Goal: Task Accomplishment & Management: Use online tool/utility

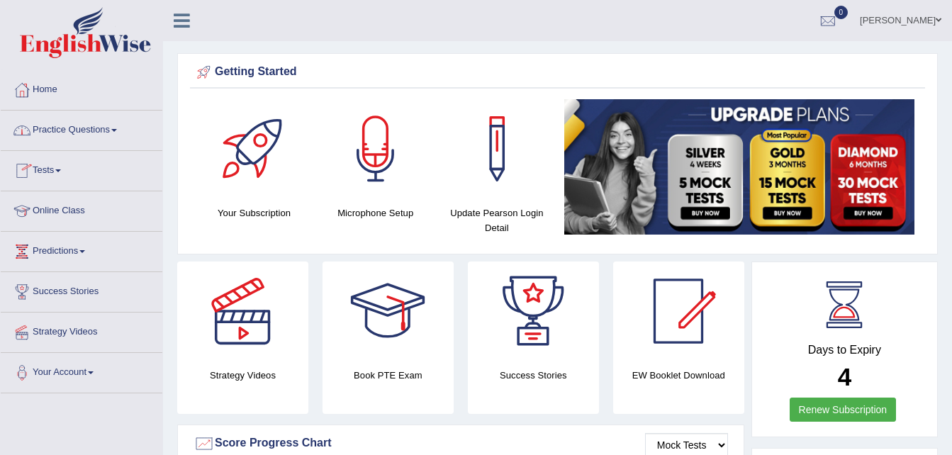
click at [62, 135] on link "Practice Questions" at bounding box center [82, 128] width 162 height 35
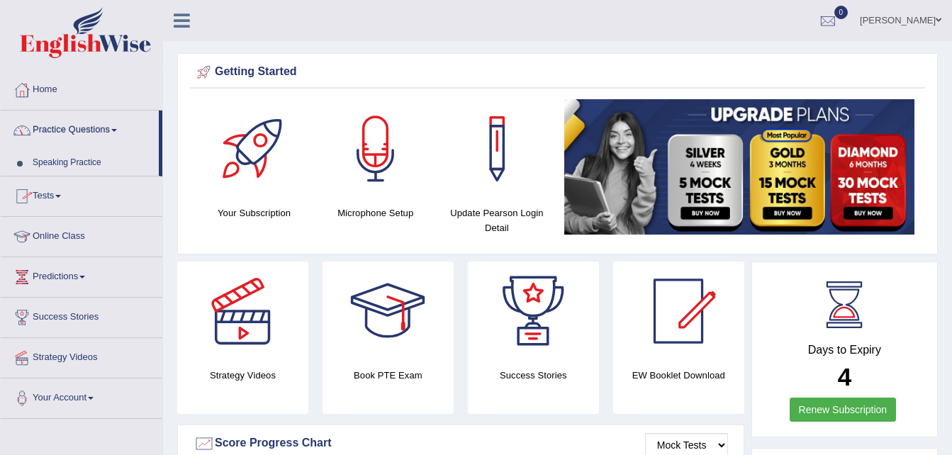
click at [62, 135] on link "Practice Questions" at bounding box center [80, 128] width 158 height 35
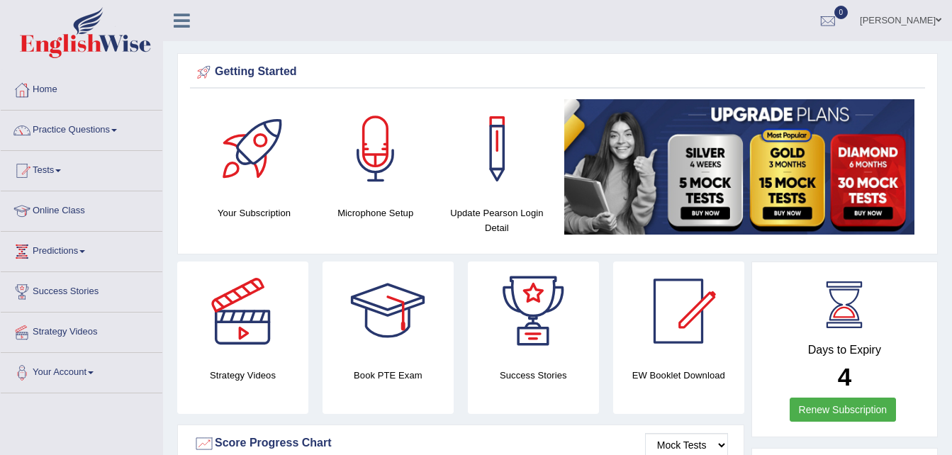
click at [62, 135] on link "Practice Questions" at bounding box center [82, 128] width 162 height 35
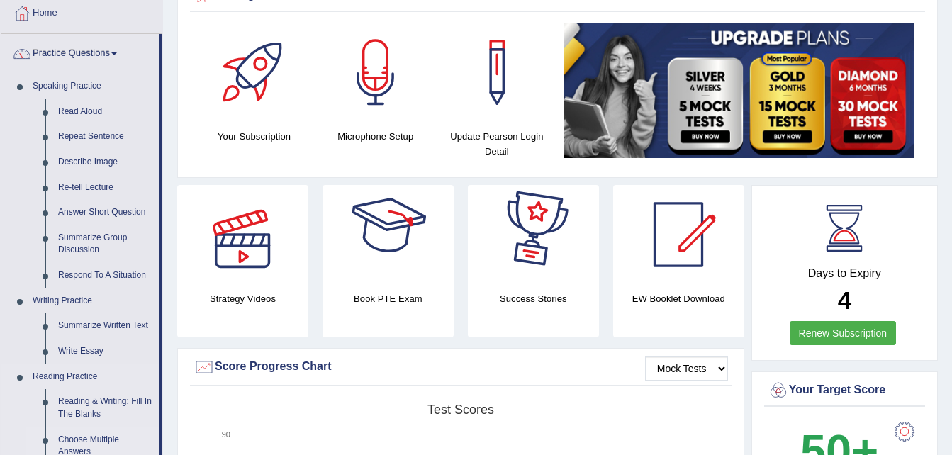
scroll to position [142, 0]
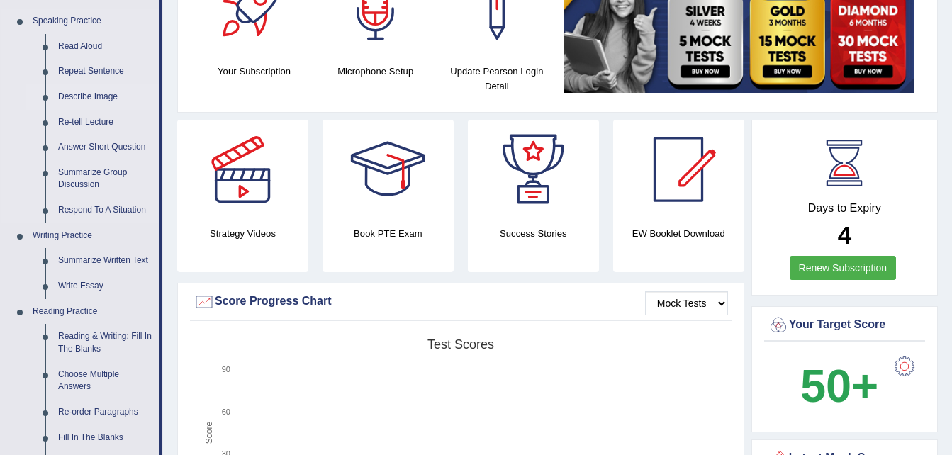
click at [85, 94] on link "Describe Image" at bounding box center [105, 97] width 107 height 26
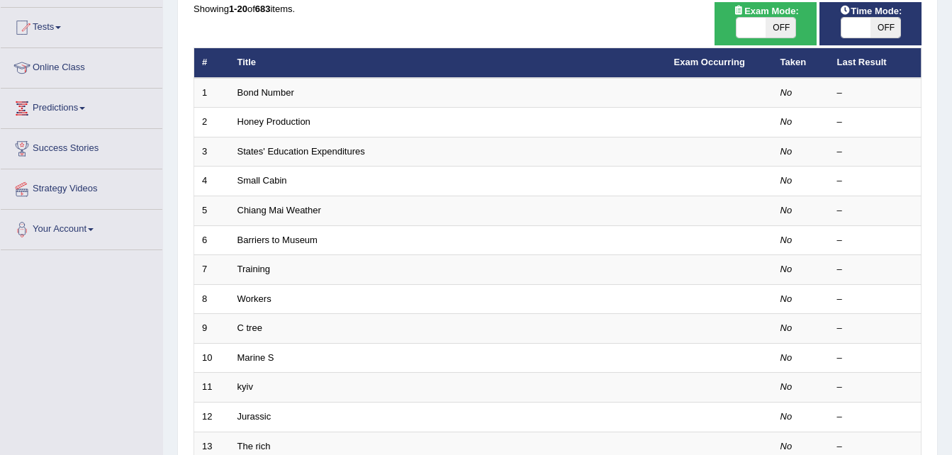
scroll to position [142, 0]
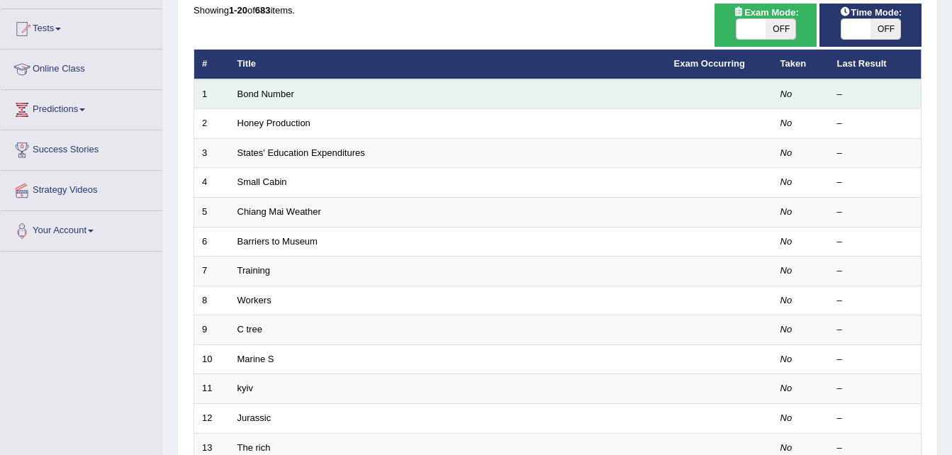
click at [339, 94] on td "Bond Number" at bounding box center [448, 94] width 437 height 30
click at [337, 106] on td "Bond Number" at bounding box center [448, 94] width 437 height 30
click at [254, 96] on link "Bond Number" at bounding box center [265, 94] width 57 height 11
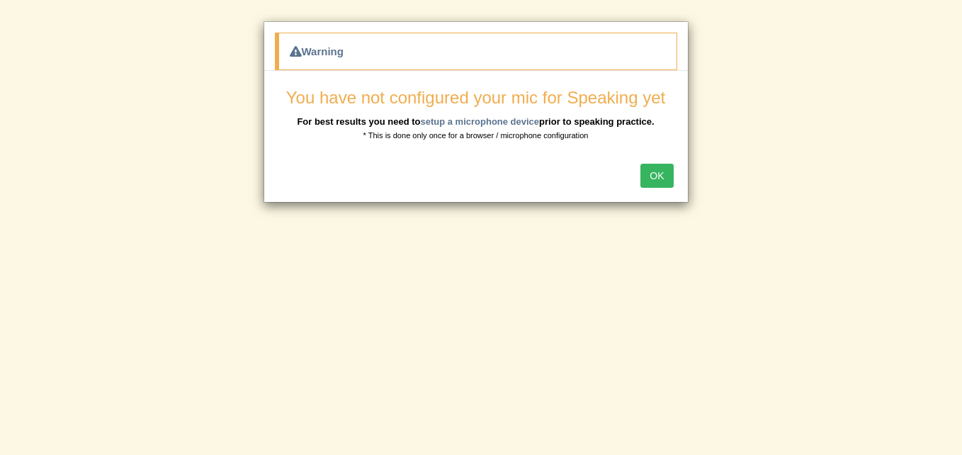
click at [666, 176] on button "OK" at bounding box center [657, 176] width 33 height 24
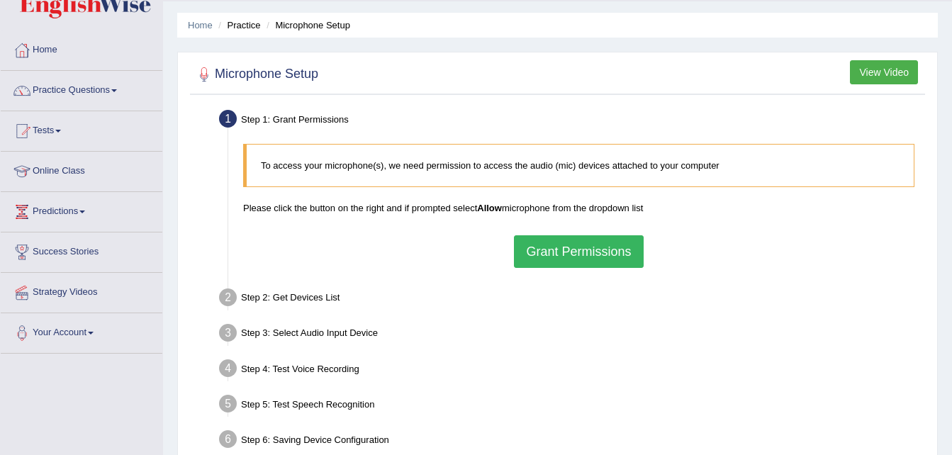
scroll to position [142, 0]
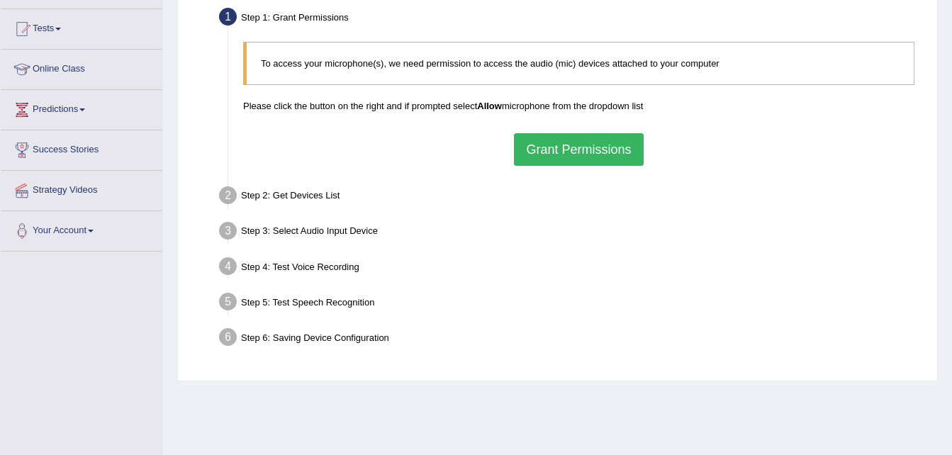
click at [556, 162] on button "Grant Permissions" at bounding box center [578, 149] width 129 height 33
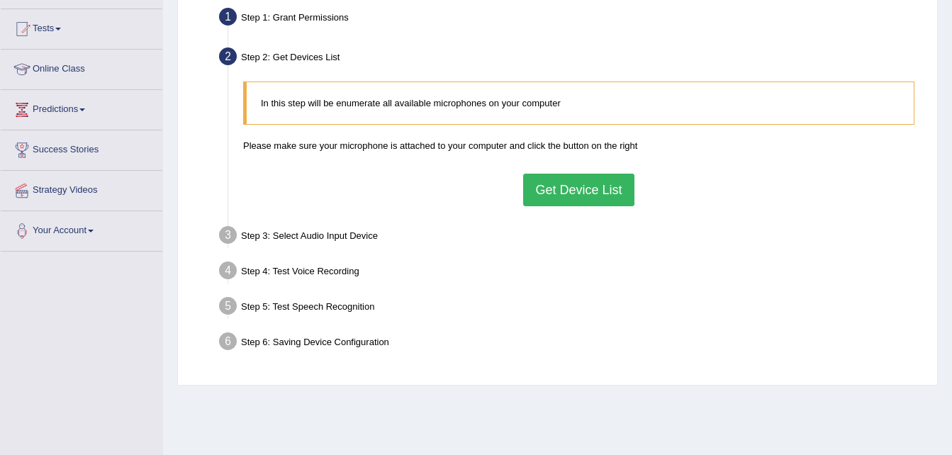
click at [600, 201] on button "Get Device List" at bounding box center [578, 190] width 111 height 33
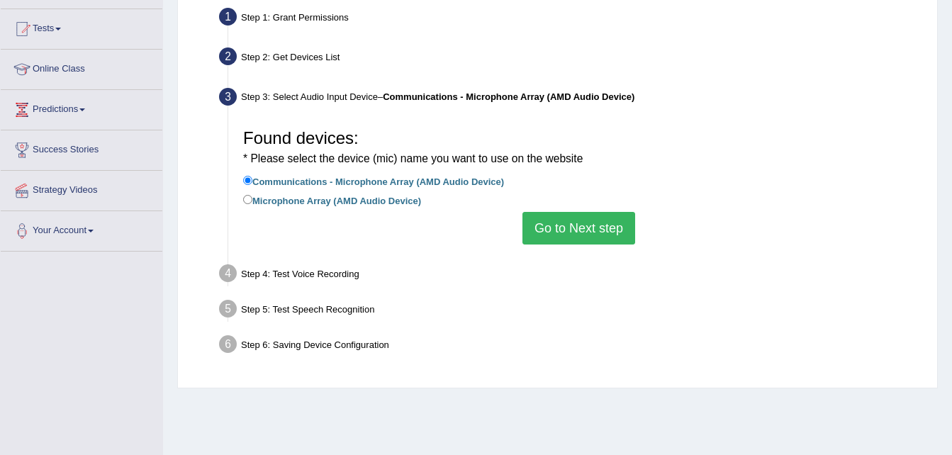
click at [577, 228] on button "Go to Next step" at bounding box center [578, 228] width 113 height 33
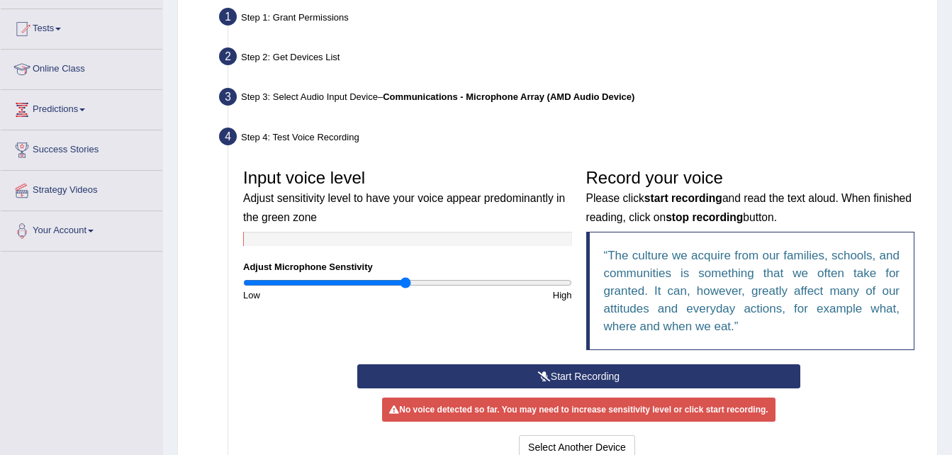
click at [578, 230] on div "Input voice level Adjust sensitivity level to have your voice appear predominan…" at bounding box center [407, 232] width 343 height 140
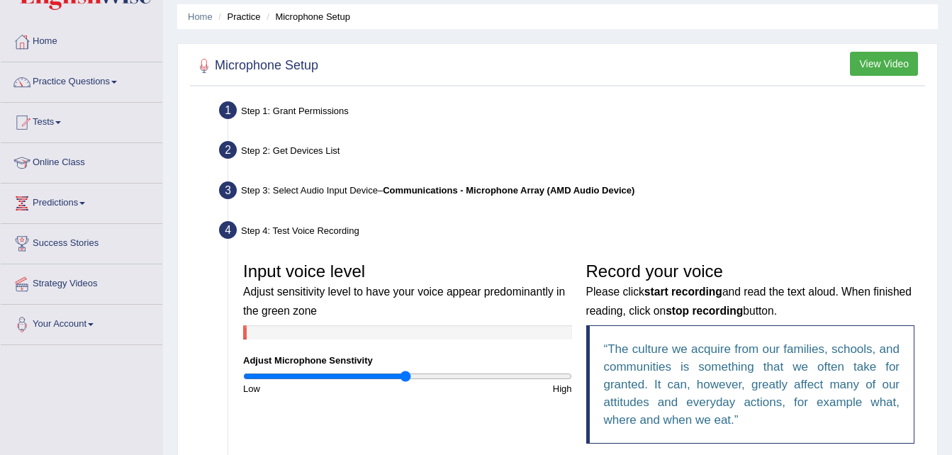
scroll to position [0, 0]
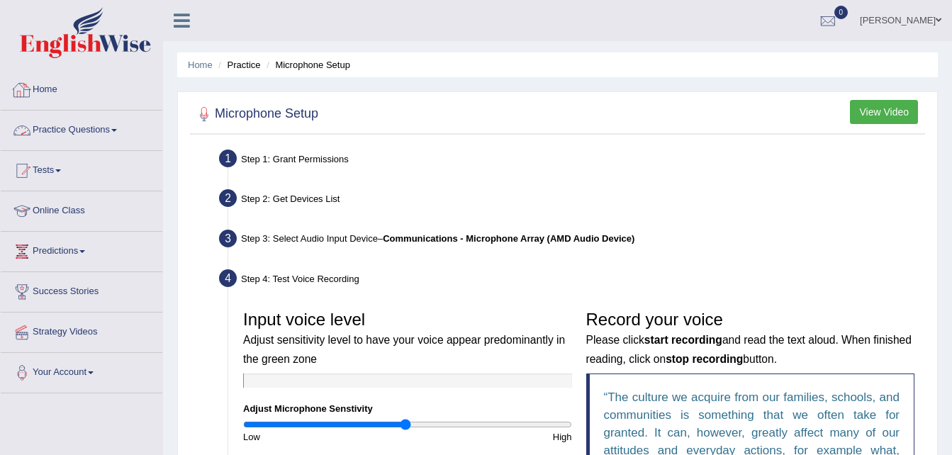
click at [118, 135] on link "Practice Questions" at bounding box center [82, 128] width 162 height 35
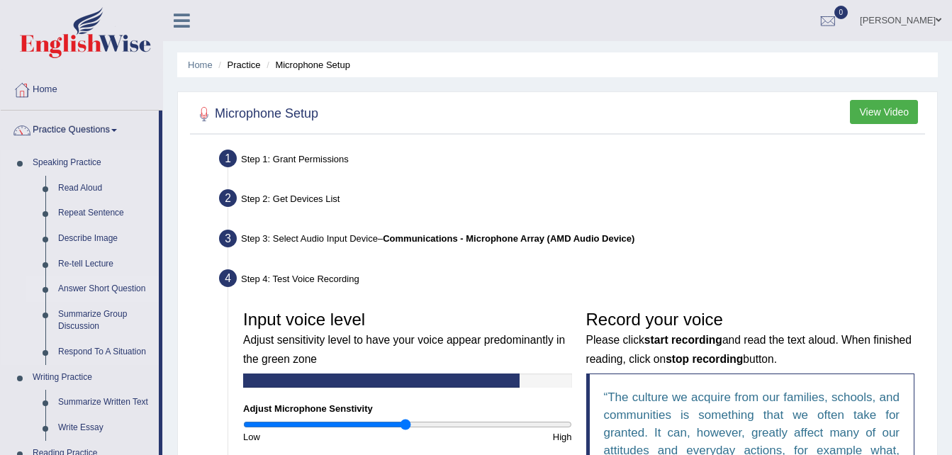
click at [85, 287] on link "Answer Short Question" at bounding box center [105, 289] width 107 height 26
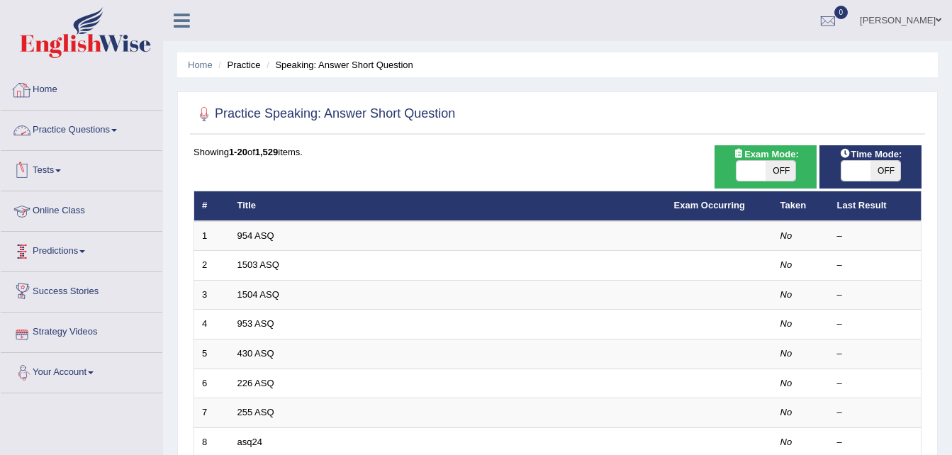
click at [119, 126] on link "Practice Questions" at bounding box center [82, 128] width 162 height 35
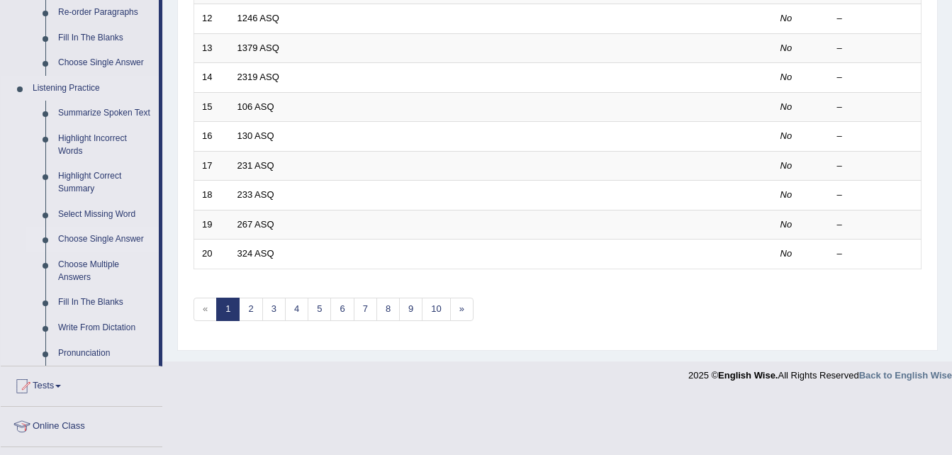
scroll to position [567, 0]
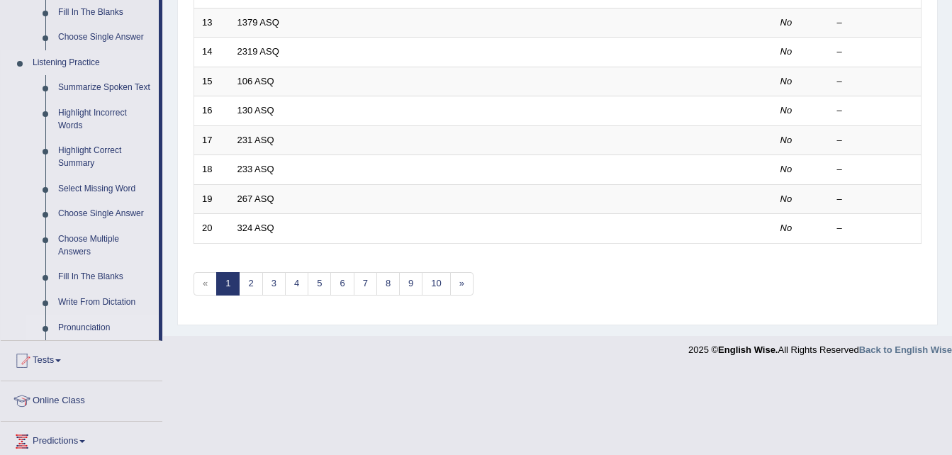
click at [104, 329] on link "Pronunciation" at bounding box center [105, 328] width 107 height 26
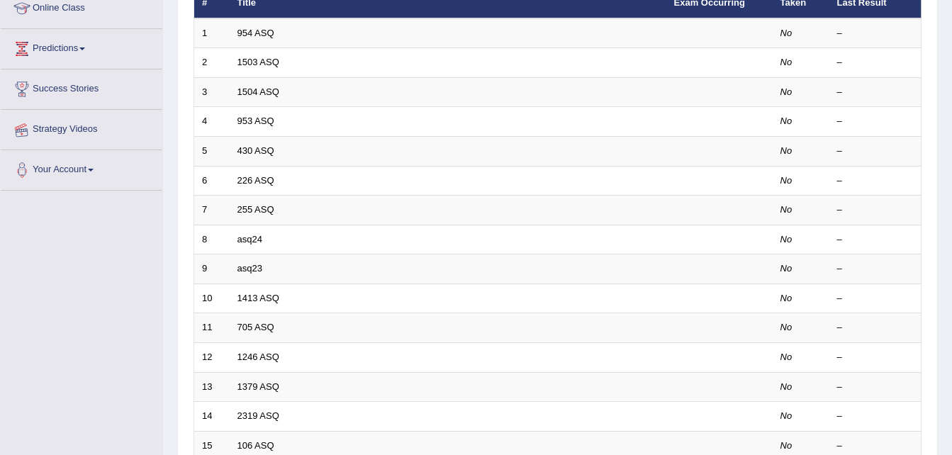
scroll to position [335, 0]
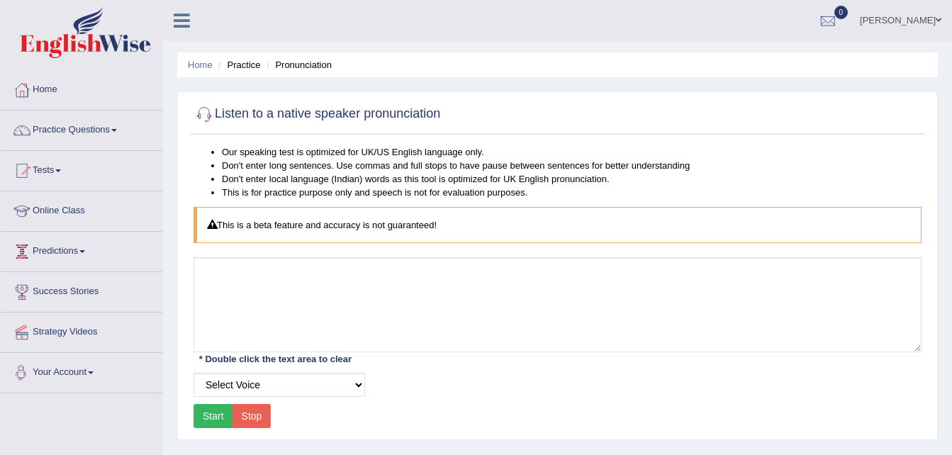
click at [66, 229] on li "Online Class" at bounding box center [82, 211] width 162 height 40
click at [199, 72] on ul "Home Practice Pronunciation" at bounding box center [557, 64] width 760 height 25
click at [199, 72] on li "Home" at bounding box center [200, 64] width 25 height 13
click at [96, 127] on link "Practice Questions" at bounding box center [82, 128] width 162 height 35
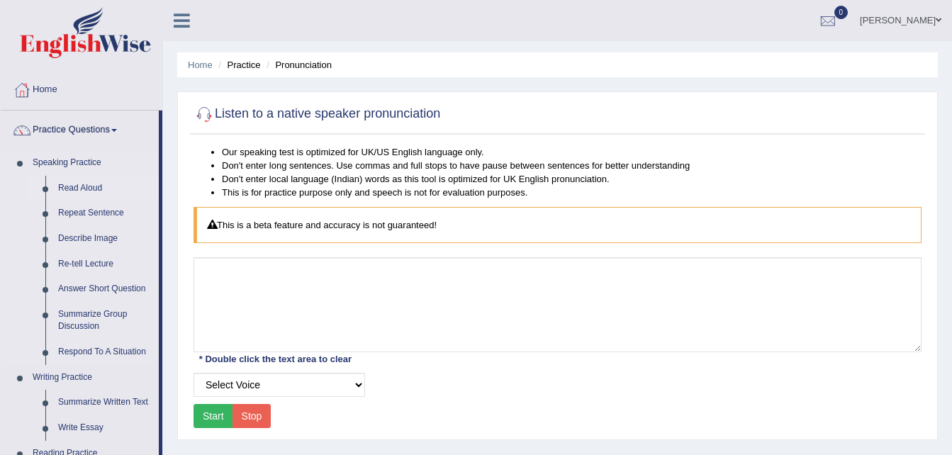
click at [81, 192] on link "Read Aloud" at bounding box center [105, 189] width 107 height 26
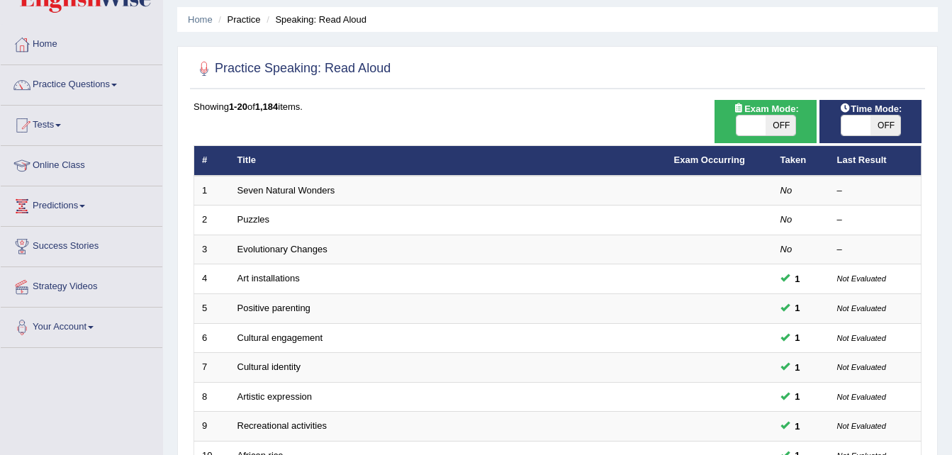
scroll to position [71, 0]
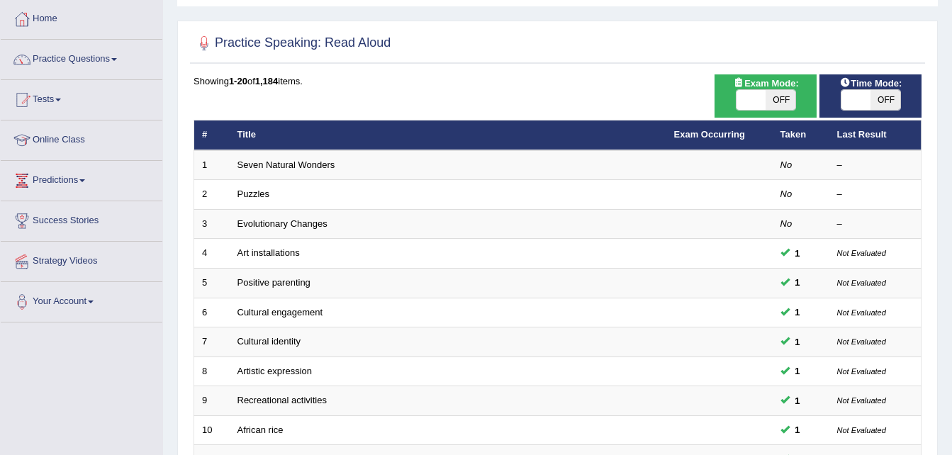
click at [117, 58] on span at bounding box center [114, 59] width 6 height 3
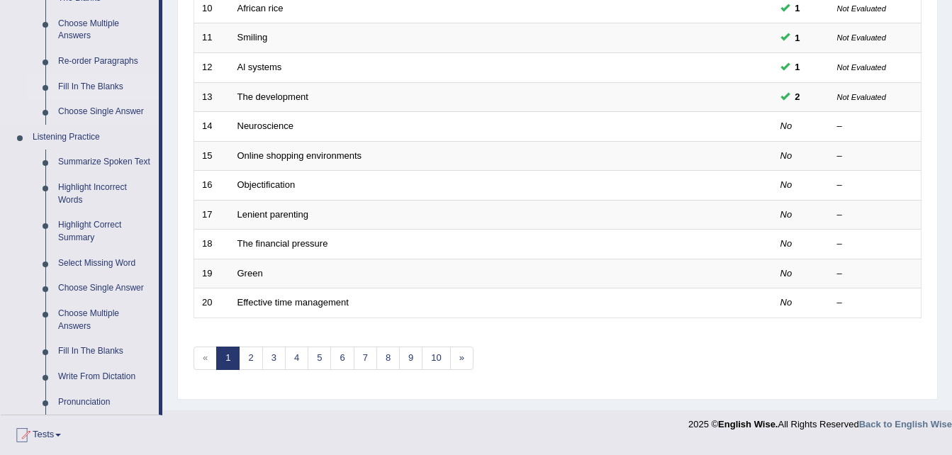
scroll to position [496, 0]
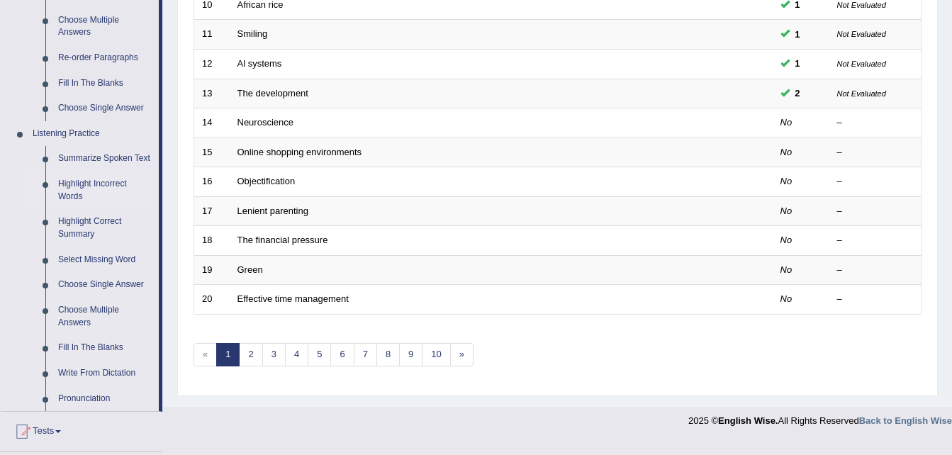
click at [72, 188] on link "Highlight Incorrect Words" at bounding box center [105, 191] width 107 height 38
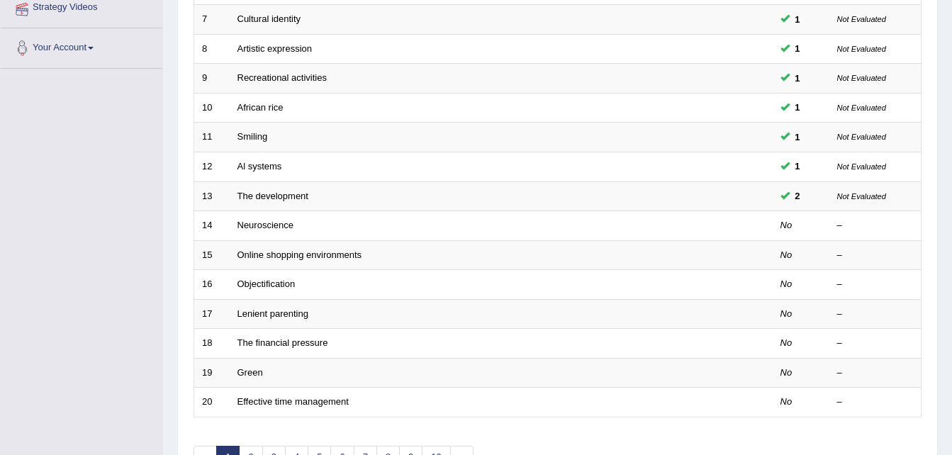
scroll to position [218, 0]
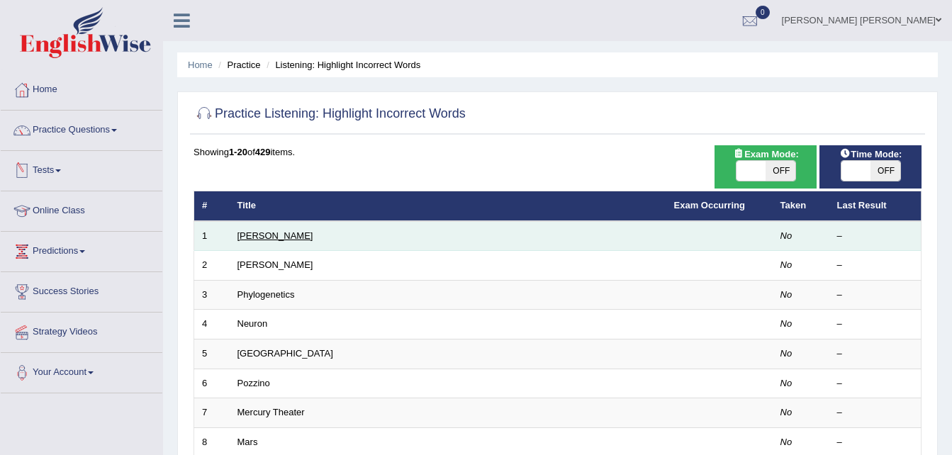
click at [242, 235] on link "[PERSON_NAME]" at bounding box center [275, 235] width 76 height 11
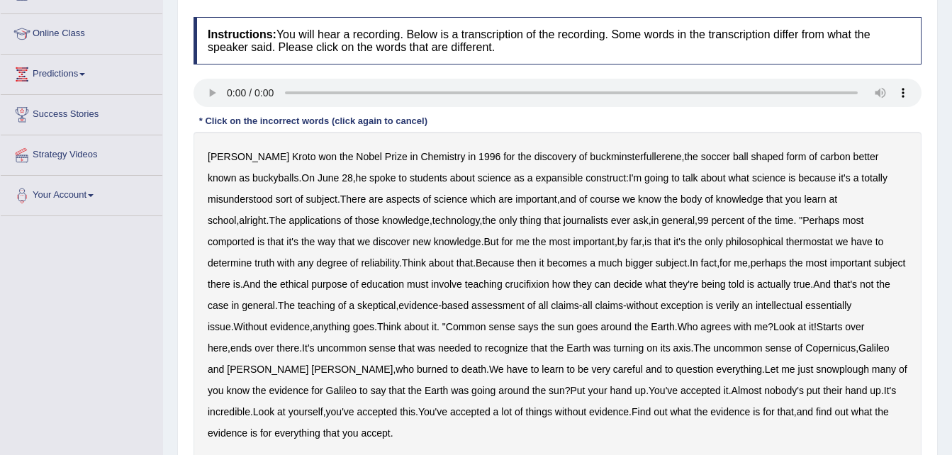
scroll to position [213, 0]
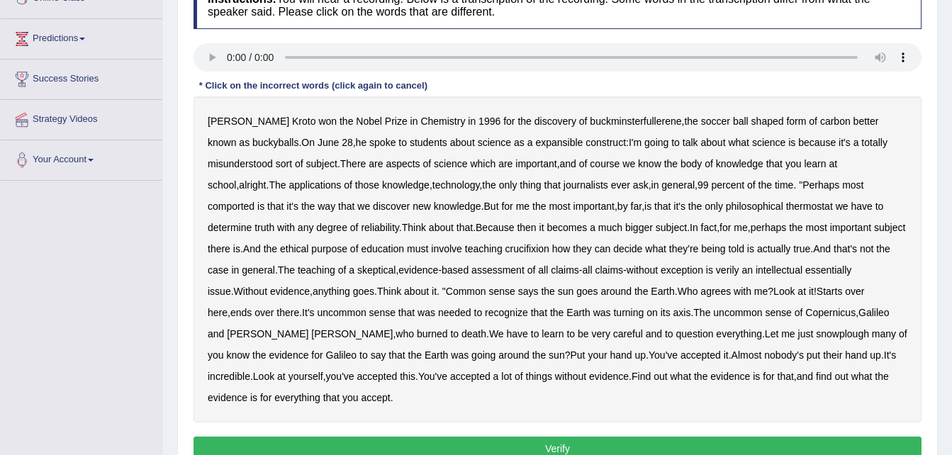
click at [535, 140] on b "expansible" at bounding box center [558, 142] width 47 height 11
click at [786, 206] on b "thermostat" at bounding box center [809, 206] width 47 height 11
click at [402, 224] on b "Think" at bounding box center [414, 227] width 24 height 11
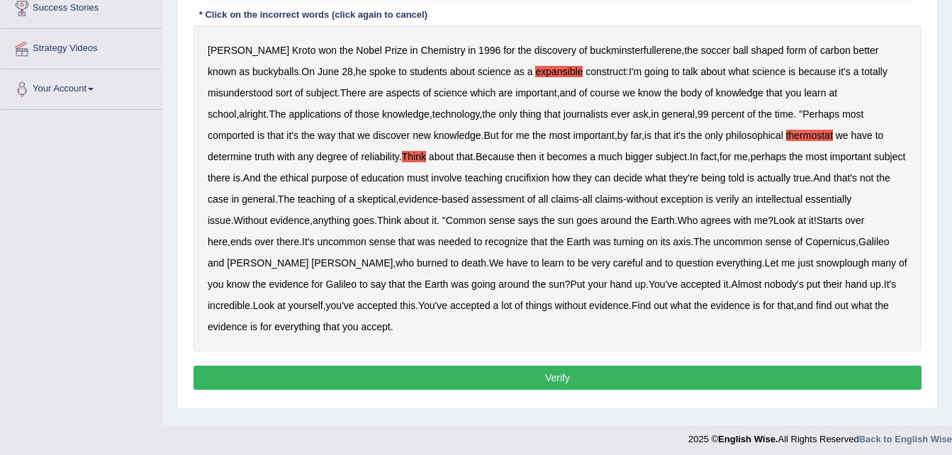
click at [505, 179] on b "crucifixion" at bounding box center [527, 177] width 44 height 11
click at [700, 184] on div "Harold Kroto won the Nobel Prize in Chemistry in 1996 for the discovery of buck…" at bounding box center [557, 189] width 728 height 326
click at [716, 196] on b "verily" at bounding box center [727, 198] width 23 height 11
click at [805, 193] on b "essentially" at bounding box center [828, 198] width 46 height 11
click at [816, 266] on b "snowplough" at bounding box center [842, 262] width 53 height 11
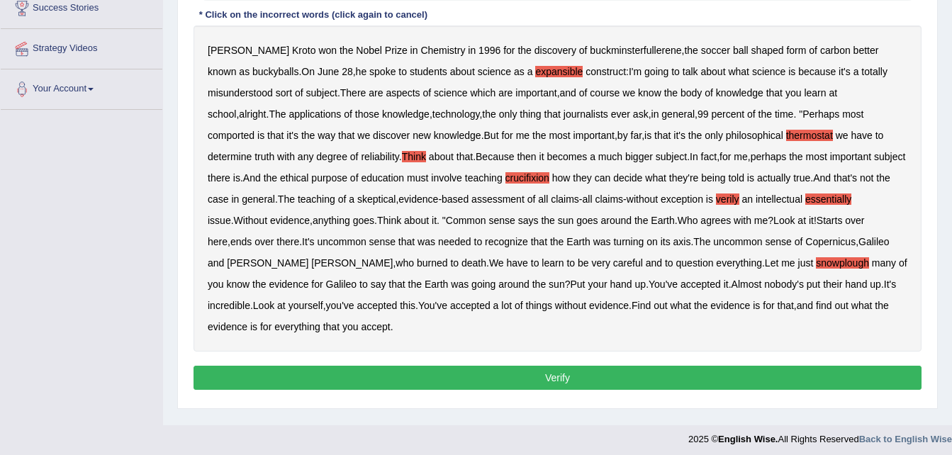
click at [541, 372] on button "Verify" at bounding box center [557, 378] width 728 height 24
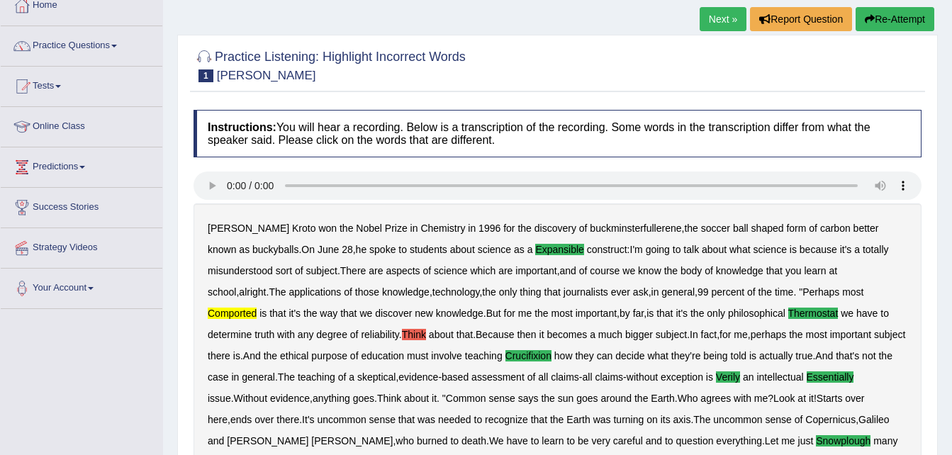
scroll to position [76, 0]
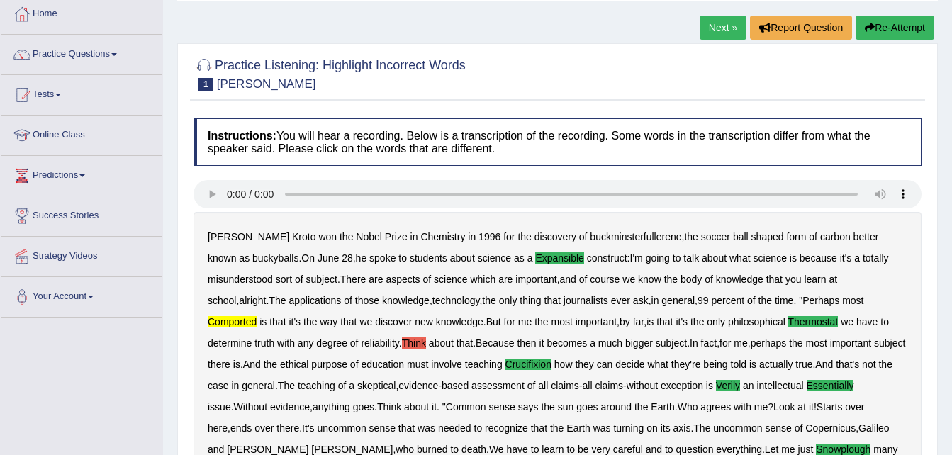
click at [726, 20] on link "Next »" at bounding box center [723, 28] width 47 height 24
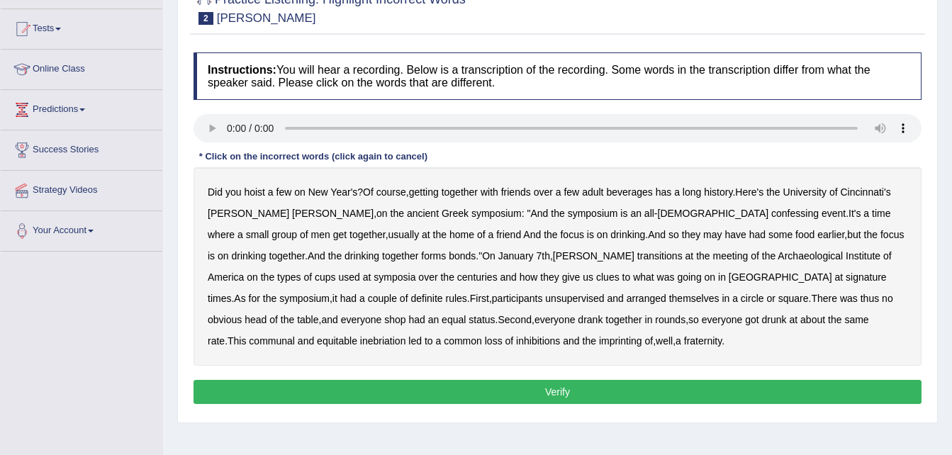
click at [771, 211] on b "confessing" at bounding box center [794, 213] width 47 height 11
click at [637, 258] on b "transitions" at bounding box center [659, 255] width 45 height 11
click at [846, 279] on b "signature" at bounding box center [866, 276] width 41 height 11
click at [545, 301] on b "unsupervised" at bounding box center [574, 298] width 59 height 11
click at [599, 339] on b "imprinting" at bounding box center [620, 340] width 43 height 11
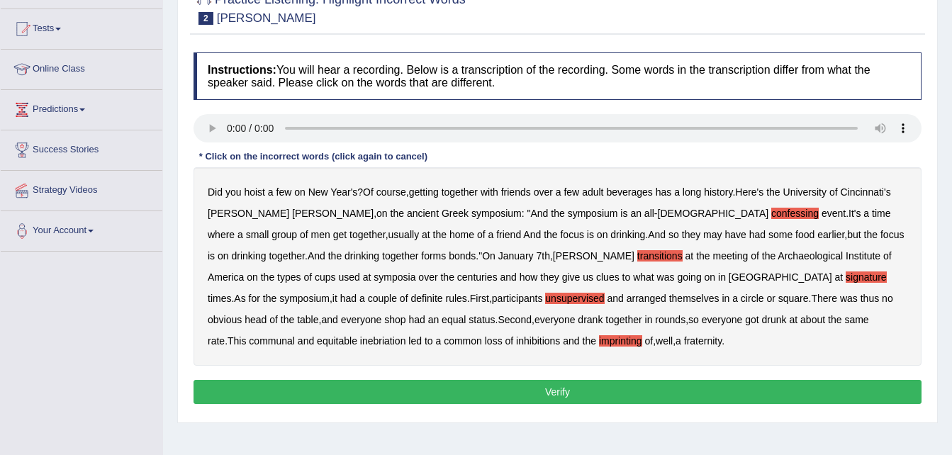
click at [303, 388] on button "Verify" at bounding box center [557, 392] width 728 height 24
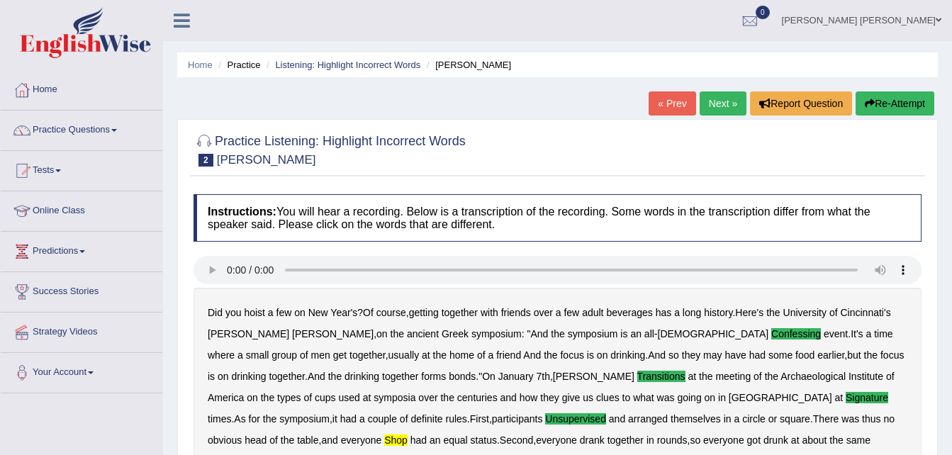
click at [710, 106] on link "Next »" at bounding box center [723, 103] width 47 height 24
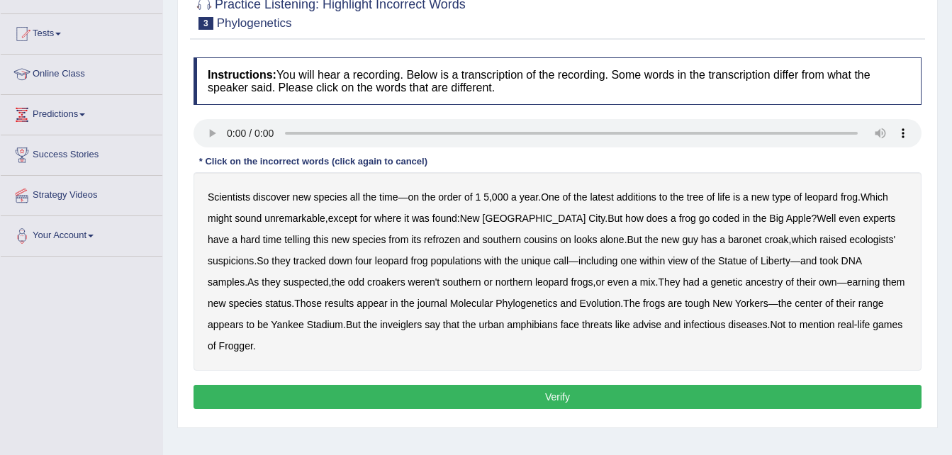
scroll to position [142, 0]
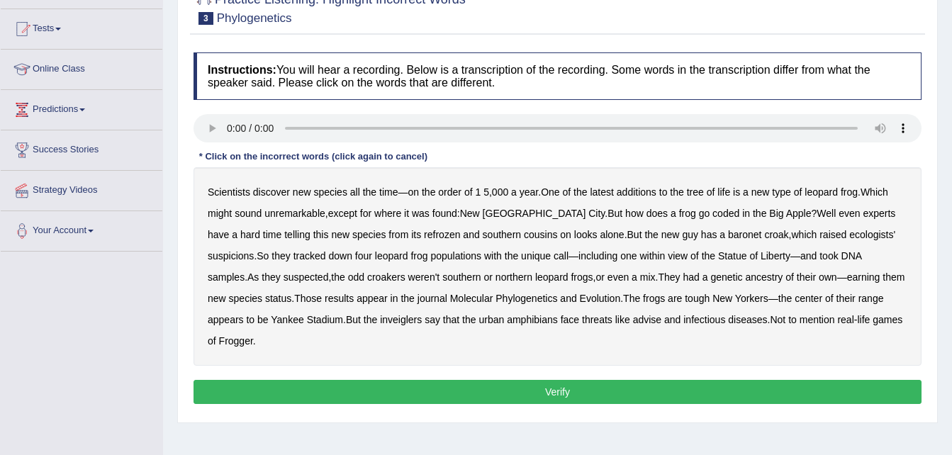
click at [712, 212] on b "coded" at bounding box center [725, 213] width 27 height 11
click at [424, 237] on b "refrozen" at bounding box center [442, 234] width 36 height 11
click at [728, 231] on b "baronet" at bounding box center [744, 234] width 33 height 11
click at [380, 323] on b "inveiglers" at bounding box center [401, 319] width 42 height 11
click at [634, 381] on button "Verify" at bounding box center [557, 392] width 728 height 24
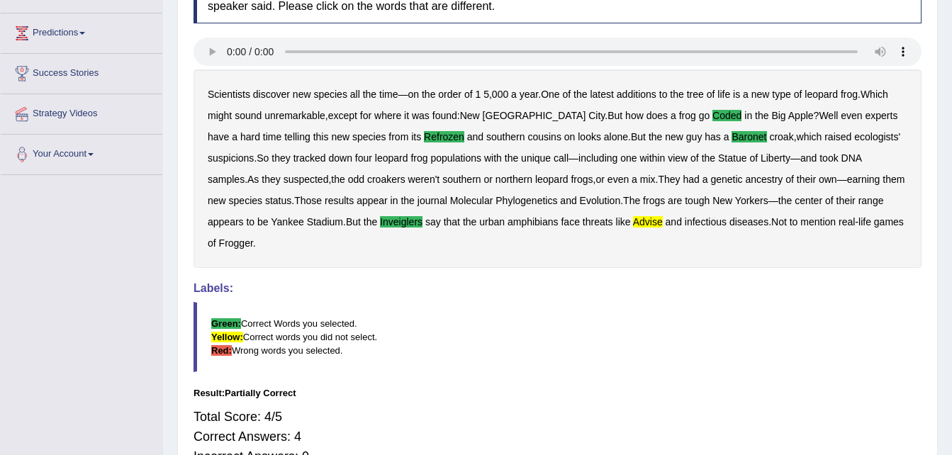
scroll to position [6, 0]
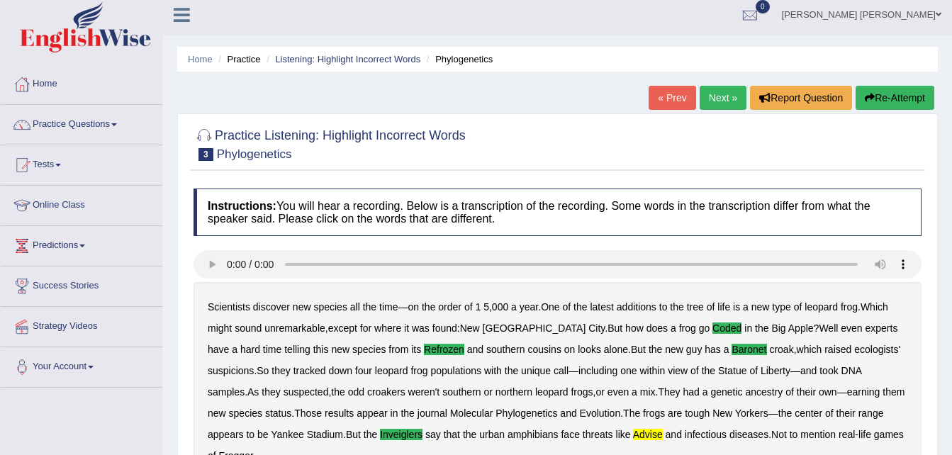
click at [726, 93] on link "Next »" at bounding box center [723, 98] width 47 height 24
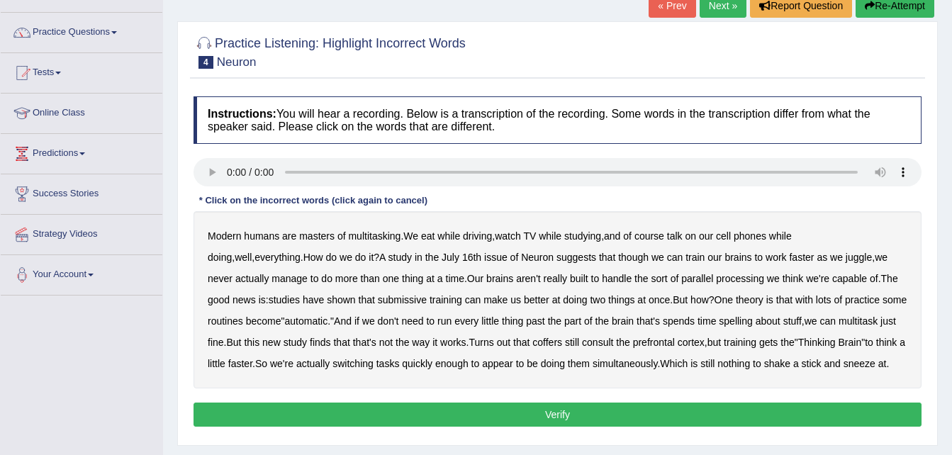
scroll to position [142, 0]
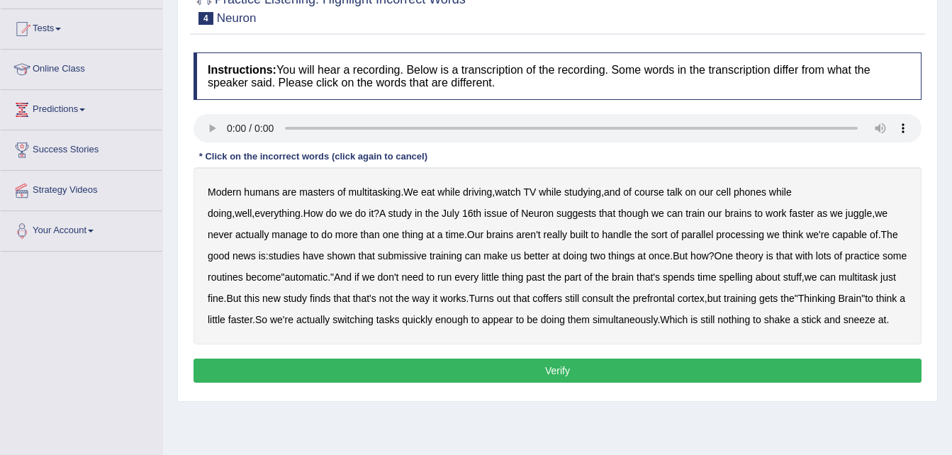
click at [882, 167] on div "Modern humans are masters of multitasking . We eat while driving , watch TV whi…" at bounding box center [557, 255] width 728 height 177
click at [378, 250] on b "submissive" at bounding box center [402, 255] width 49 height 11
click at [532, 298] on b "coffers" at bounding box center [547, 298] width 30 height 11
click at [633, 295] on b "prefrontal" at bounding box center [654, 298] width 42 height 11
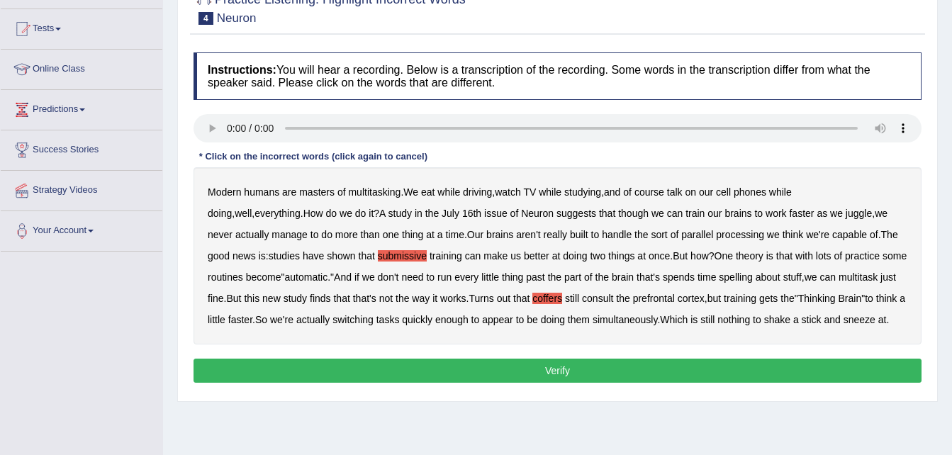
click at [683, 369] on button "Verify" at bounding box center [557, 371] width 728 height 24
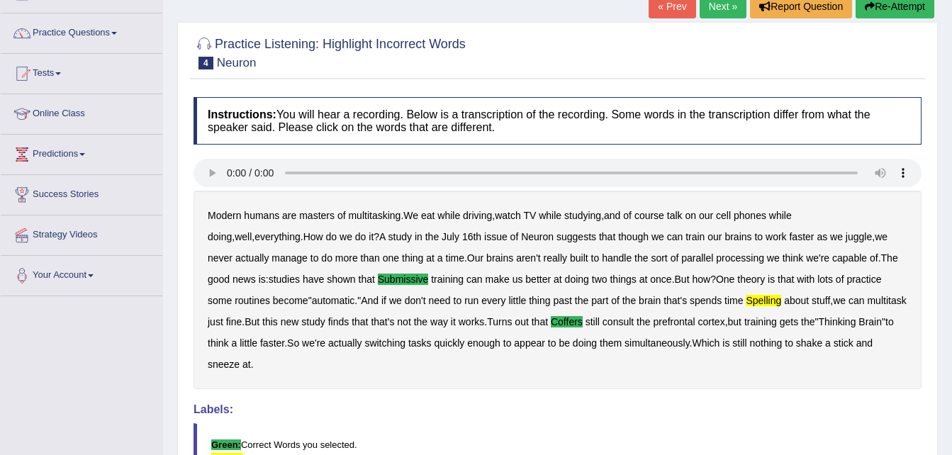
scroll to position [77, 0]
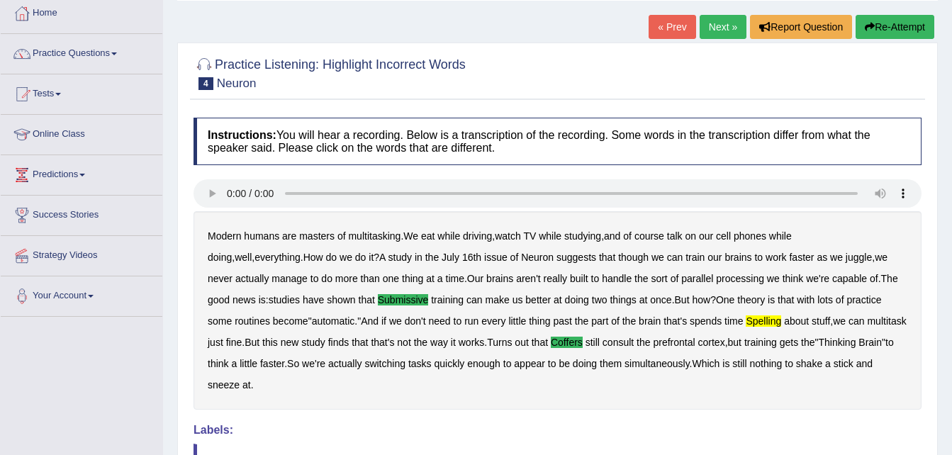
click at [708, 27] on link "Next »" at bounding box center [723, 27] width 47 height 24
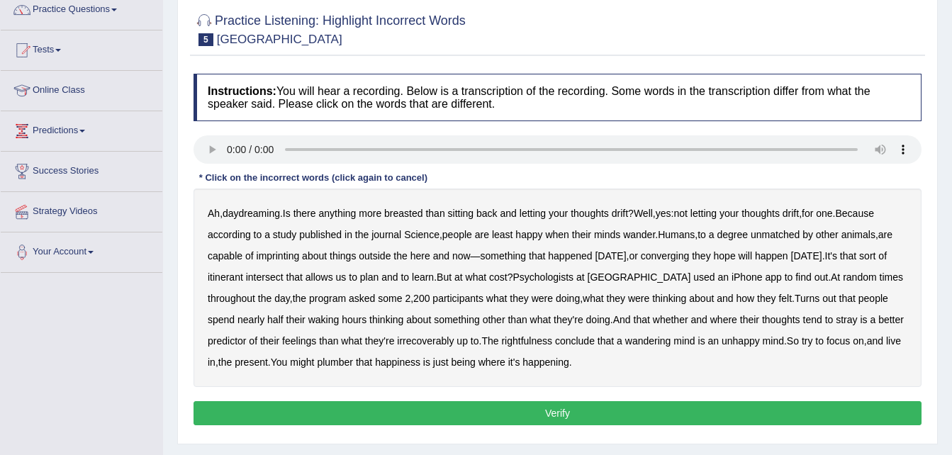
scroll to position [142, 0]
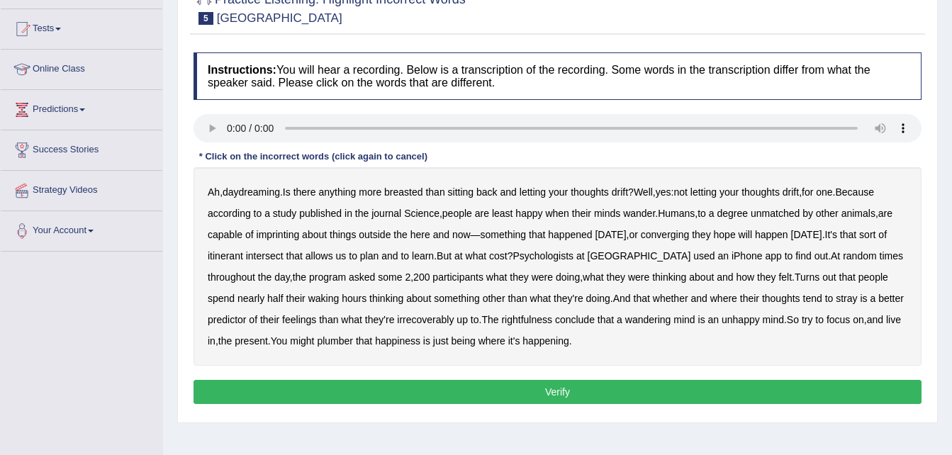
click at [421, 192] on b "breasted" at bounding box center [403, 191] width 38 height 11
click at [274, 225] on div "Ah , daydreaming . Is there anything more breasted than sitting back and lettin…" at bounding box center [557, 266] width 728 height 198
click at [274, 232] on b "imprinting" at bounding box center [278, 234] width 43 height 11
click at [397, 314] on b "irrecoverably" at bounding box center [425, 319] width 57 height 11
click at [501, 317] on b "rightfulness" at bounding box center [526, 319] width 51 height 11
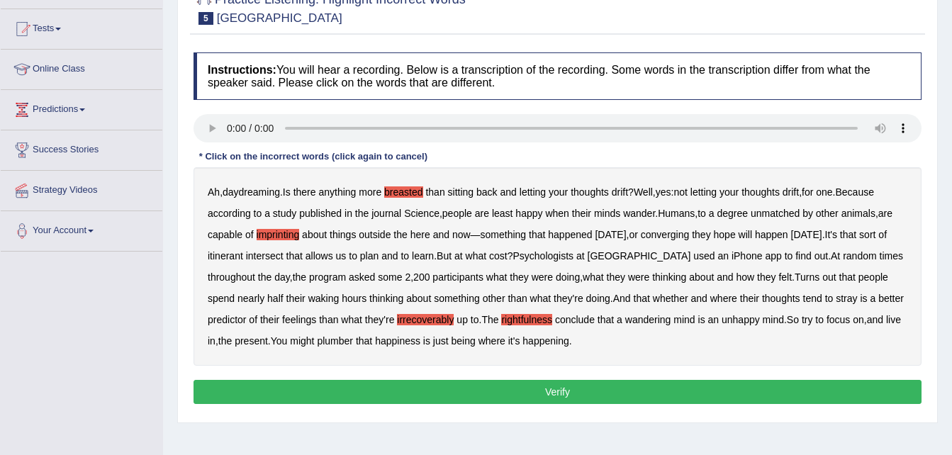
click at [317, 342] on b "plumber" at bounding box center [335, 340] width 36 height 11
click at [464, 391] on button "Verify" at bounding box center [557, 392] width 728 height 24
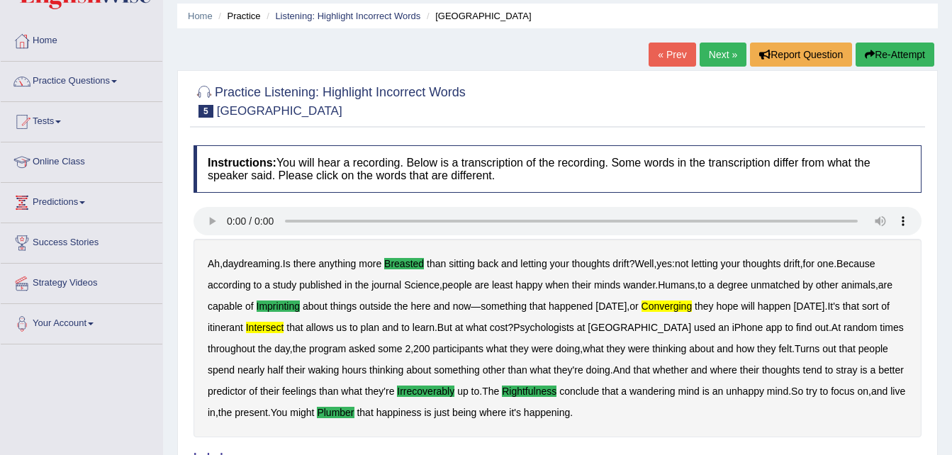
scroll to position [0, 0]
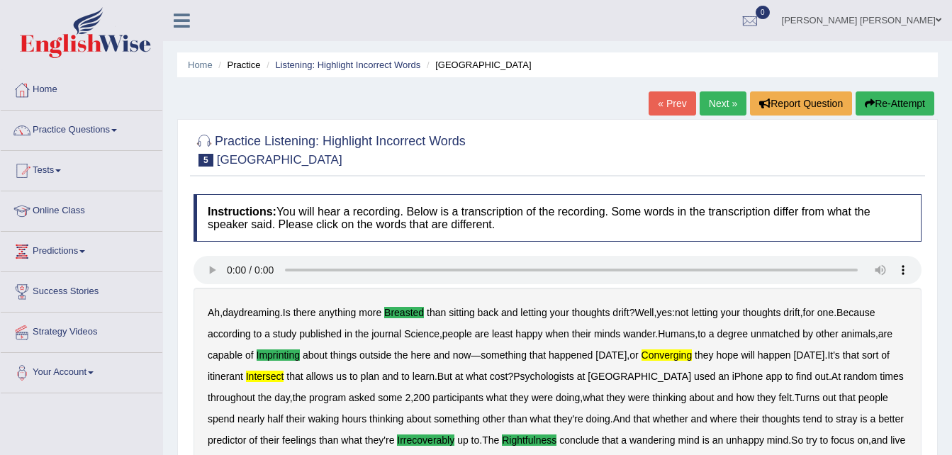
click at [719, 95] on link "Next »" at bounding box center [723, 103] width 47 height 24
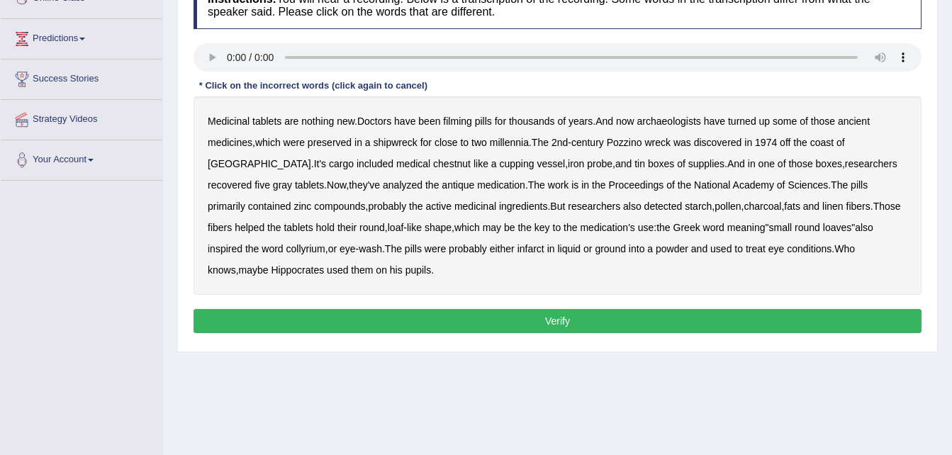
click at [456, 116] on b "filming" at bounding box center [457, 121] width 28 height 11
click at [433, 164] on b "chestnut" at bounding box center [452, 163] width 38 height 11
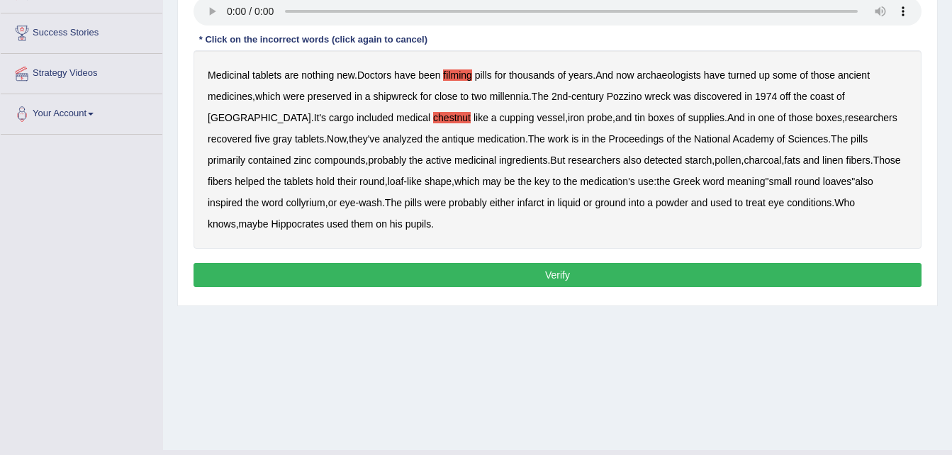
scroll to position [283, 0]
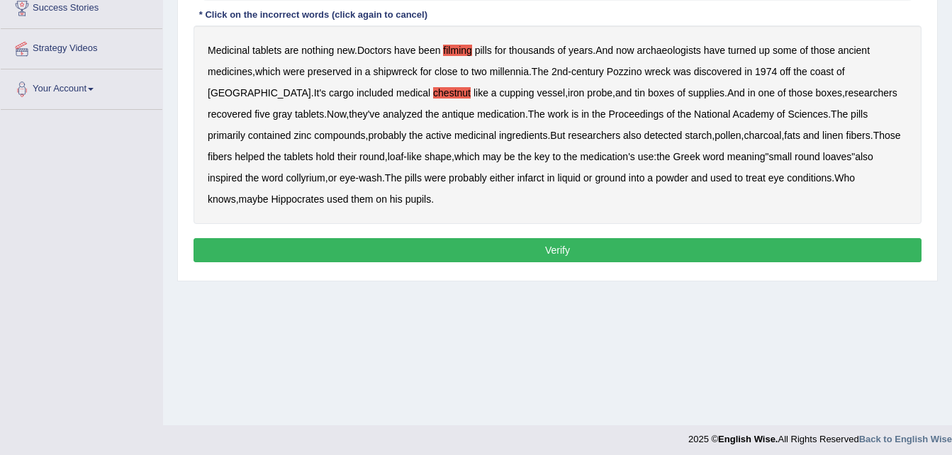
click at [449, 179] on b "probably" at bounding box center [468, 177] width 38 height 11
click at [325, 193] on b "Hippocrates" at bounding box center [297, 198] width 53 height 11
click at [247, 248] on button "Verify" at bounding box center [557, 250] width 728 height 24
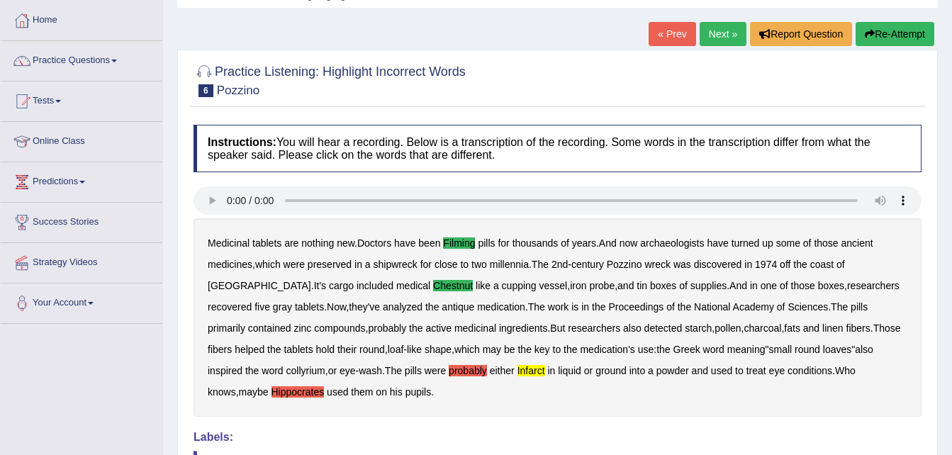
scroll to position [0, 0]
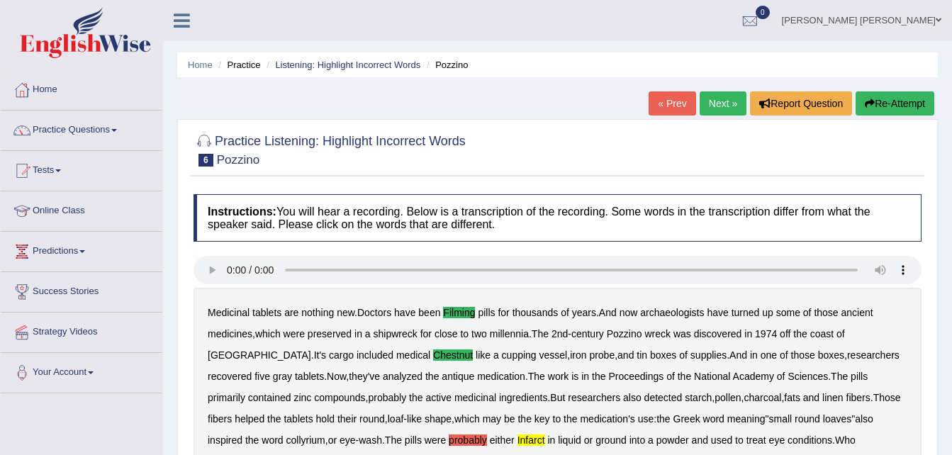
click at [734, 98] on link "Next »" at bounding box center [723, 103] width 47 height 24
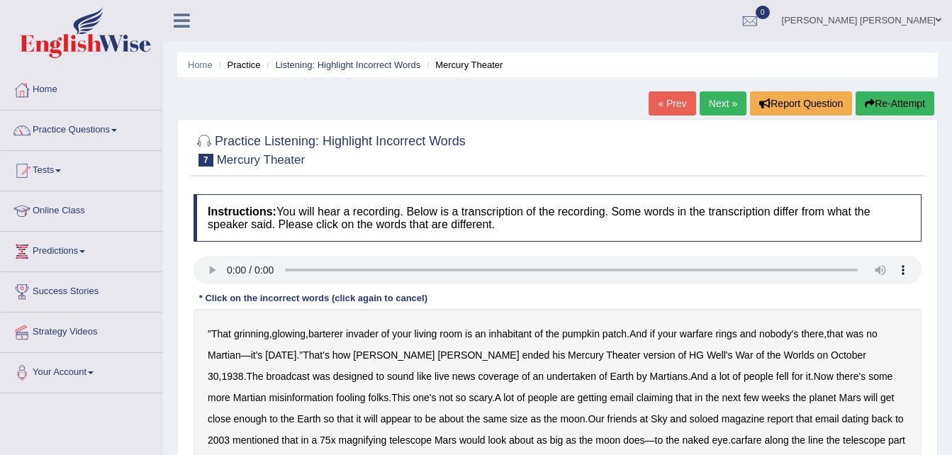
click at [695, 102] on div "« Prev Next » Report Question Re-Attempt" at bounding box center [792, 105] width 289 height 28
click at [710, 103] on link "Next »" at bounding box center [723, 103] width 47 height 24
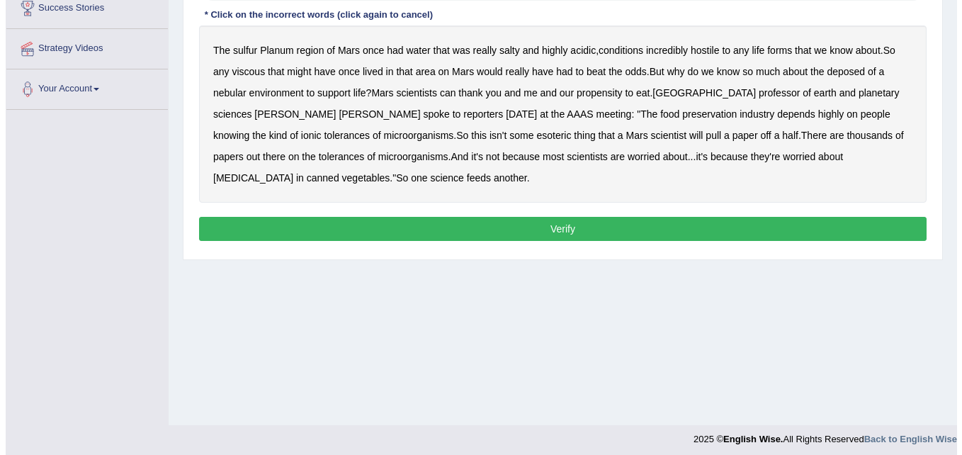
scroll to position [213, 0]
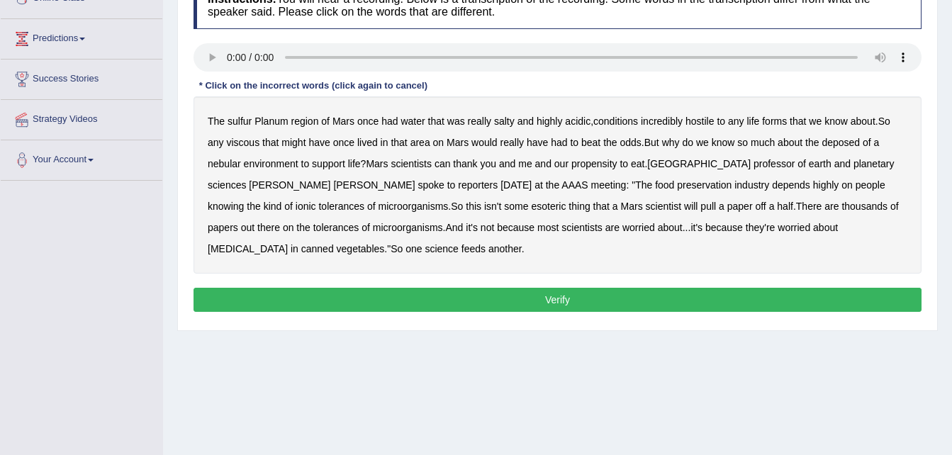
click at [242, 117] on b "sulfur" at bounding box center [240, 121] width 24 height 11
click at [247, 140] on b "viscous" at bounding box center [242, 142] width 33 height 11
click at [843, 142] on b "deposed" at bounding box center [840, 142] width 38 height 11
click at [223, 167] on b "nebular" at bounding box center [224, 163] width 33 height 11
click at [853, 162] on b "planetary" at bounding box center [873, 163] width 41 height 11
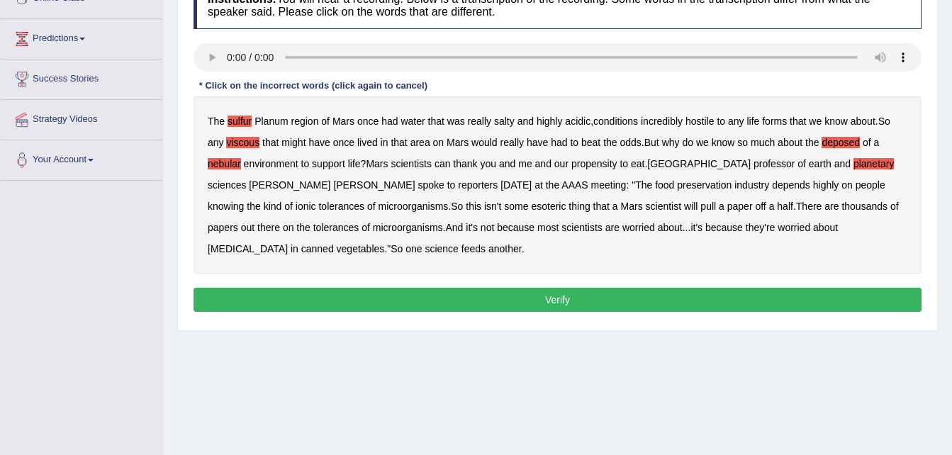
click at [807, 150] on div "The sulfur Planum region of Mars once had water that was really salty and highl…" at bounding box center [557, 184] width 728 height 177
click at [587, 293] on button "Verify" at bounding box center [557, 300] width 728 height 24
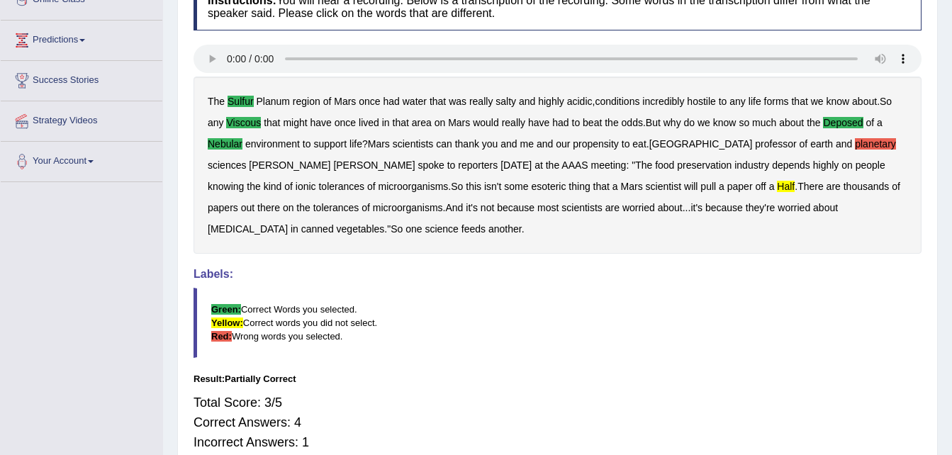
scroll to position [0, 0]
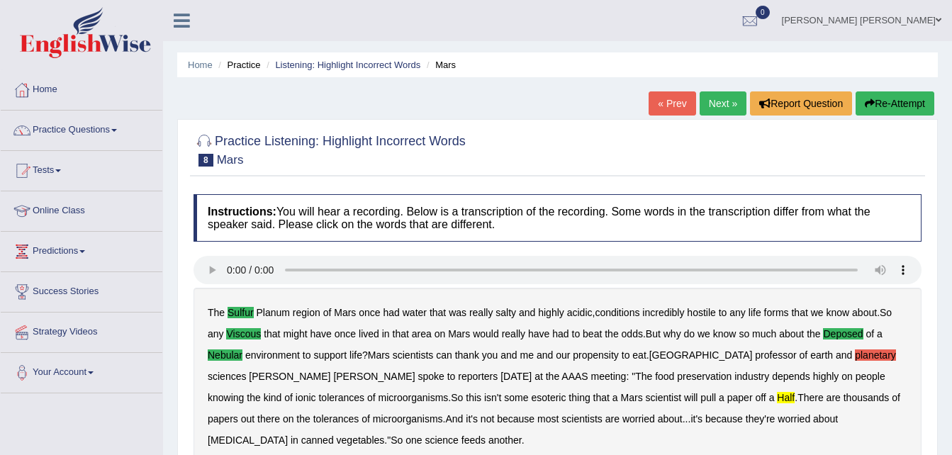
click at [713, 100] on link "Next »" at bounding box center [723, 103] width 47 height 24
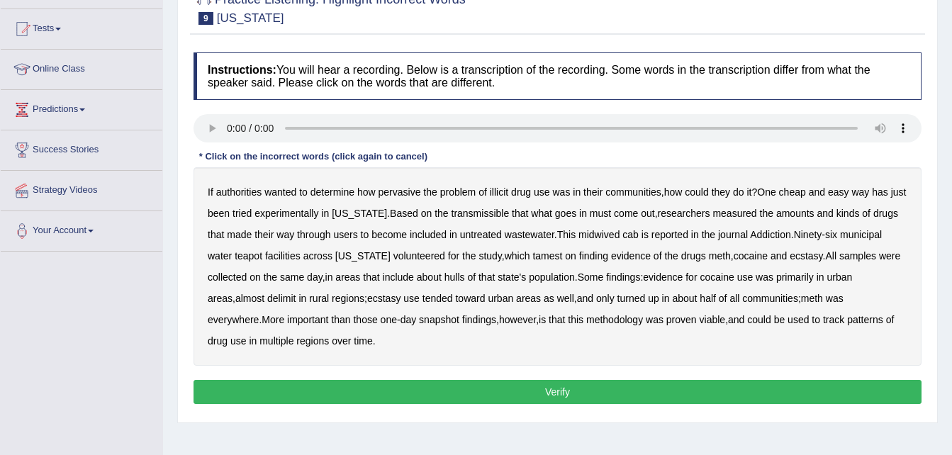
scroll to position [142, 0]
click at [472, 213] on b "transmissible" at bounding box center [480, 213] width 58 height 11
click at [595, 235] on b "midwived" at bounding box center [598, 234] width 41 height 11
click at [532, 256] on b "tamest" at bounding box center [547, 255] width 30 height 11
click at [454, 277] on b "hulls" at bounding box center [454, 276] width 21 height 11
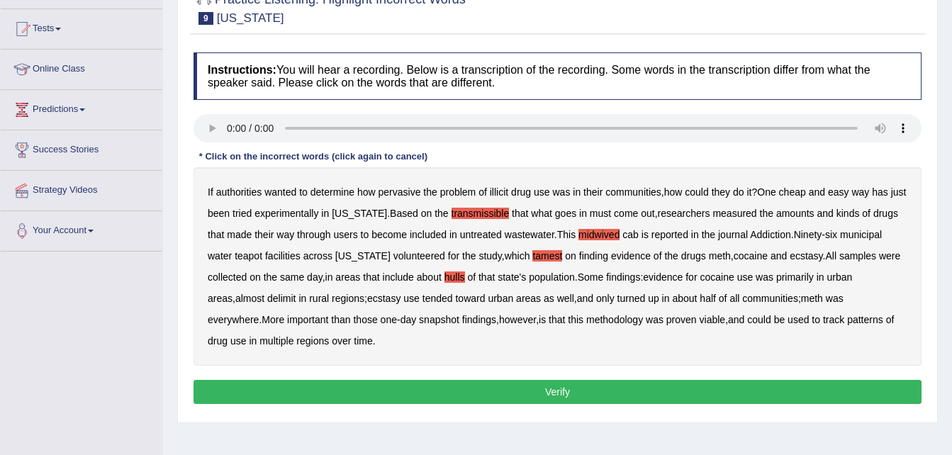
click at [267, 299] on b "delimit" at bounding box center [281, 298] width 28 height 11
click at [444, 388] on button "Verify" at bounding box center [557, 392] width 728 height 24
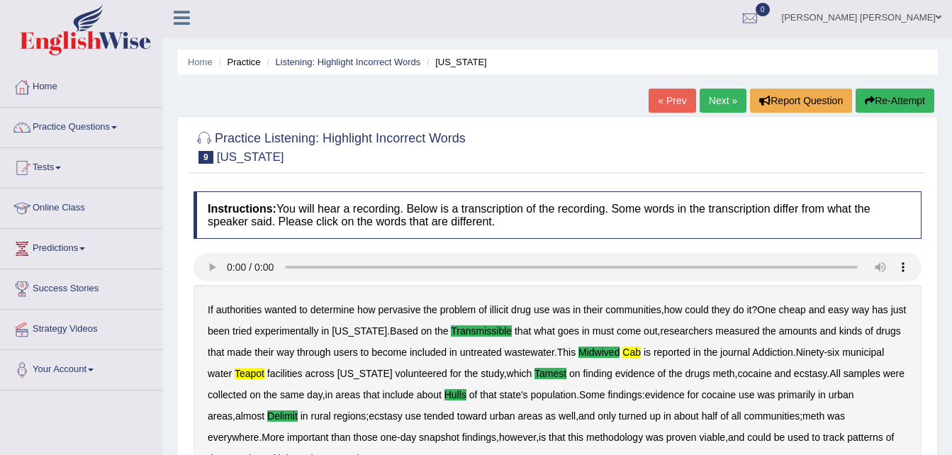
scroll to position [0, 0]
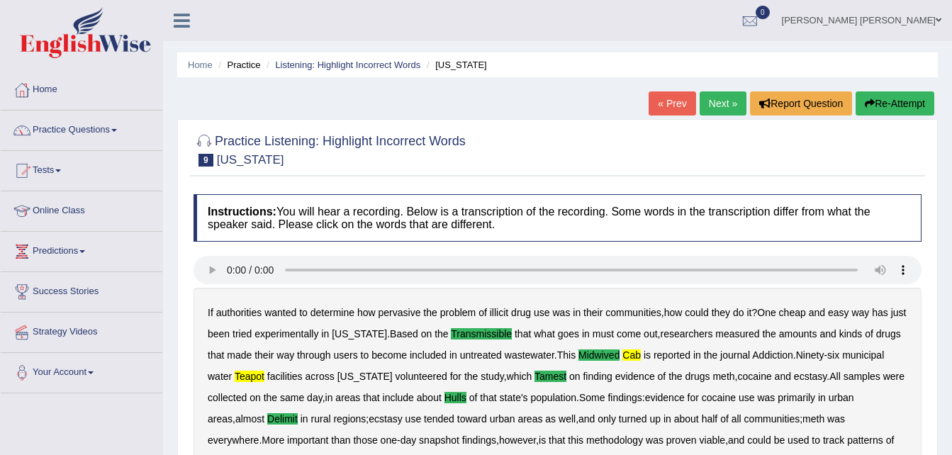
click at [748, 252] on div "Instructions: You will hear a recording. Below is a transcription of the record…" at bounding box center [557, 445] width 735 height 516
click at [765, 38] on ul "Keeshia Ann Abon Toggle navigation Username: 0426786049 Access Type: Online Sub…" at bounding box center [676, 20] width 552 height 40
click at [711, 107] on link "Next »" at bounding box center [723, 103] width 47 height 24
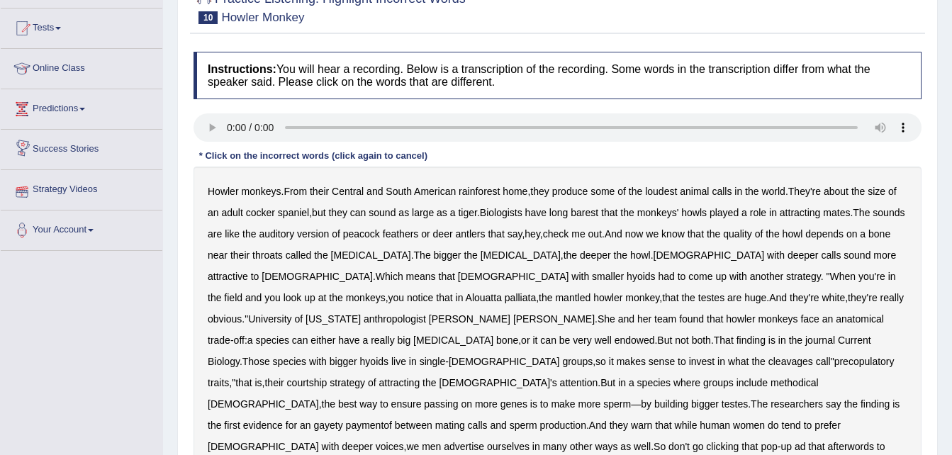
scroll to position [142, 0]
click at [586, 210] on b "barest" at bounding box center [585, 213] width 28 height 11
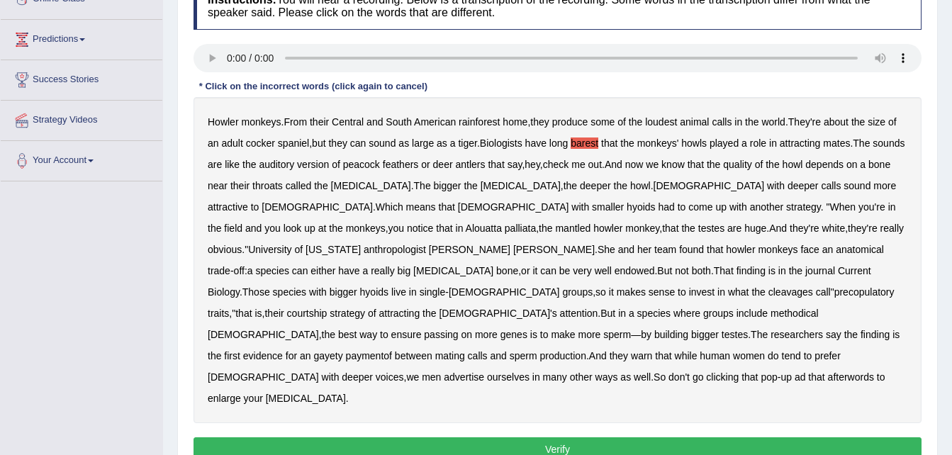
scroll to position [213, 0]
click at [813, 286] on b "cleavages" at bounding box center [790, 291] width 45 height 11
click at [802, 307] on b "methodical" at bounding box center [794, 312] width 48 height 11
click at [342, 349] on b "gayety" at bounding box center [327, 354] width 29 height 11
click at [346, 349] on b "paymentof" at bounding box center [369, 354] width 46 height 11
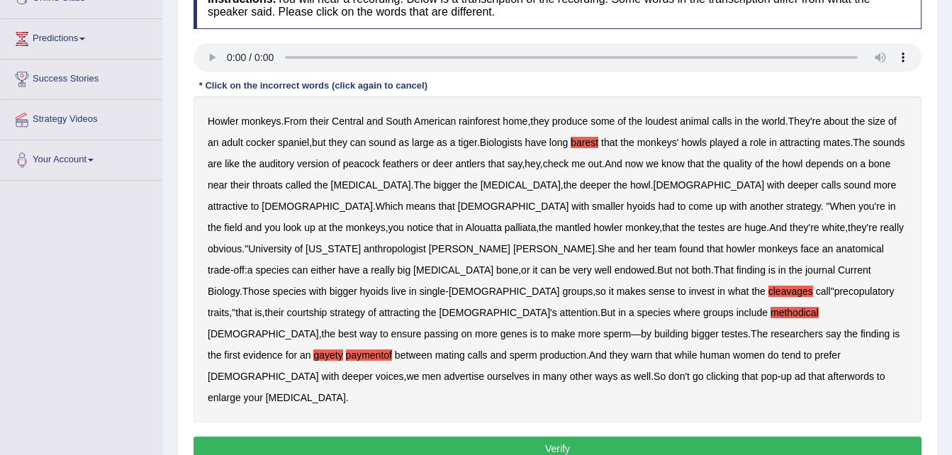
click at [487, 371] on b "ourselves" at bounding box center [508, 376] width 43 height 11
click at [522, 437] on button "Verify" at bounding box center [557, 449] width 728 height 24
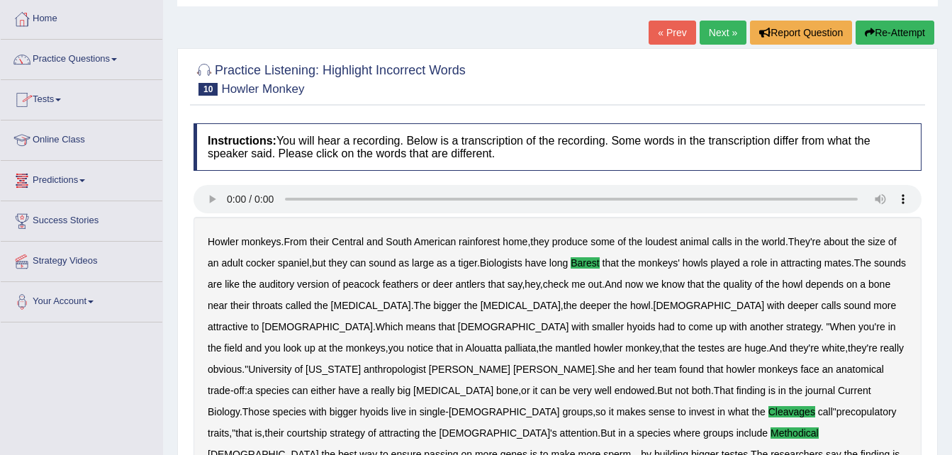
scroll to position [0, 0]
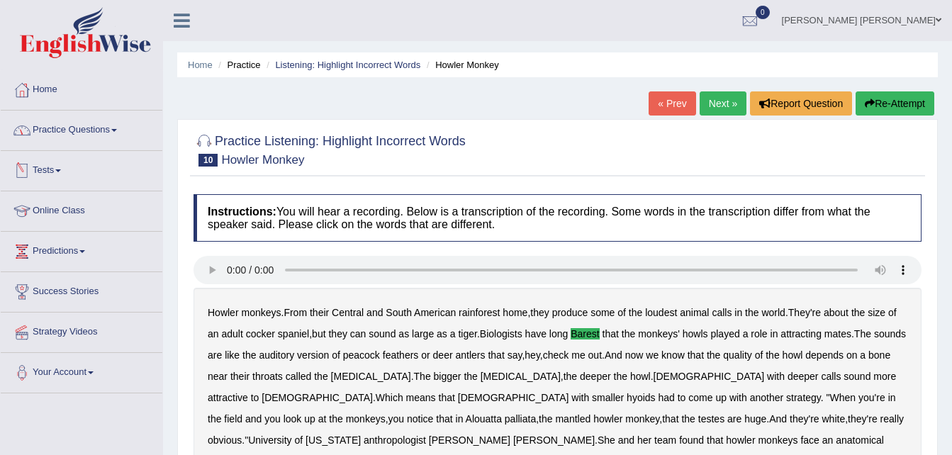
click at [118, 128] on link "Practice Questions" at bounding box center [82, 128] width 162 height 35
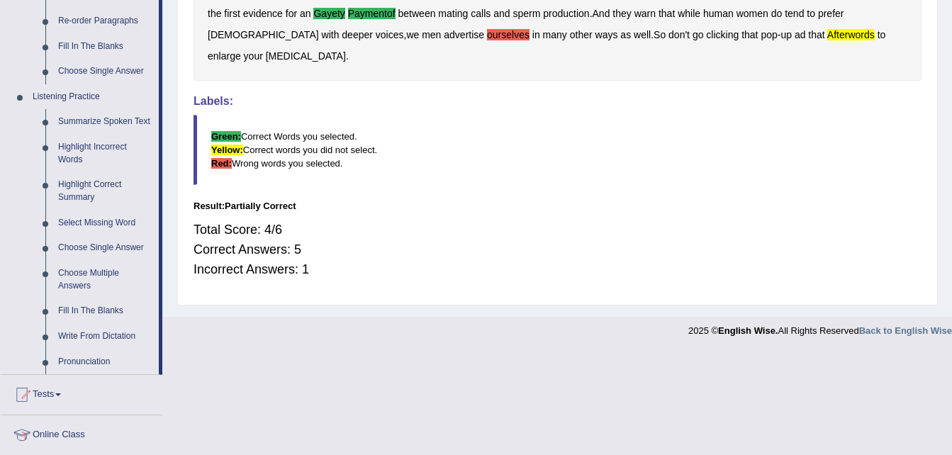
scroll to position [567, 0]
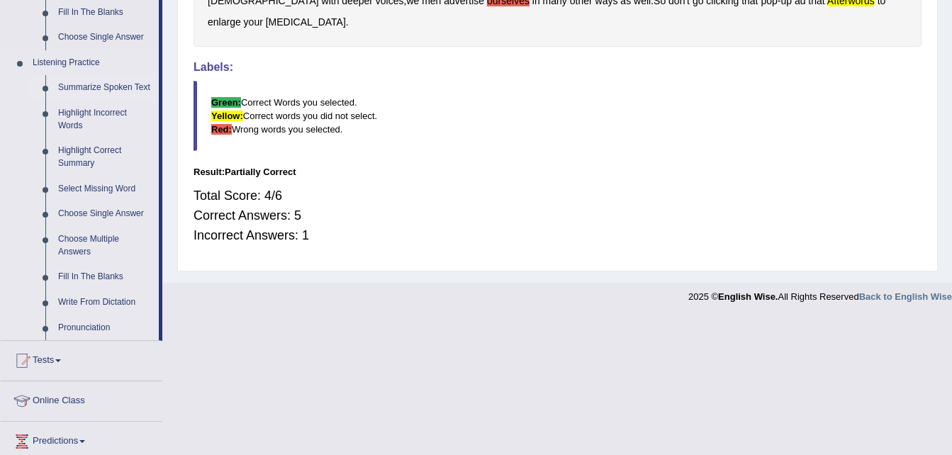
click at [79, 88] on link "Summarize Spoken Text" at bounding box center [105, 88] width 107 height 26
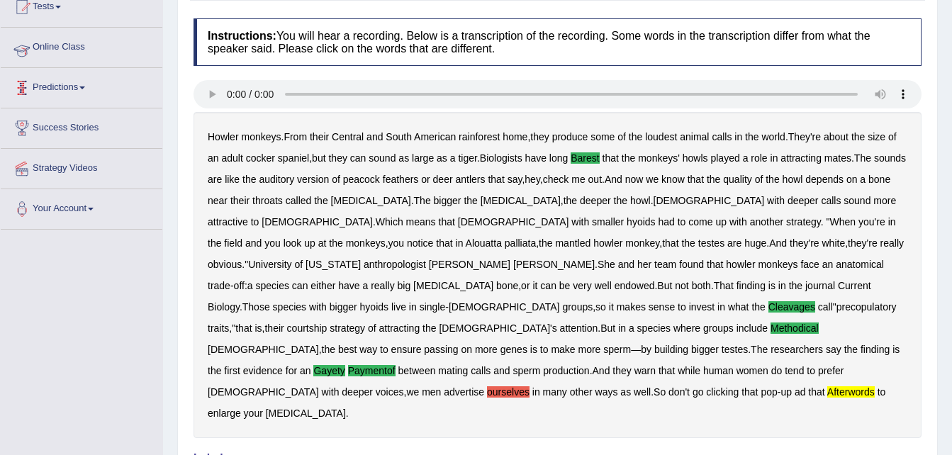
scroll to position [259, 0]
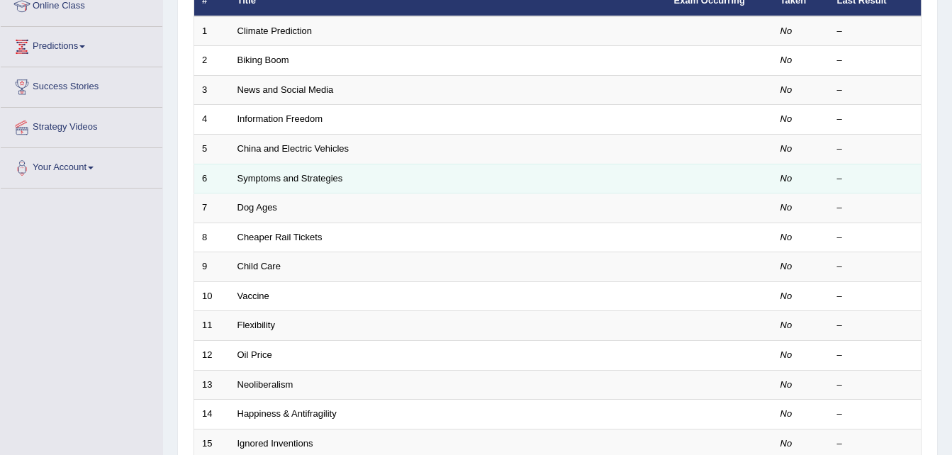
scroll to position [71, 0]
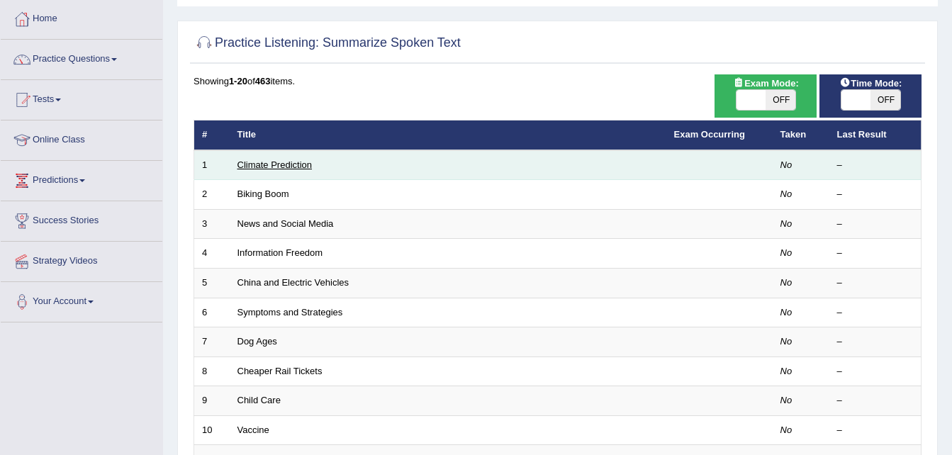
click at [276, 161] on link "Climate Prediction" at bounding box center [274, 164] width 75 height 11
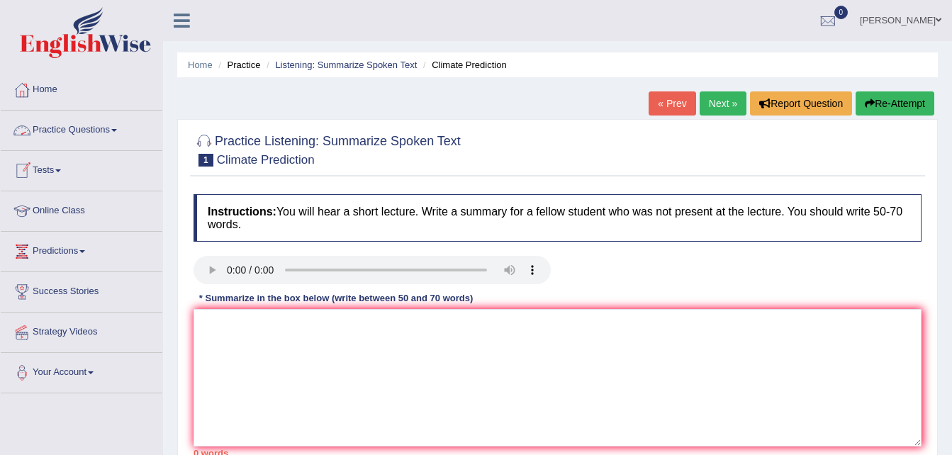
click at [117, 130] on span at bounding box center [114, 130] width 6 height 3
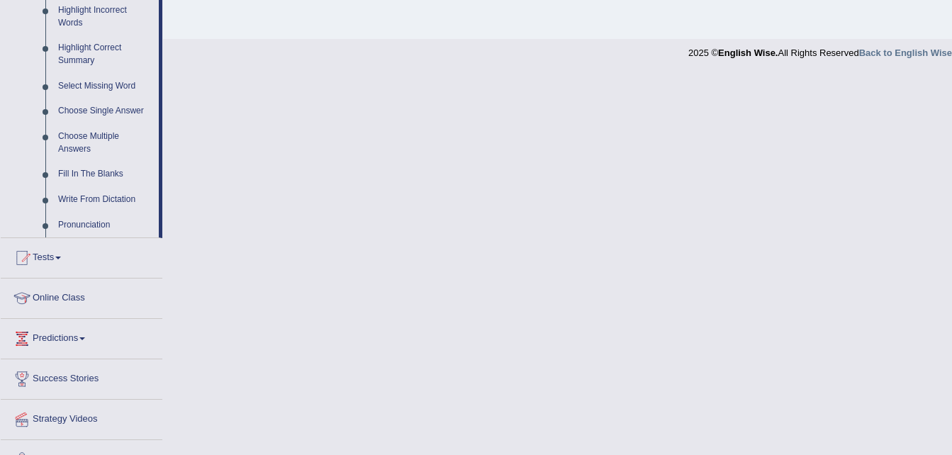
scroll to position [696, 0]
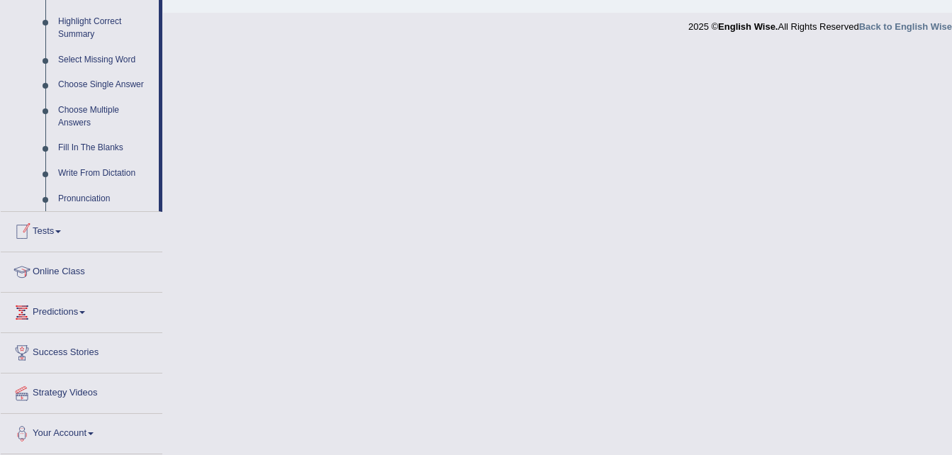
click at [63, 230] on link "Tests" at bounding box center [82, 229] width 162 height 35
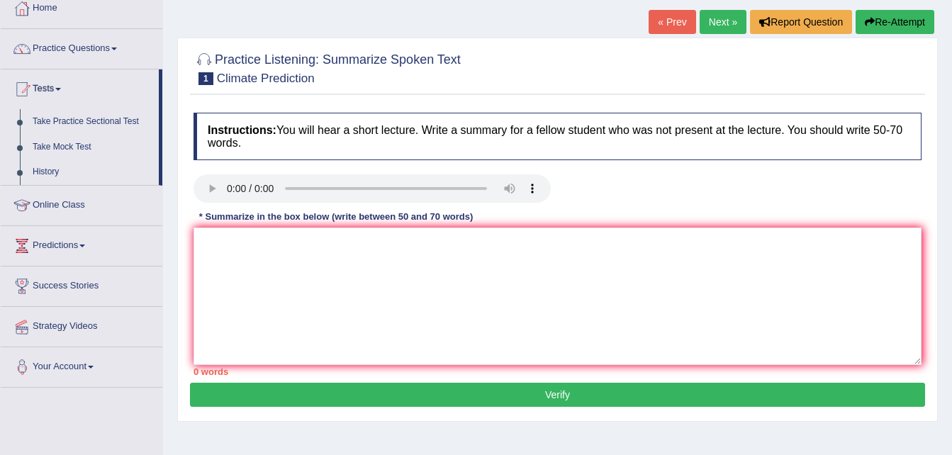
scroll to position [73, 0]
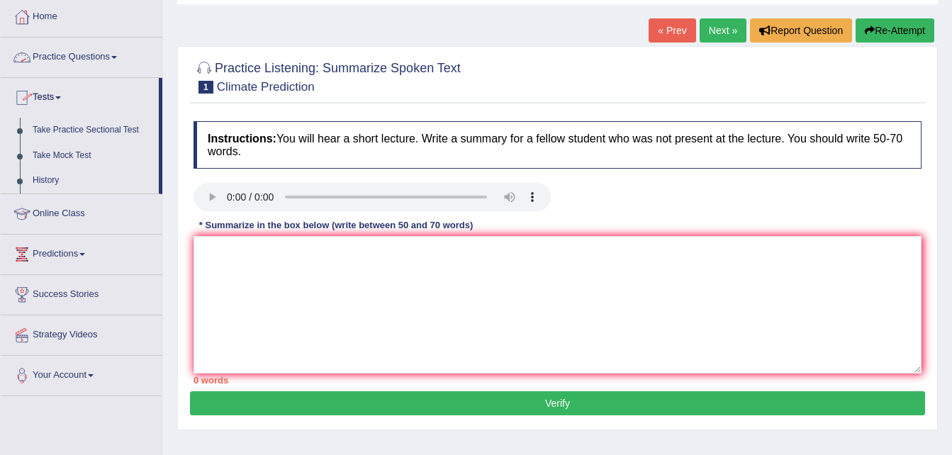
click at [60, 99] on link "Tests" at bounding box center [80, 95] width 158 height 35
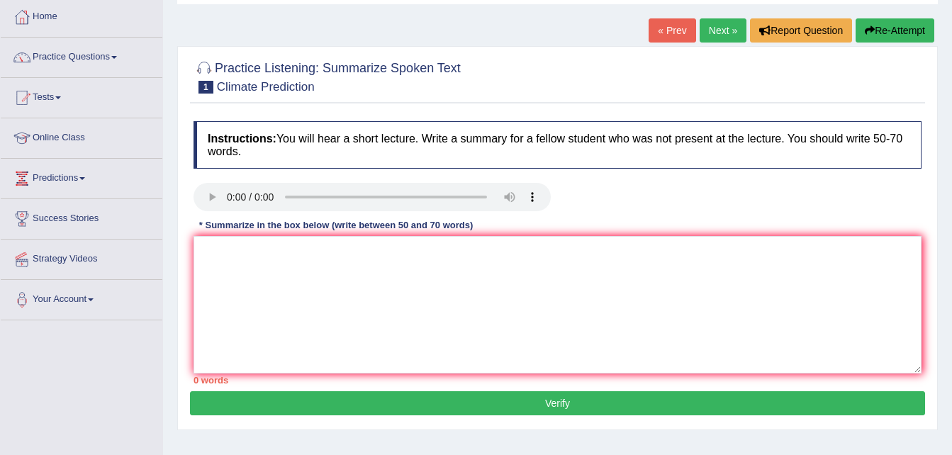
click at [60, 99] on link "Tests" at bounding box center [82, 95] width 162 height 35
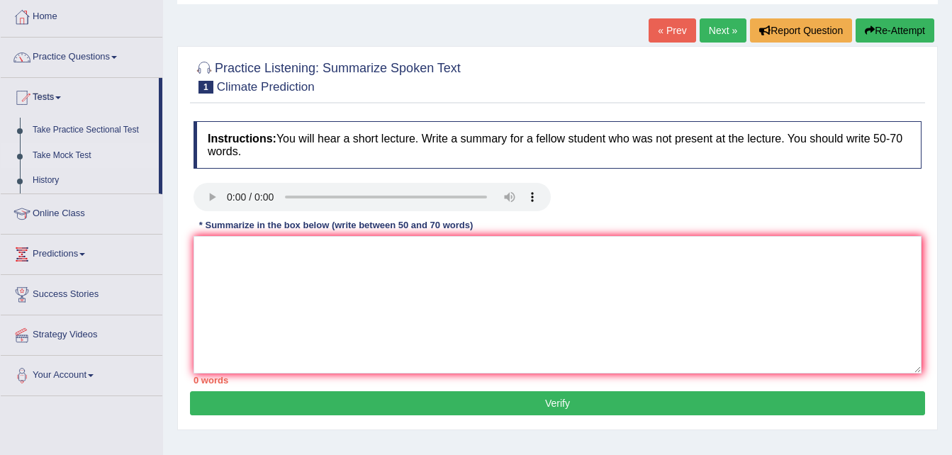
click at [50, 153] on link "Take Mock Test" at bounding box center [92, 156] width 133 height 26
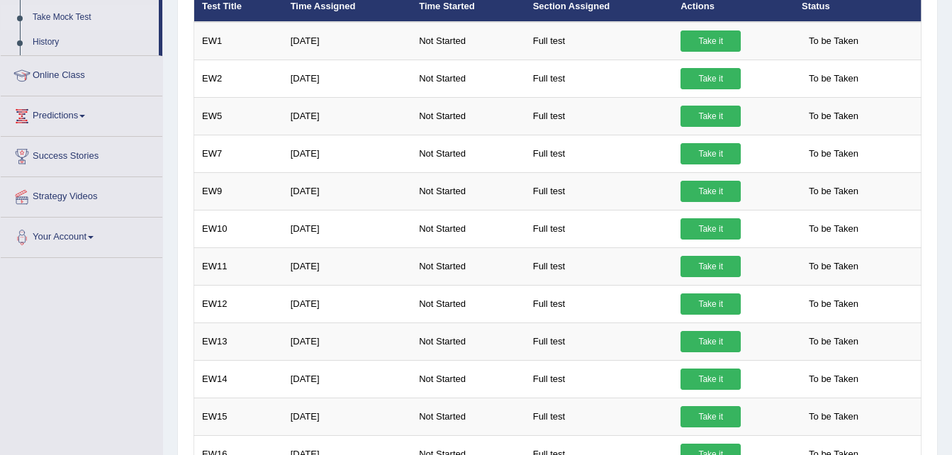
scroll to position [71, 0]
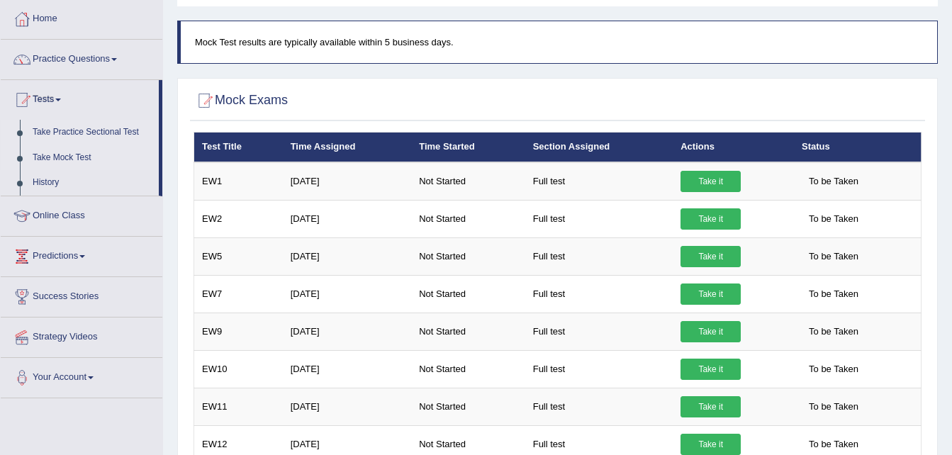
click at [88, 127] on link "Take Practice Sectional Test" at bounding box center [92, 133] width 133 height 26
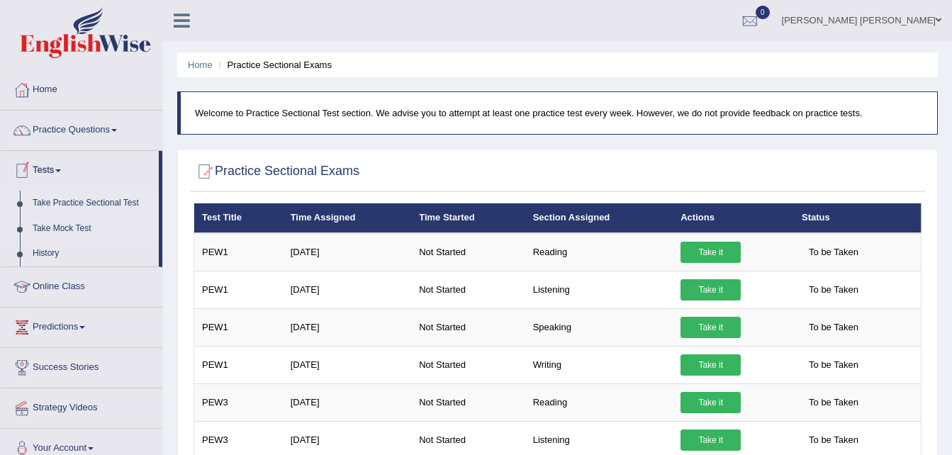
click at [26, 226] on link "Take Mock Test" at bounding box center [92, 229] width 133 height 26
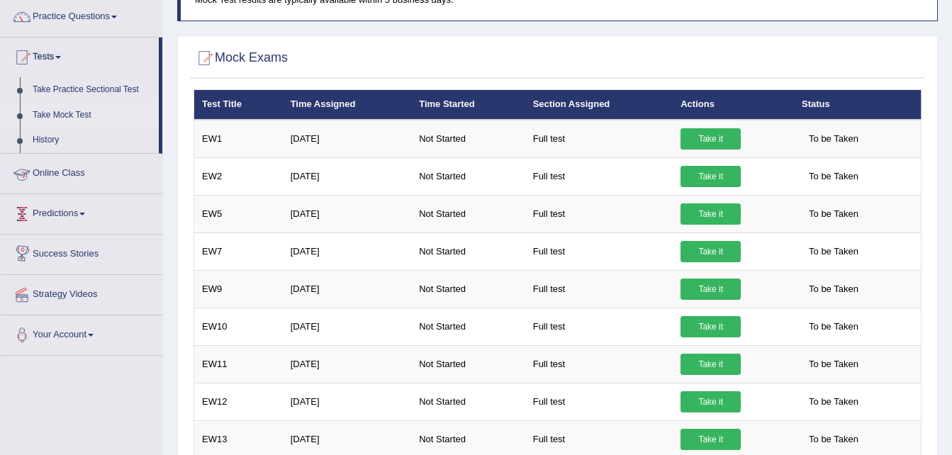
scroll to position [142, 0]
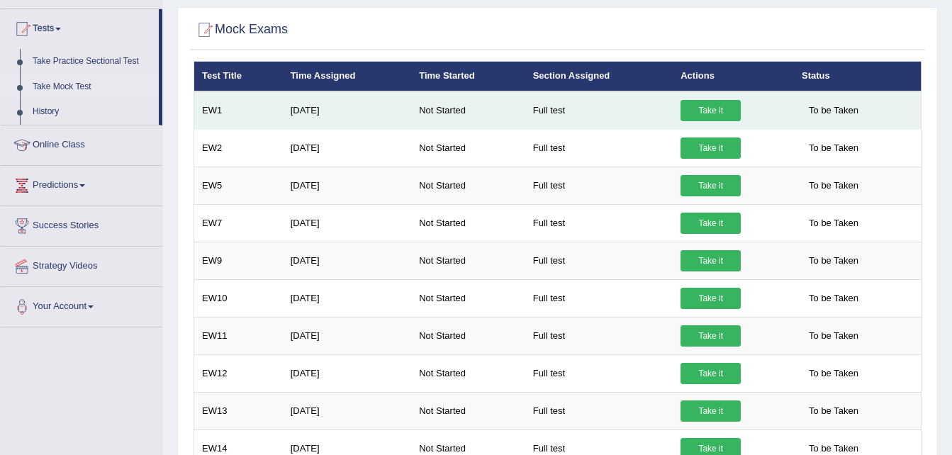
click at [700, 103] on link "Take it" at bounding box center [710, 110] width 60 height 21
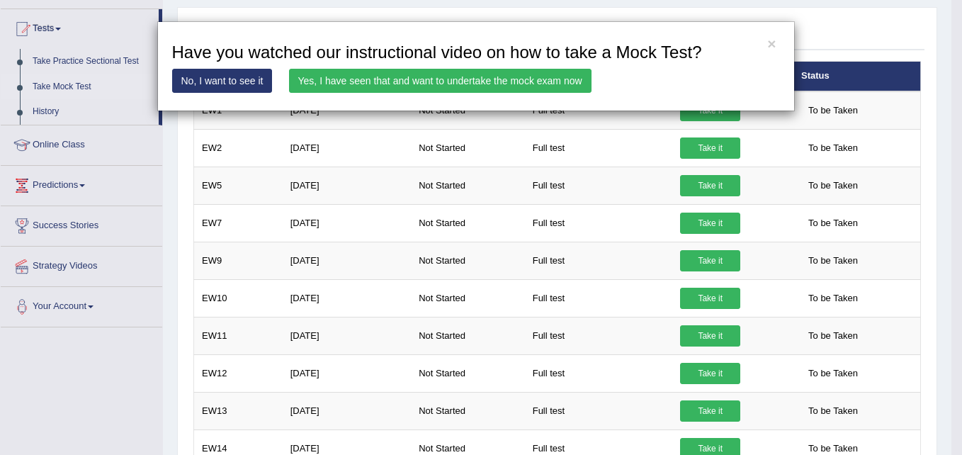
click at [225, 84] on link "No, I want to see it" at bounding box center [222, 81] width 101 height 24
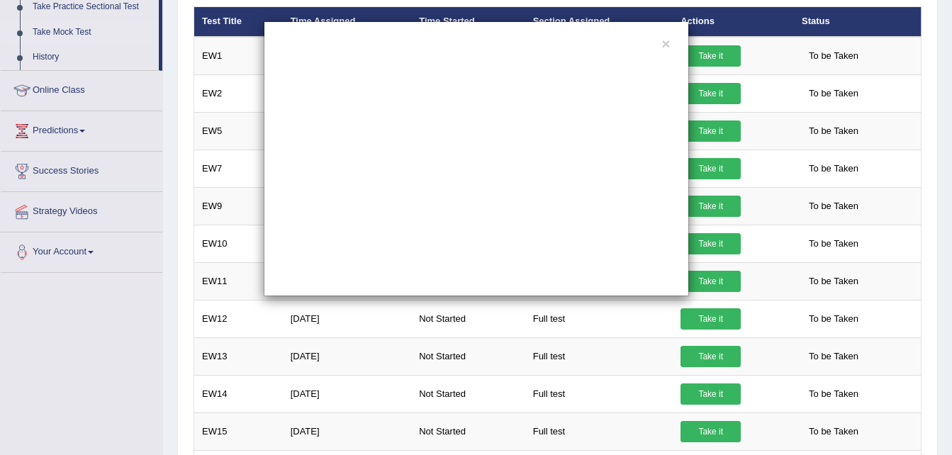
scroll to position [213, 0]
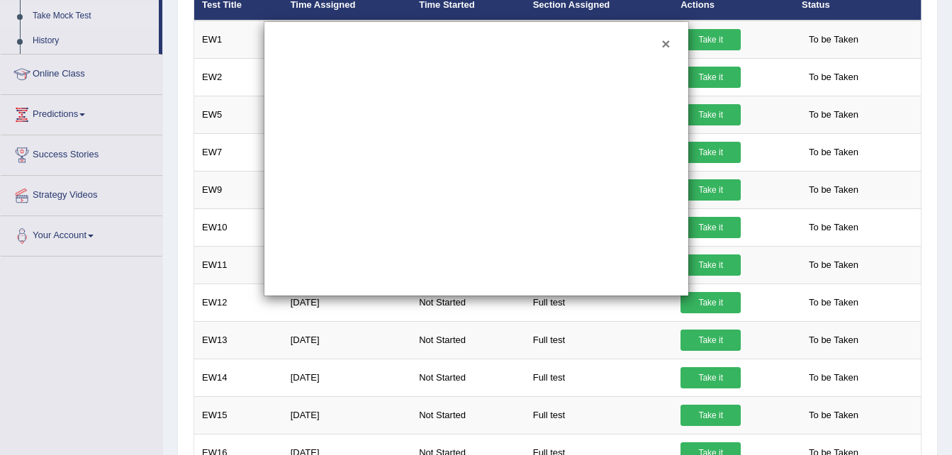
click at [670, 41] on button "×" at bounding box center [665, 43] width 9 height 15
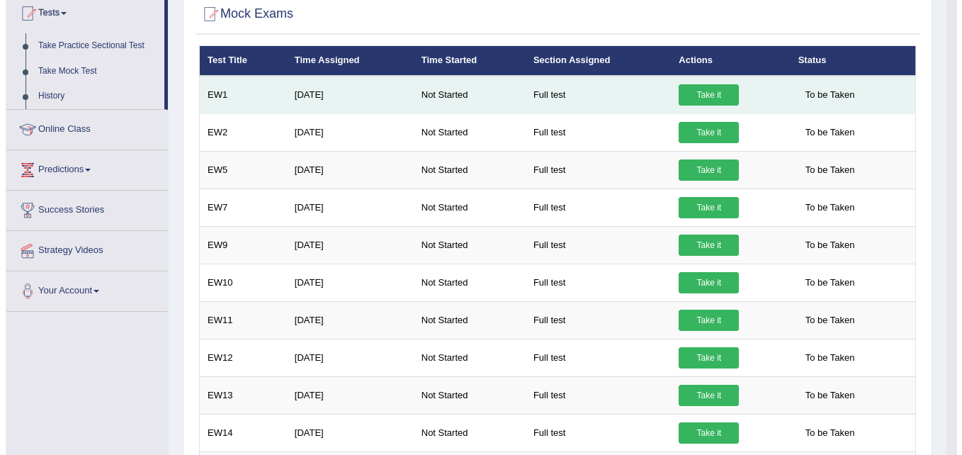
scroll to position [0, 0]
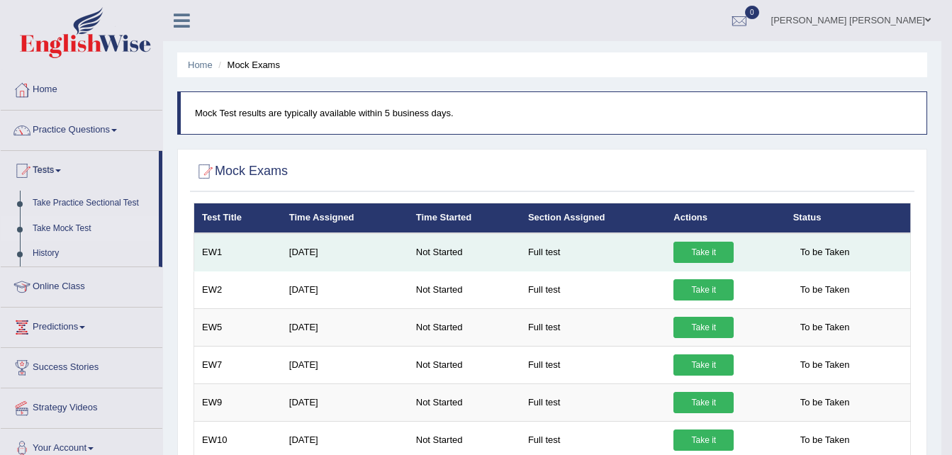
click at [705, 257] on link "Take it" at bounding box center [703, 252] width 60 height 21
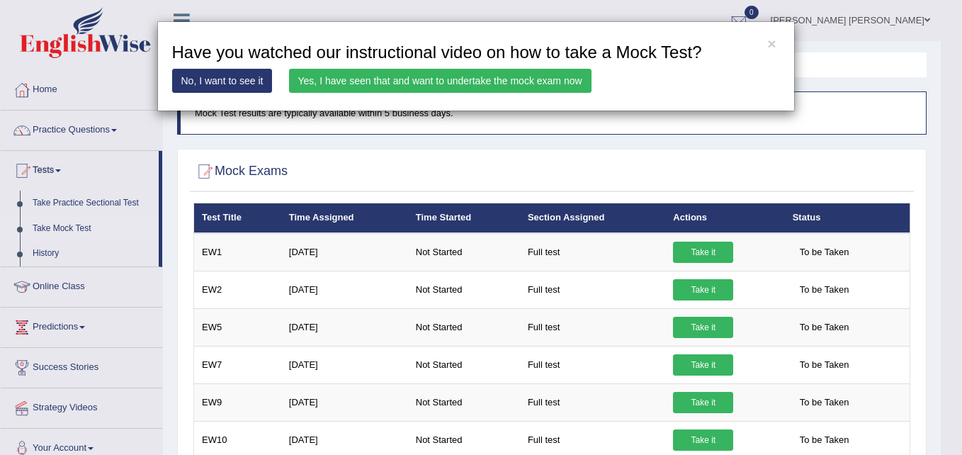
click at [402, 75] on link "Yes, I have seen that and want to undertake the mock exam now" at bounding box center [440, 81] width 303 height 24
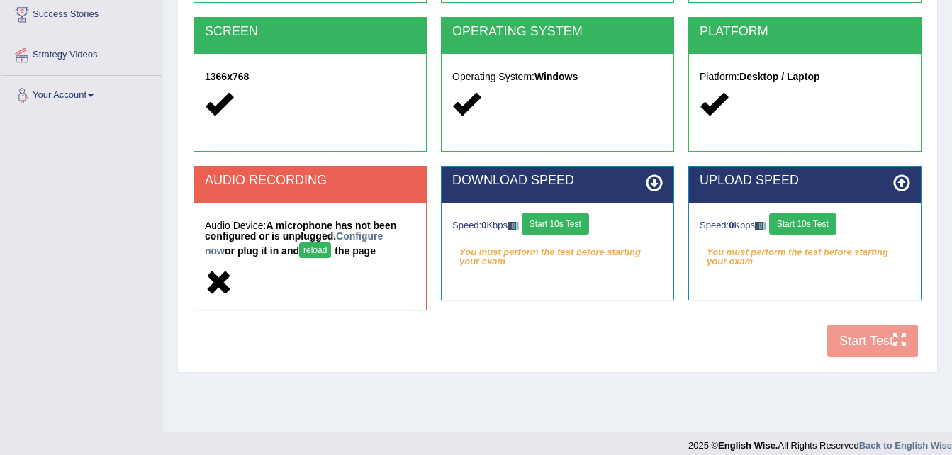
scroll to position [289, 0]
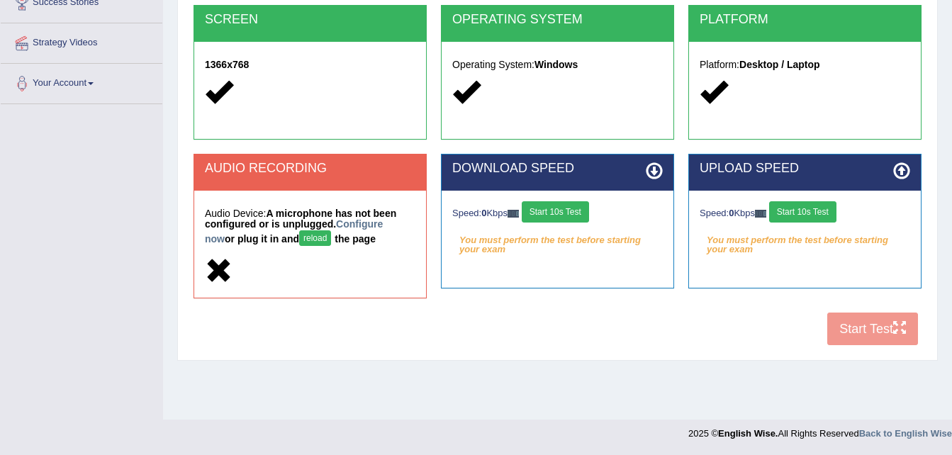
click at [886, 322] on div "COOKIES Cookies Enabled JAVASCRIPT Javascript Enabled BROWSER Browser: Chrome S…" at bounding box center [557, 104] width 735 height 497
click at [872, 326] on div "COOKIES Cookies Enabled JAVASCRIPT Javascript Enabled BROWSER Browser: Chrome S…" at bounding box center [557, 104] width 735 height 497
click at [855, 330] on div "COOKIES Cookies Enabled JAVASCRIPT Javascript Enabled BROWSER Browser: Chrome S…" at bounding box center [557, 104] width 735 height 497
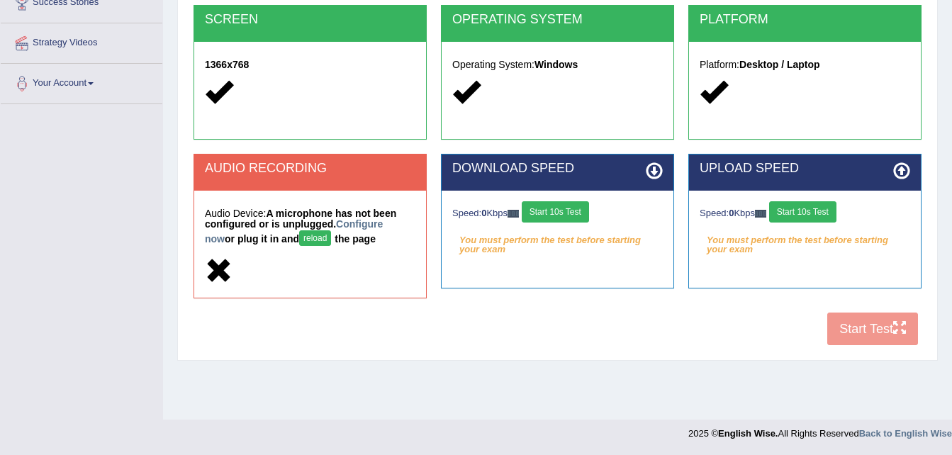
click at [309, 162] on h2 "AUDIO RECORDING" at bounding box center [310, 169] width 210 height 14
click at [310, 180] on div "AUDIO RECORDING" at bounding box center [310, 173] width 232 height 36
click at [853, 324] on div "COOKIES Cookies Enabled JAVASCRIPT Javascript Enabled BROWSER Browser: Chrome S…" at bounding box center [557, 104] width 735 height 497
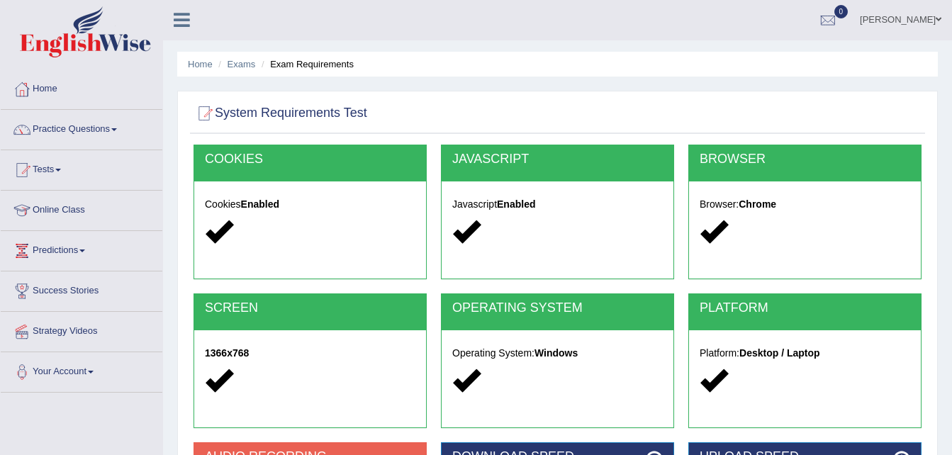
scroll to position [0, 0]
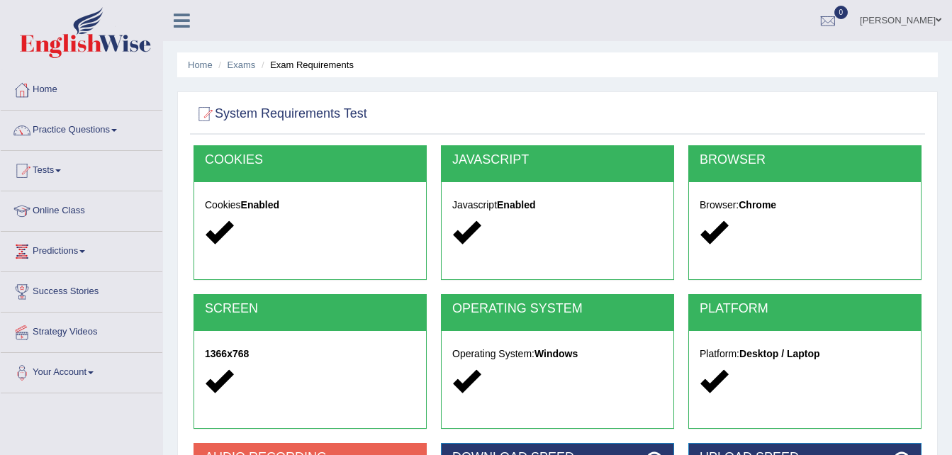
click at [591, 201] on h5 "Javascript Enabled" at bounding box center [557, 205] width 210 height 11
click at [753, 201] on strong "Chrome" at bounding box center [758, 204] width 38 height 11
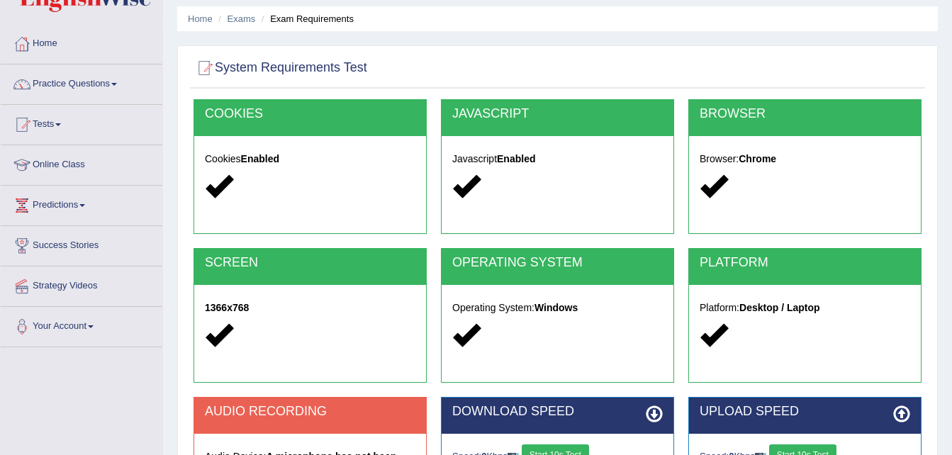
scroll to position [71, 0]
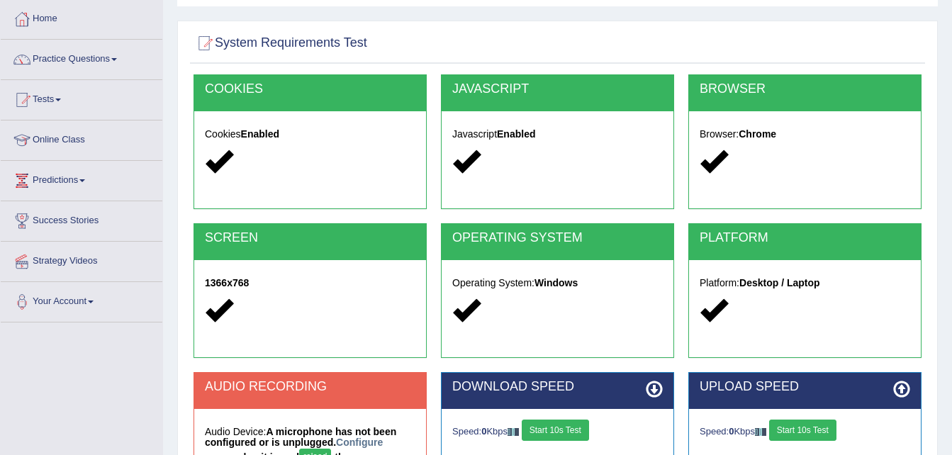
click at [759, 93] on h2 "BROWSER" at bounding box center [805, 89] width 210 height 14
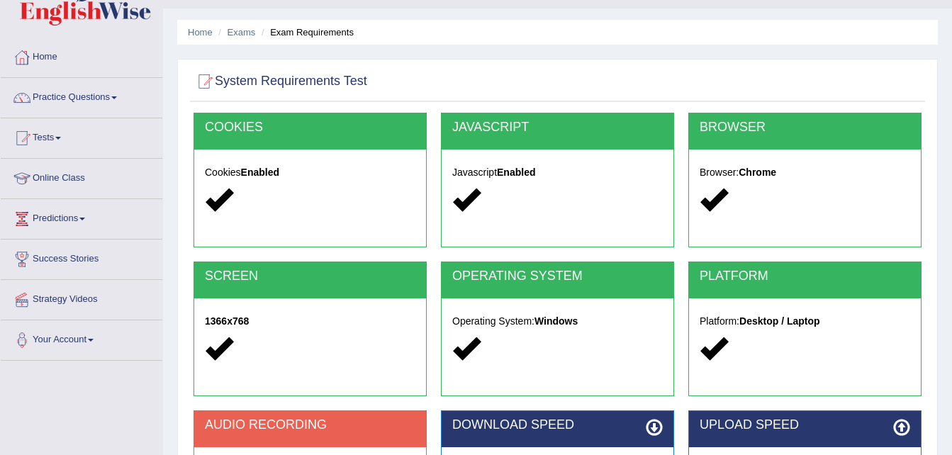
scroll to position [0, 0]
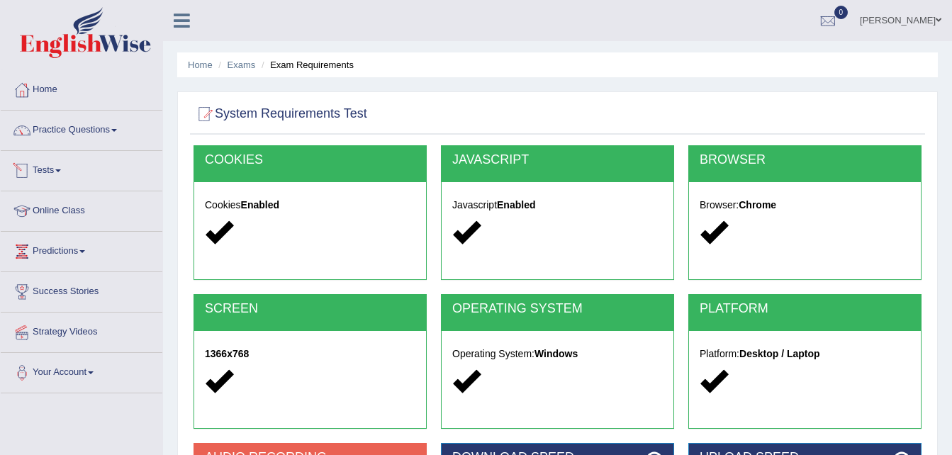
click at [55, 168] on link "Tests" at bounding box center [82, 168] width 162 height 35
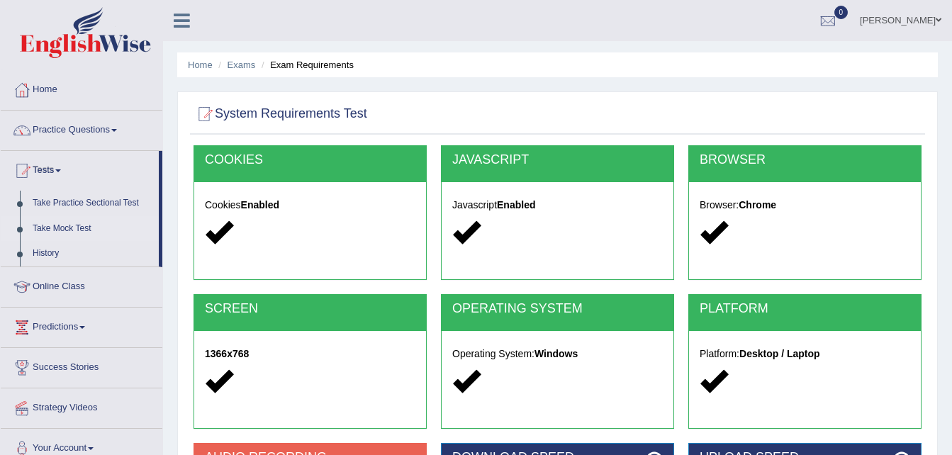
click at [50, 229] on link "Take Mock Test" at bounding box center [92, 229] width 133 height 26
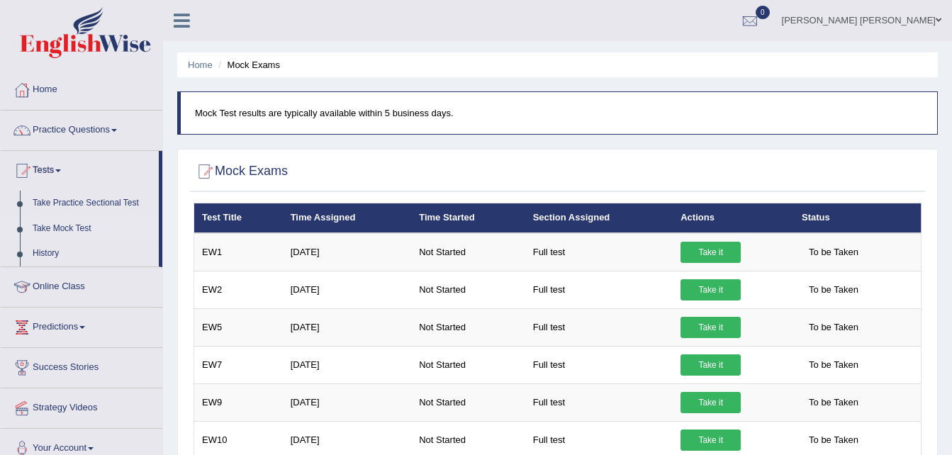
click at [707, 247] on link "Take it" at bounding box center [710, 252] width 60 height 21
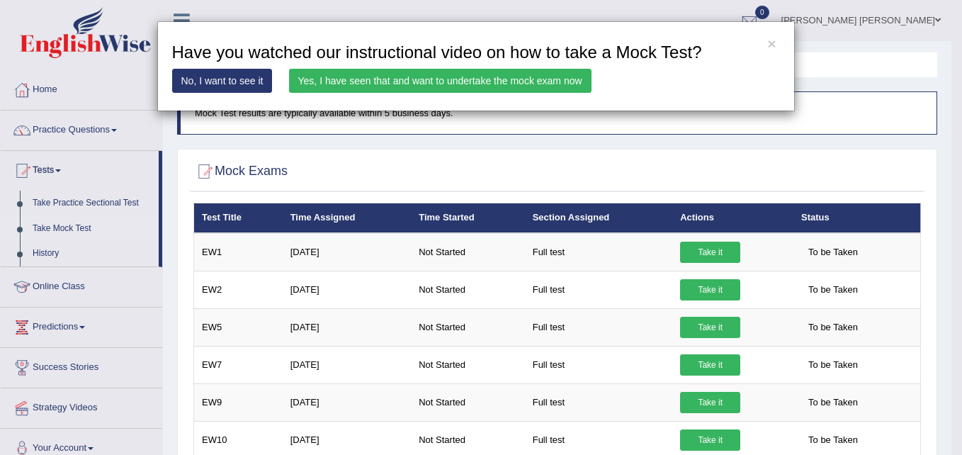
click at [237, 82] on link "No, I want to see it" at bounding box center [222, 81] width 101 height 24
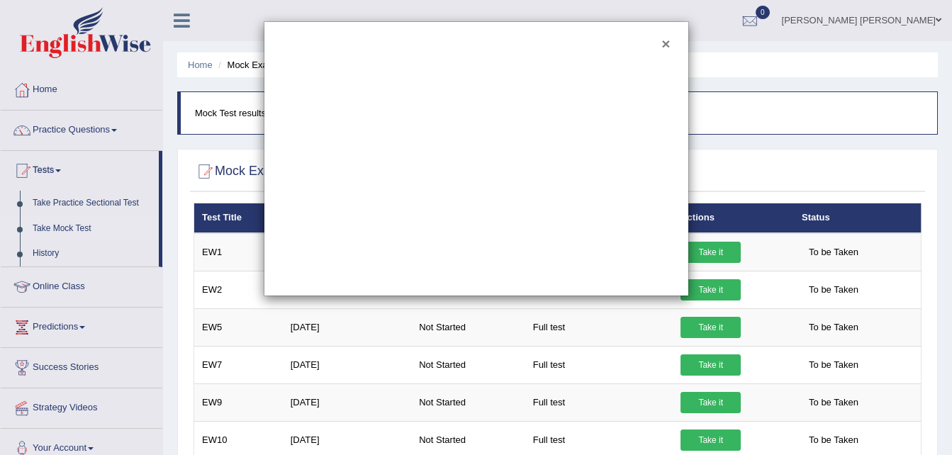
click at [668, 41] on button "×" at bounding box center [665, 43] width 9 height 15
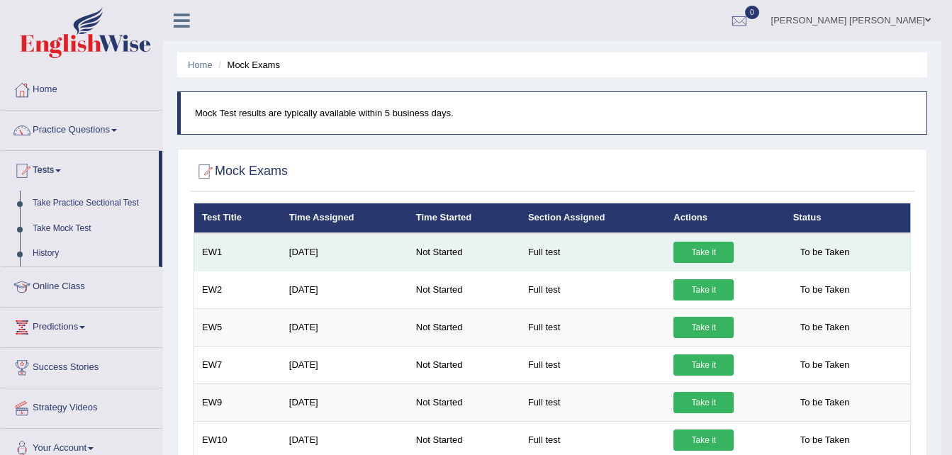
click at [706, 247] on link "Take it" at bounding box center [703, 252] width 60 height 21
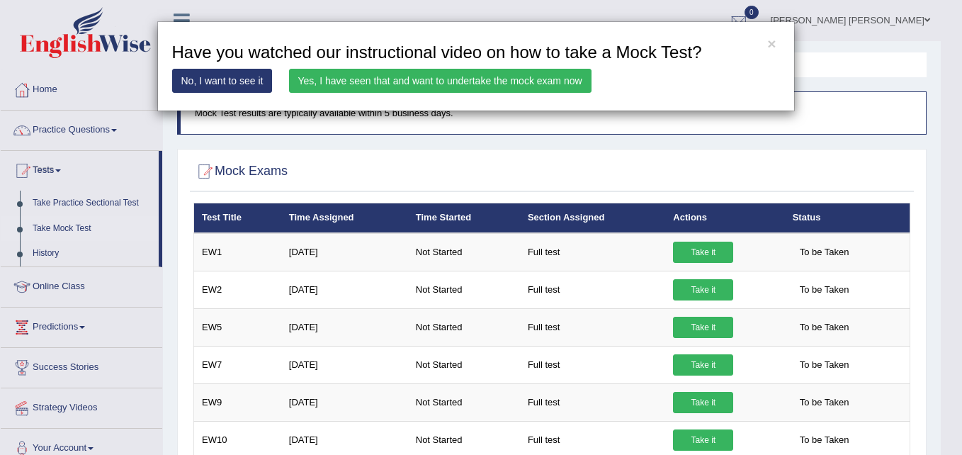
click at [404, 81] on link "Yes, I have seen that and want to undertake the mock exam now" at bounding box center [440, 81] width 303 height 24
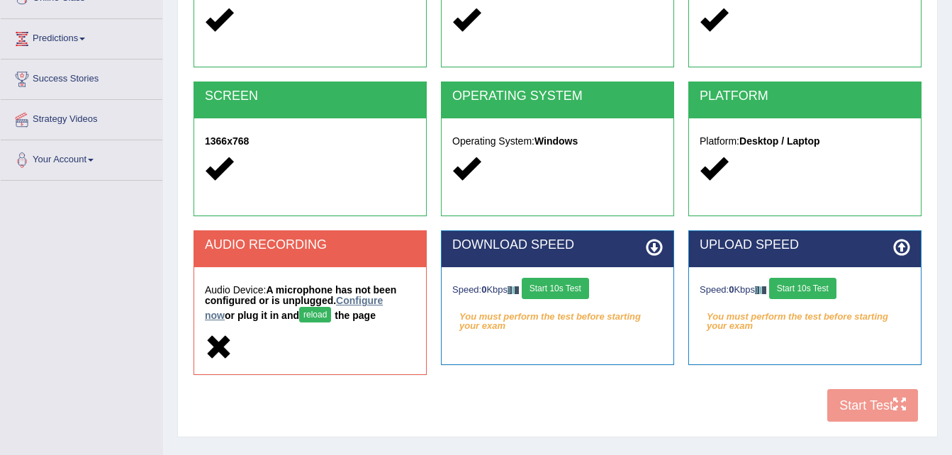
click at [357, 298] on link "Configure now" at bounding box center [294, 308] width 178 height 26
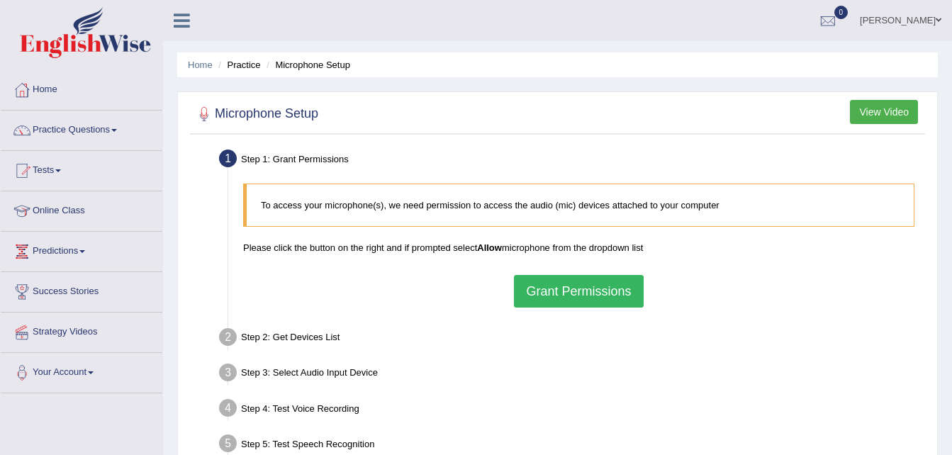
click at [600, 288] on button "Grant Permissions" at bounding box center [578, 291] width 129 height 33
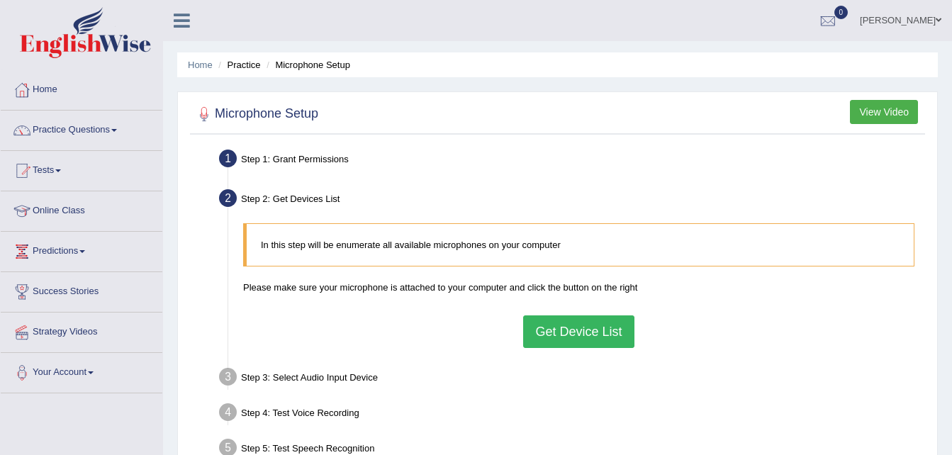
click at [560, 328] on button "Get Device List" at bounding box center [578, 331] width 111 height 33
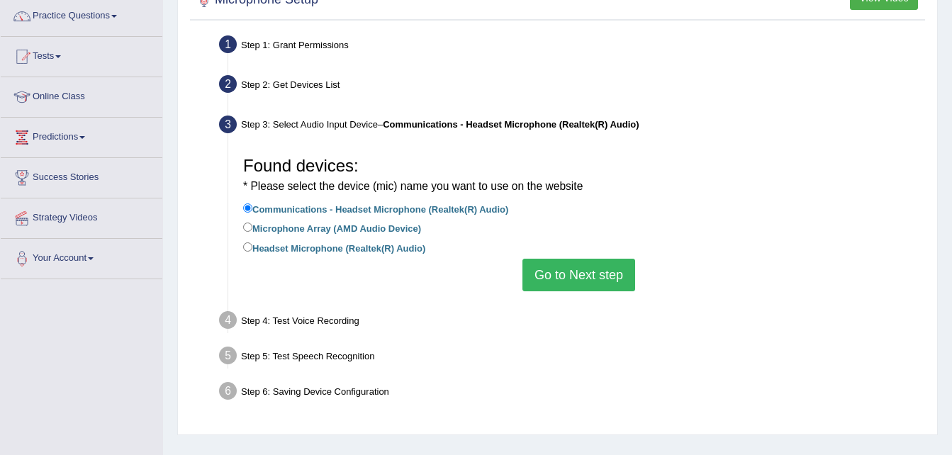
scroll to position [142, 0]
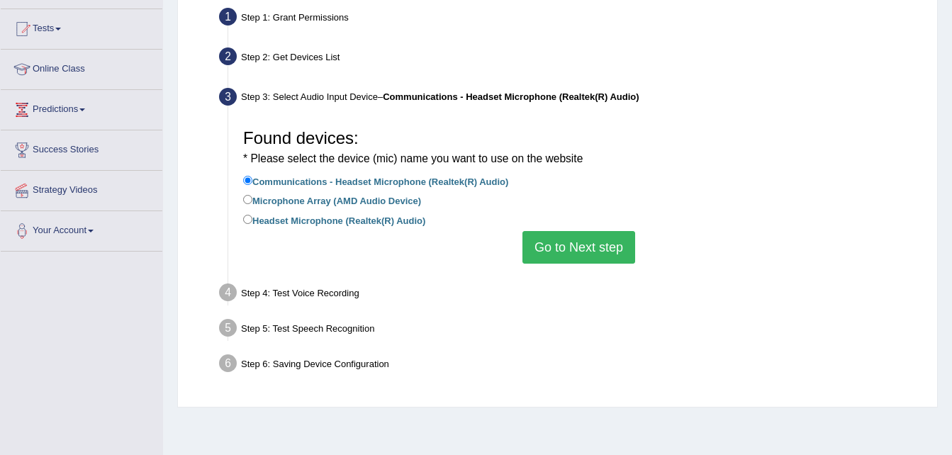
click at [595, 244] on button "Go to Next step" at bounding box center [578, 247] width 113 height 33
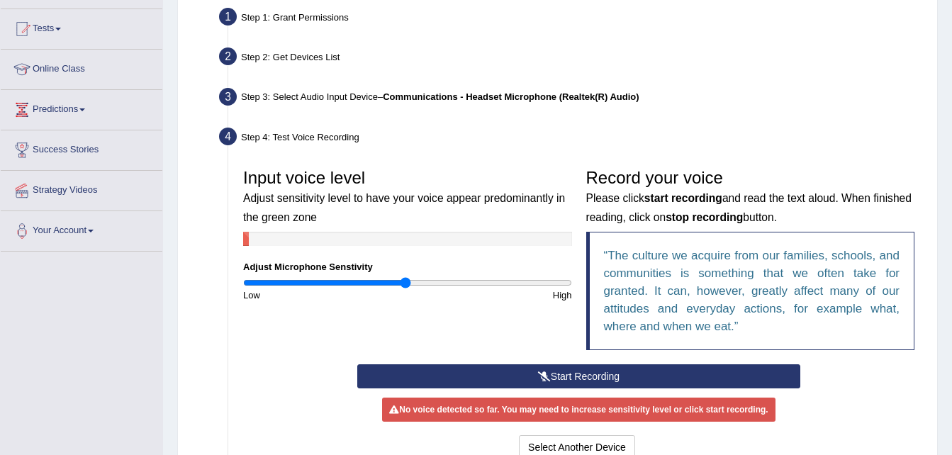
scroll to position [213, 0]
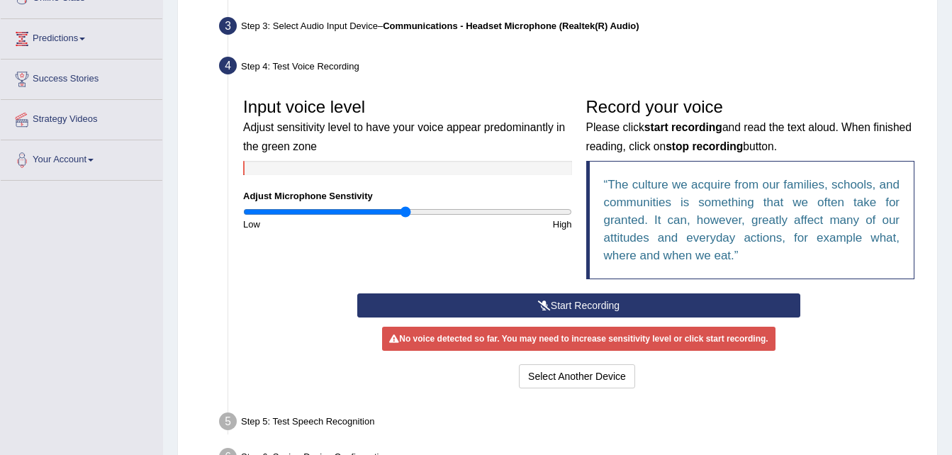
click at [566, 307] on button "Start Recording" at bounding box center [578, 305] width 443 height 24
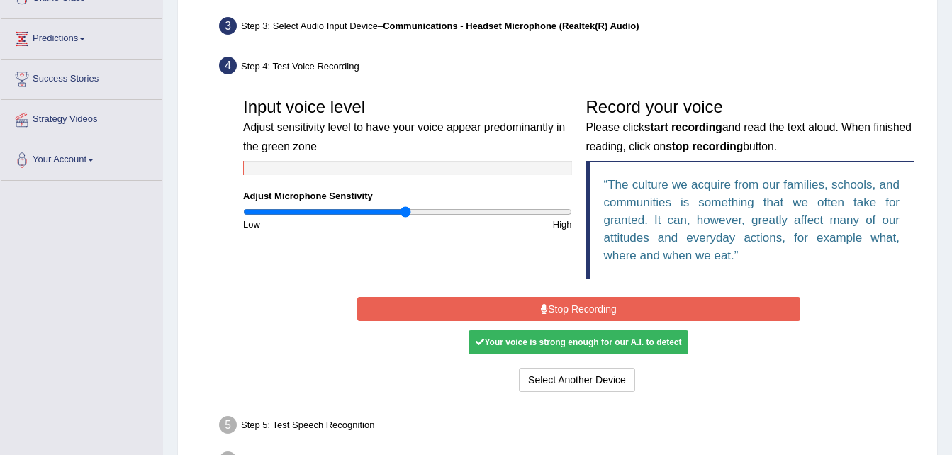
click at [566, 306] on button "Stop Recording" at bounding box center [578, 309] width 443 height 24
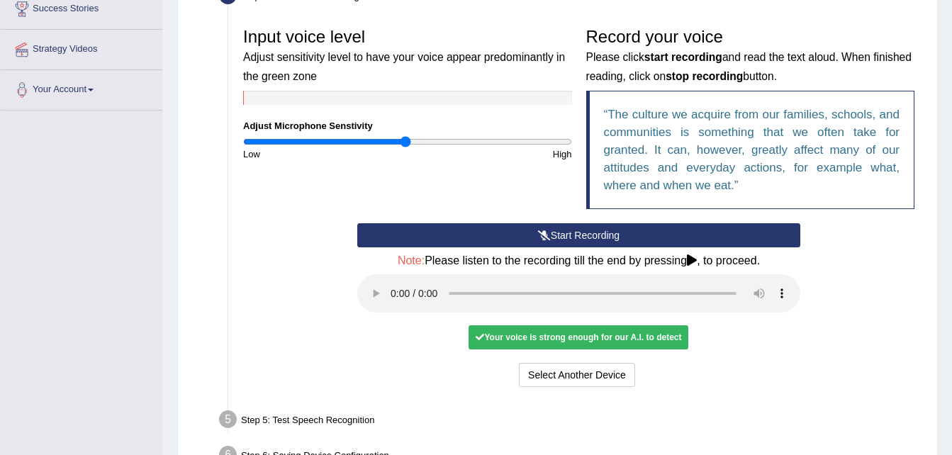
scroll to position [283, 0]
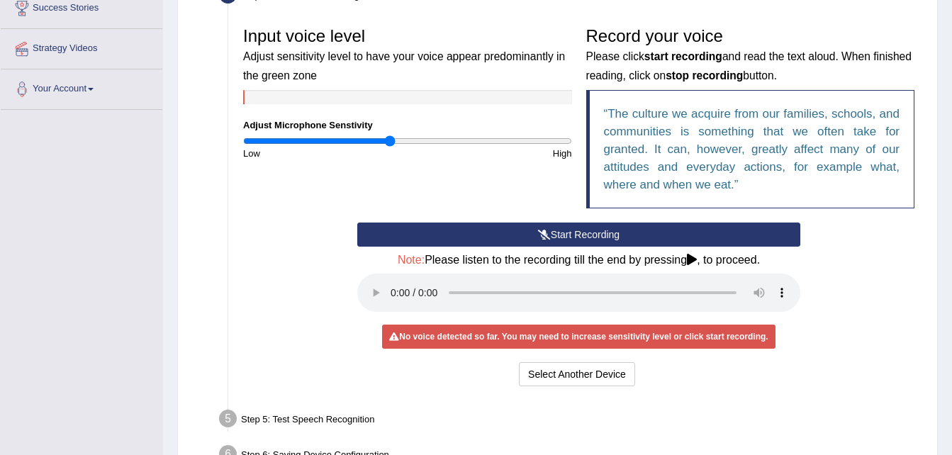
drag, startPoint x: 406, startPoint y: 140, endPoint x: 388, endPoint y: 146, distance: 18.8
click at [388, 146] on input "range" at bounding box center [407, 140] width 329 height 11
drag, startPoint x: 383, startPoint y: 138, endPoint x: 430, endPoint y: 146, distance: 48.1
click at [430, 146] on input "range" at bounding box center [407, 140] width 329 height 11
click at [597, 374] on button "Select Another Device" at bounding box center [577, 374] width 116 height 24
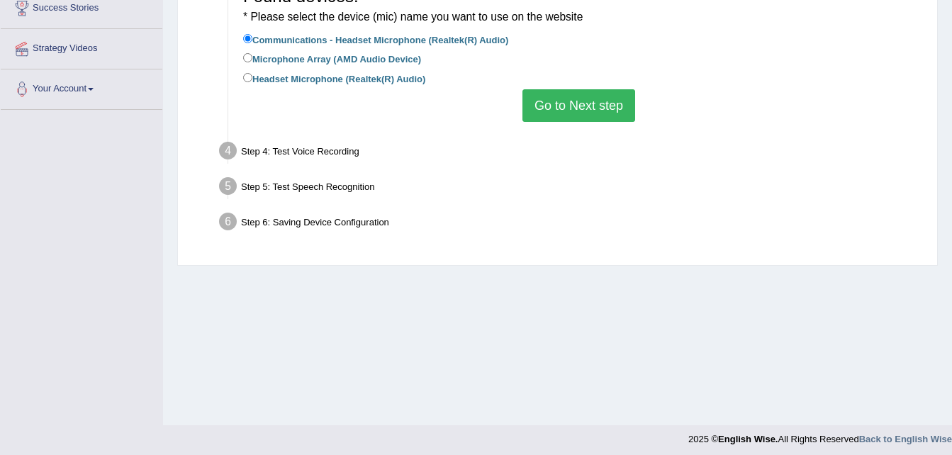
click at [573, 106] on button "Go to Next step" at bounding box center [578, 105] width 113 height 33
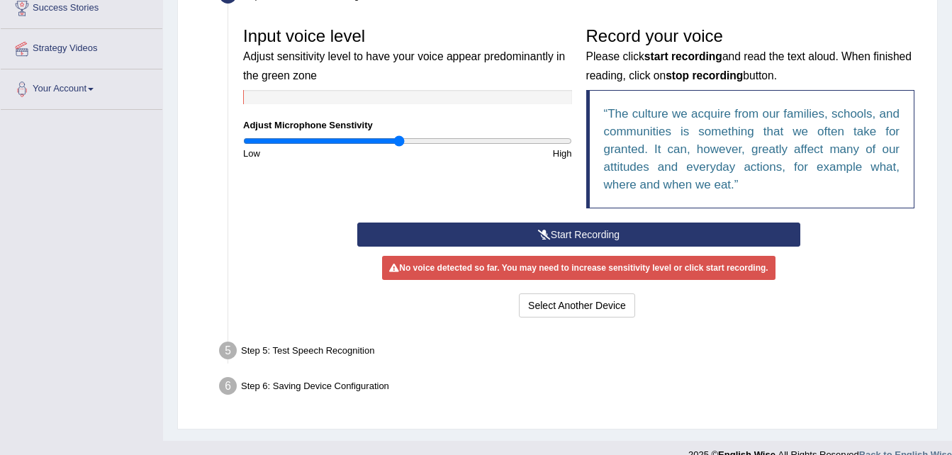
drag, startPoint x: 421, startPoint y: 135, endPoint x: 400, endPoint y: 138, distance: 20.7
click at [400, 138] on input "range" at bounding box center [407, 140] width 329 height 11
click at [541, 228] on button "Start Recording" at bounding box center [578, 235] width 443 height 24
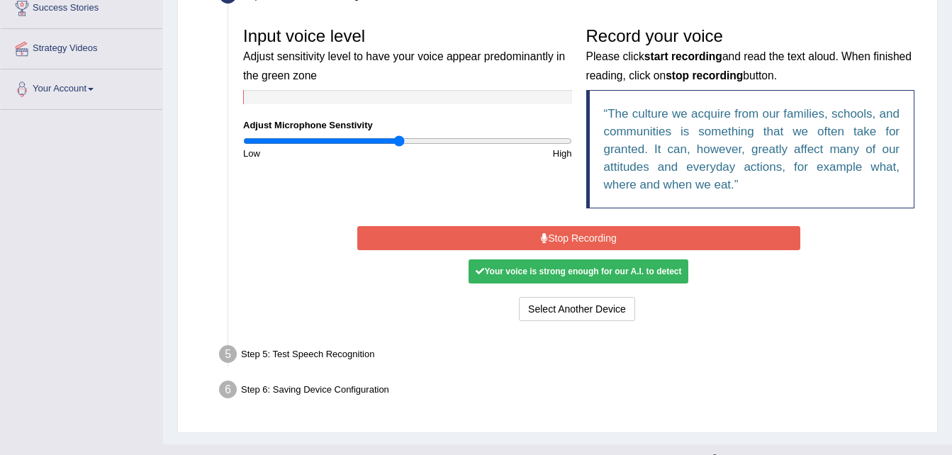
click at [545, 237] on icon at bounding box center [544, 238] width 7 height 10
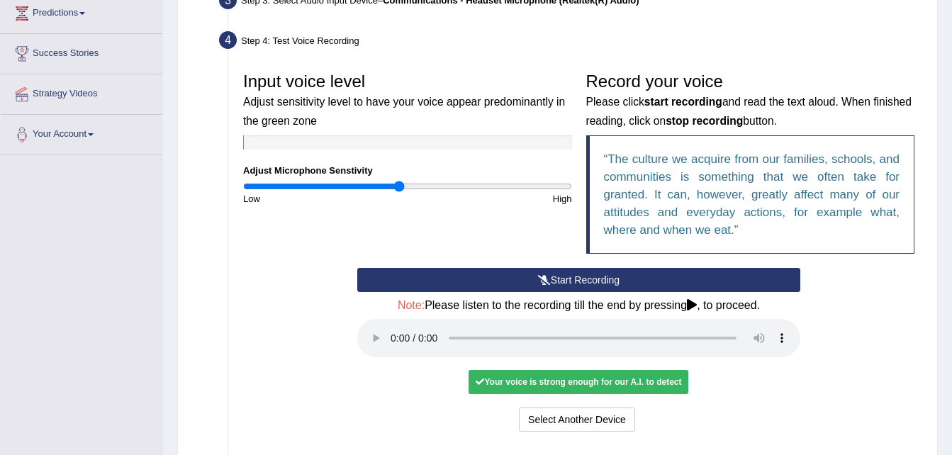
scroll to position [213, 0]
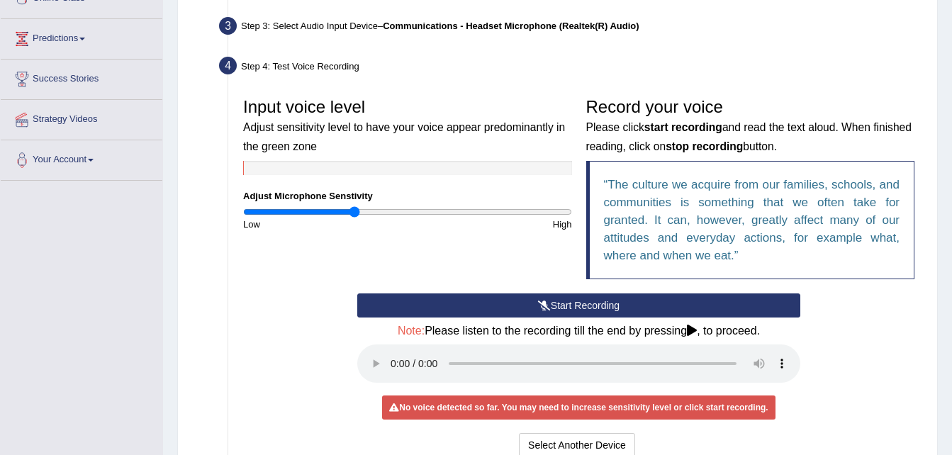
drag, startPoint x: 398, startPoint y: 216, endPoint x: 356, endPoint y: 224, distance: 43.2
click at [356, 218] on input "range" at bounding box center [407, 211] width 329 height 11
click at [566, 296] on button "Start Recording" at bounding box center [578, 305] width 443 height 24
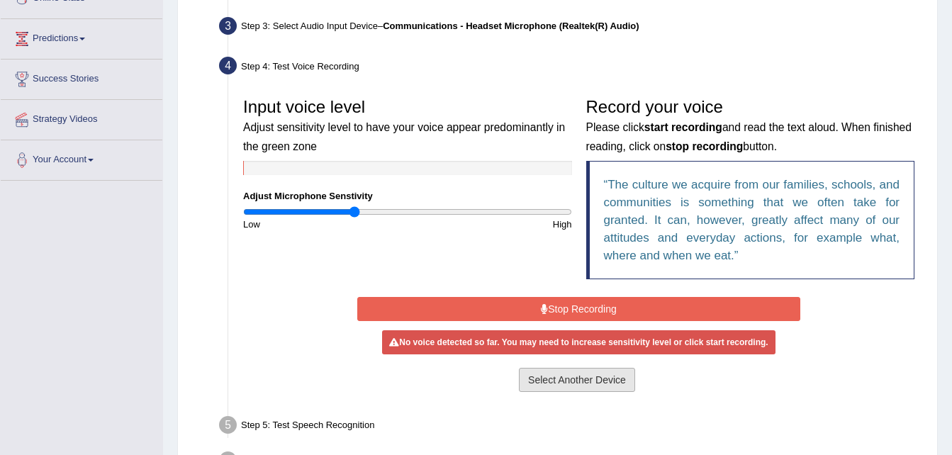
click at [568, 381] on button "Select Another Device" at bounding box center [577, 380] width 116 height 24
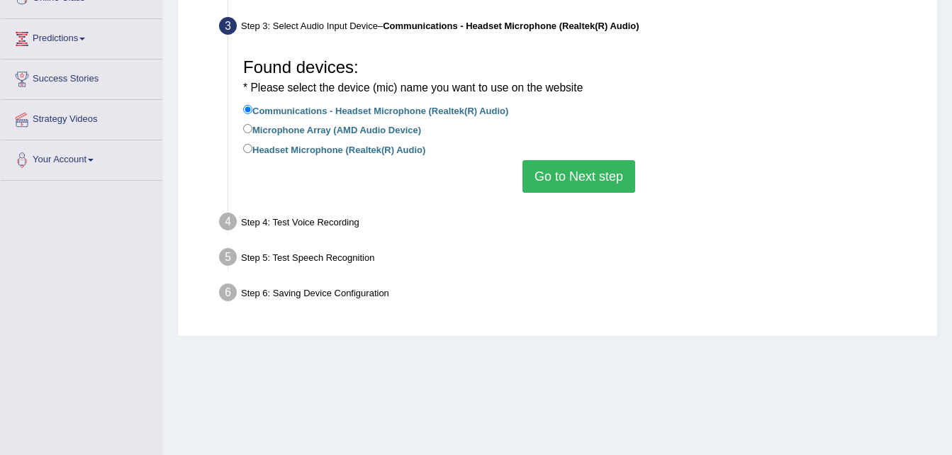
click at [563, 182] on button "Go to Next step" at bounding box center [578, 176] width 113 height 33
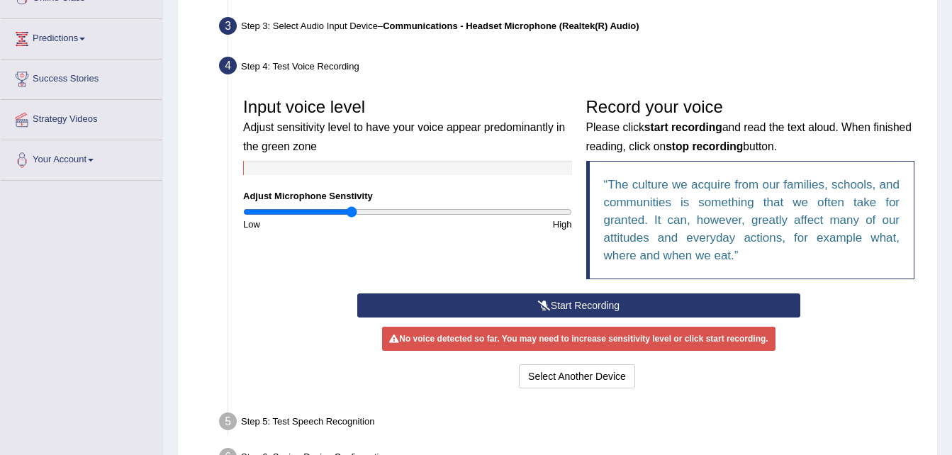
click at [352, 209] on input "range" at bounding box center [407, 211] width 329 height 11
click at [466, 299] on button "Start Recording" at bounding box center [578, 305] width 443 height 24
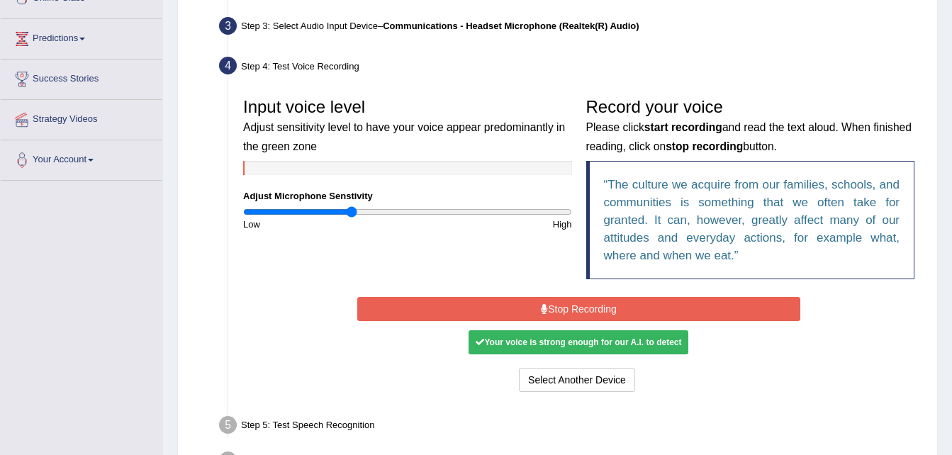
click at [476, 303] on button "Stop Recording" at bounding box center [578, 309] width 443 height 24
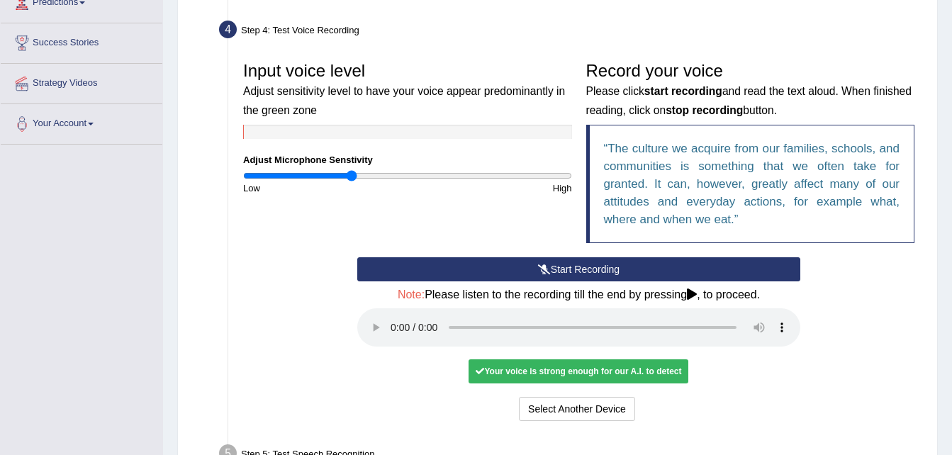
scroll to position [354, 0]
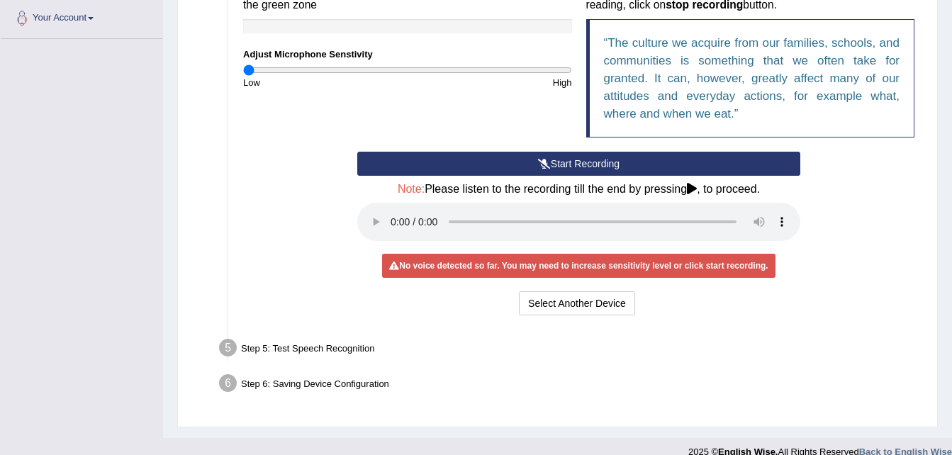
drag, startPoint x: 353, startPoint y: 73, endPoint x: 228, endPoint y: 68, distance: 125.5
click at [243, 68] on input "range" at bounding box center [407, 69] width 329 height 11
drag, startPoint x: 248, startPoint y: 72, endPoint x: 288, endPoint y: 79, distance: 41.1
click at [288, 76] on input "range" at bounding box center [407, 69] width 329 height 11
click at [509, 180] on div "Start Recording Stop Recording Note: Please listen to the recording till the en…" at bounding box center [578, 235] width 457 height 167
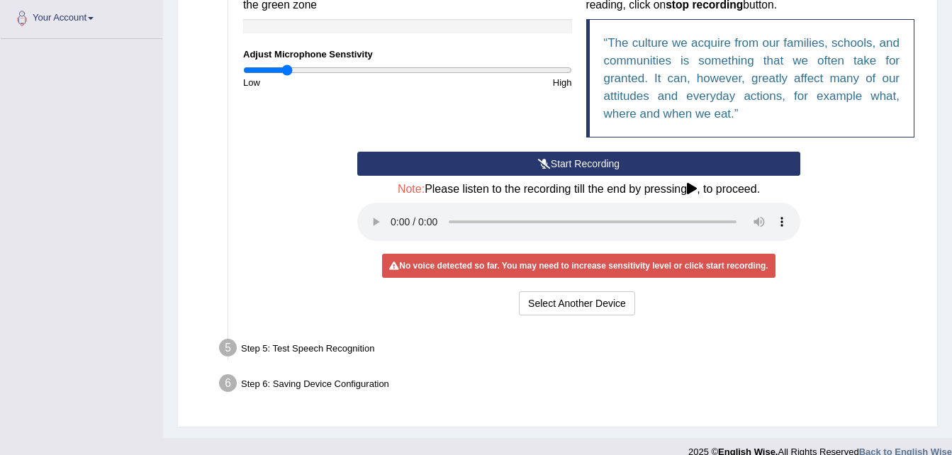
click at [509, 164] on button "Start Recording" at bounding box center [578, 164] width 443 height 24
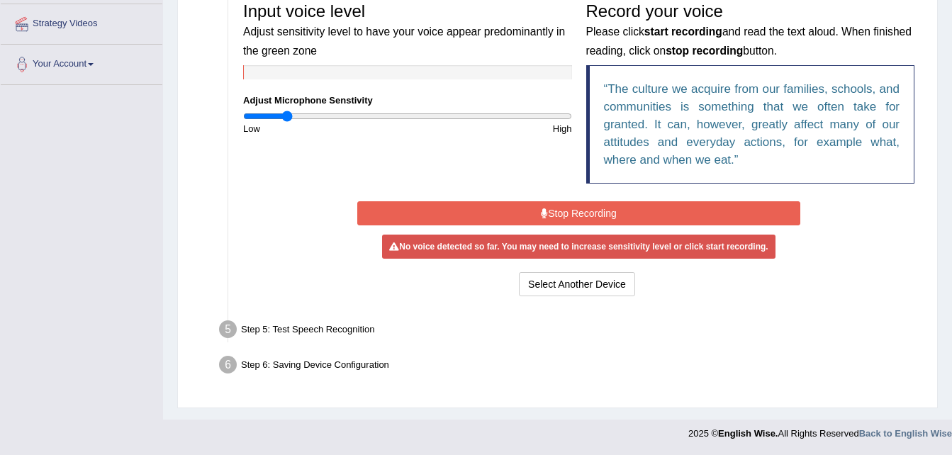
scroll to position [308, 0]
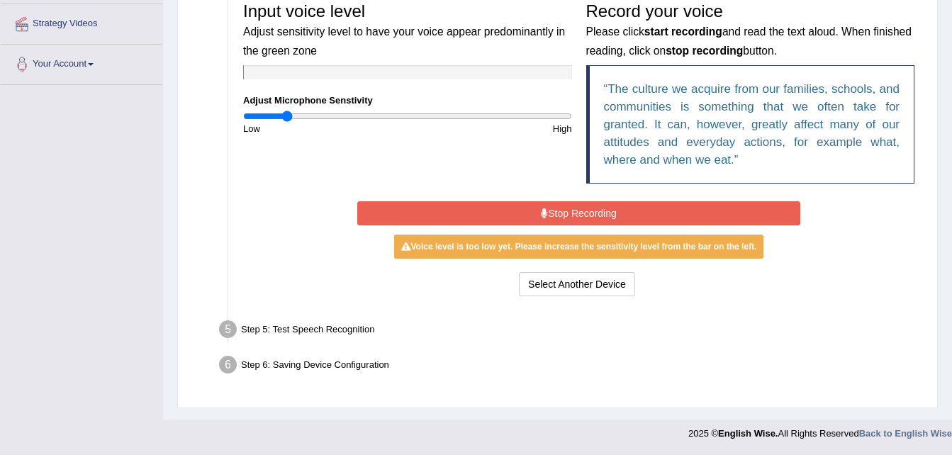
click at [504, 206] on button "Stop Recording" at bounding box center [578, 213] width 443 height 24
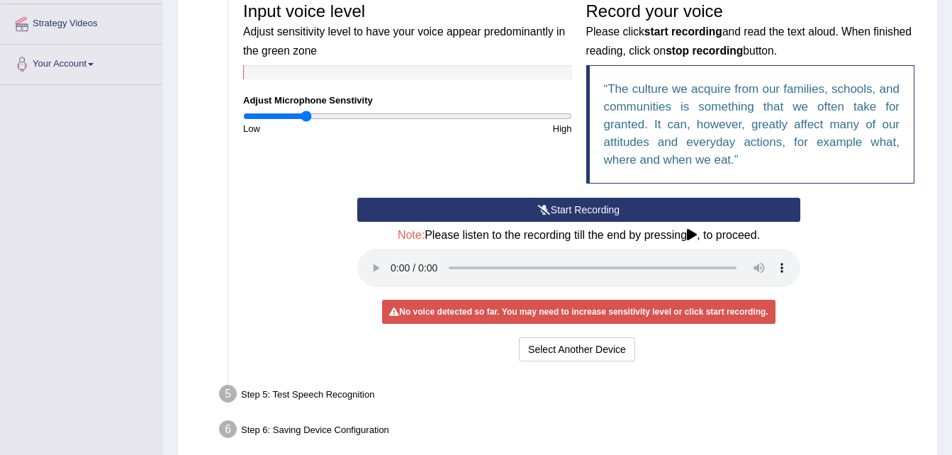
drag, startPoint x: 286, startPoint y: 115, endPoint x: 306, endPoint y: 118, distance: 20.0
click at [306, 118] on input "range" at bounding box center [407, 116] width 329 height 11
click at [460, 208] on button "Start Recording" at bounding box center [578, 210] width 443 height 24
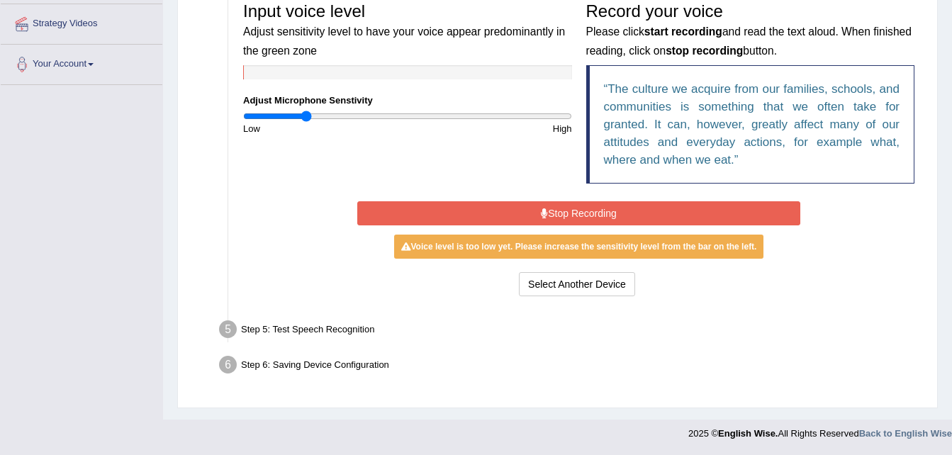
click at [460, 208] on button "Stop Recording" at bounding box center [578, 213] width 443 height 24
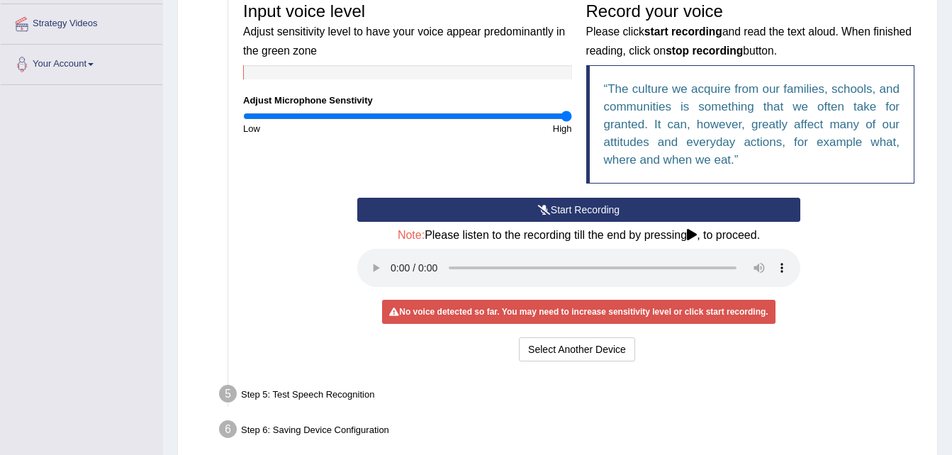
drag, startPoint x: 308, startPoint y: 116, endPoint x: 680, endPoint y: 152, distance: 373.8
click at [572, 122] on input "range" at bounding box center [407, 116] width 329 height 11
click at [558, 207] on button "Start Recording" at bounding box center [578, 210] width 443 height 24
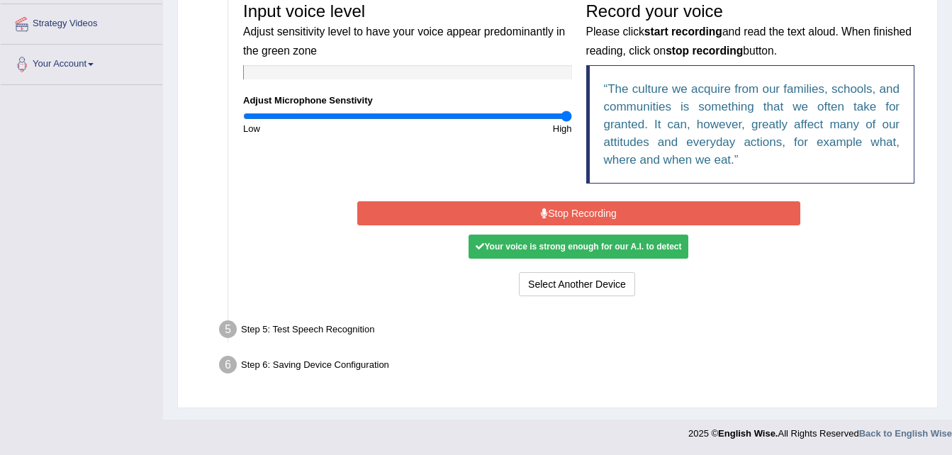
click at [566, 214] on button "Stop Recording" at bounding box center [578, 213] width 443 height 24
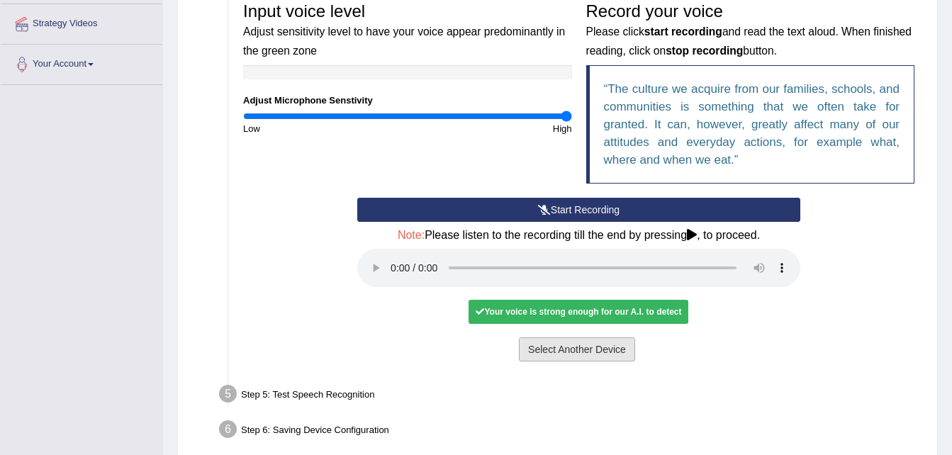
click at [596, 341] on button "Select Another Device" at bounding box center [577, 349] width 116 height 24
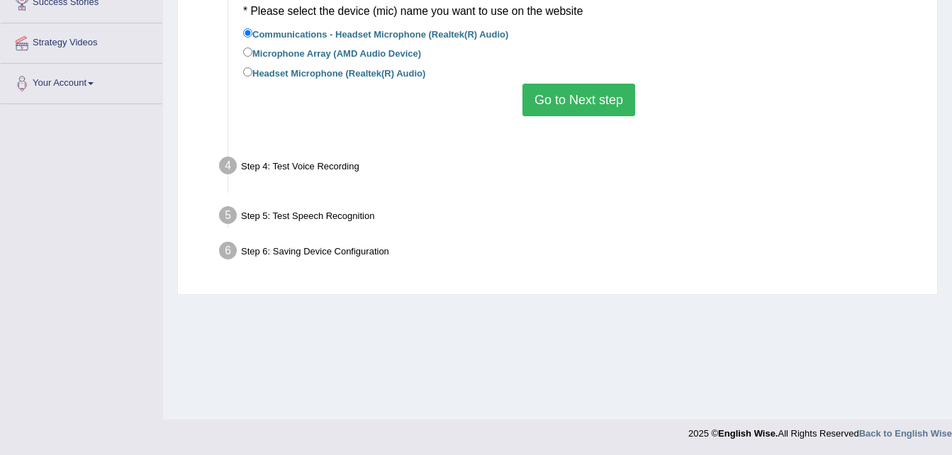
scroll to position [289, 0]
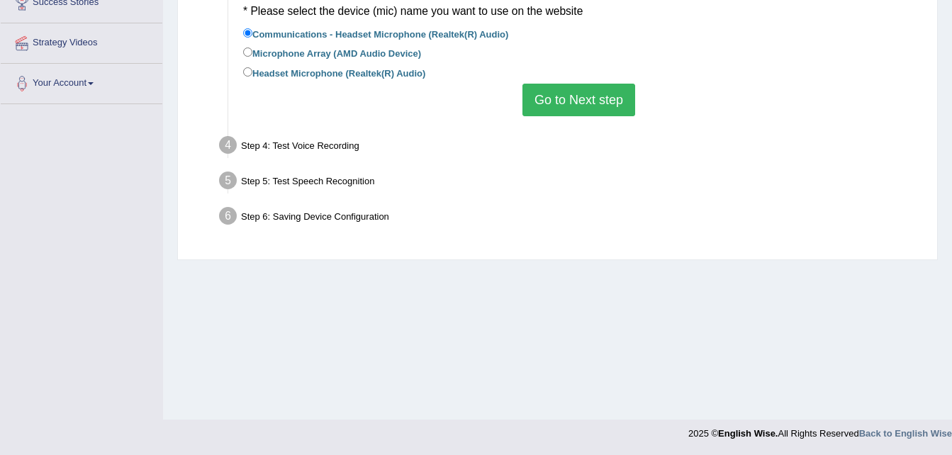
click at [553, 106] on button "Go to Next step" at bounding box center [578, 100] width 113 height 33
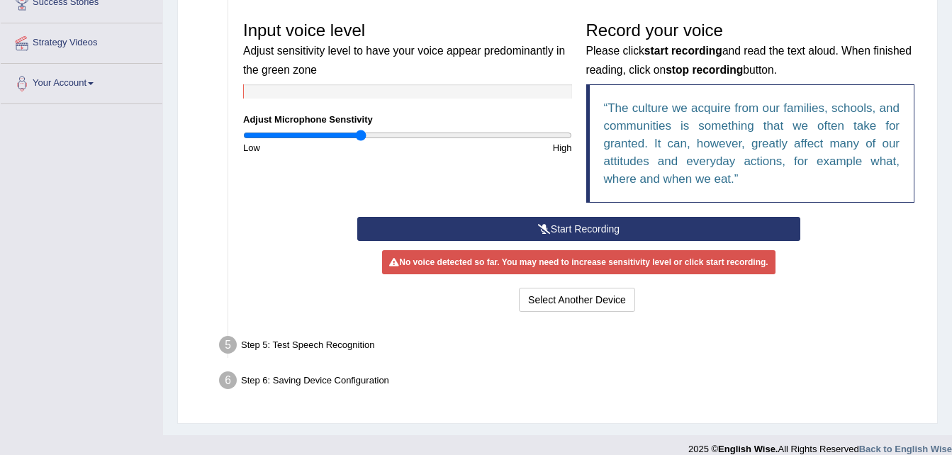
drag, startPoint x: 563, startPoint y: 135, endPoint x: 361, endPoint y: 131, distance: 202.0
click at [361, 131] on input "range" at bounding box center [407, 135] width 329 height 11
click at [444, 232] on button "Start Recording" at bounding box center [578, 229] width 443 height 24
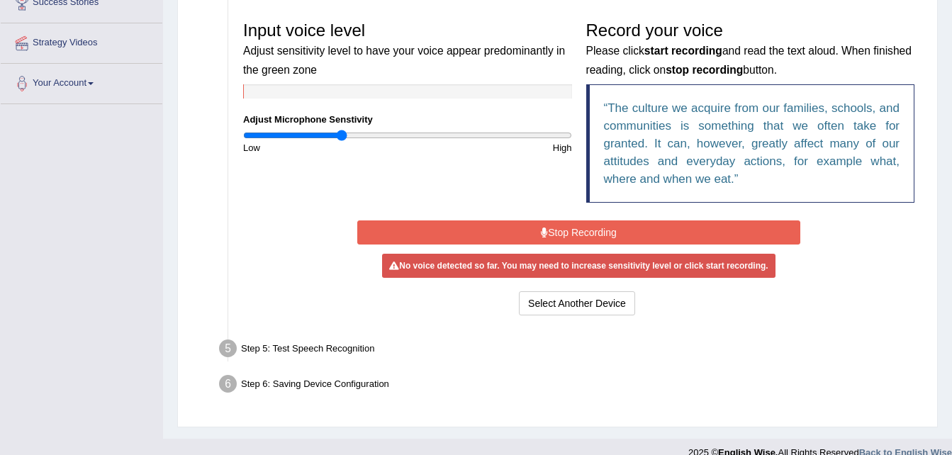
drag, startPoint x: 362, startPoint y: 138, endPoint x: 342, endPoint y: 137, distance: 19.9
click at [342, 137] on input "range" at bounding box center [407, 135] width 329 height 11
click at [416, 232] on button "Stop Recording" at bounding box center [578, 232] width 443 height 24
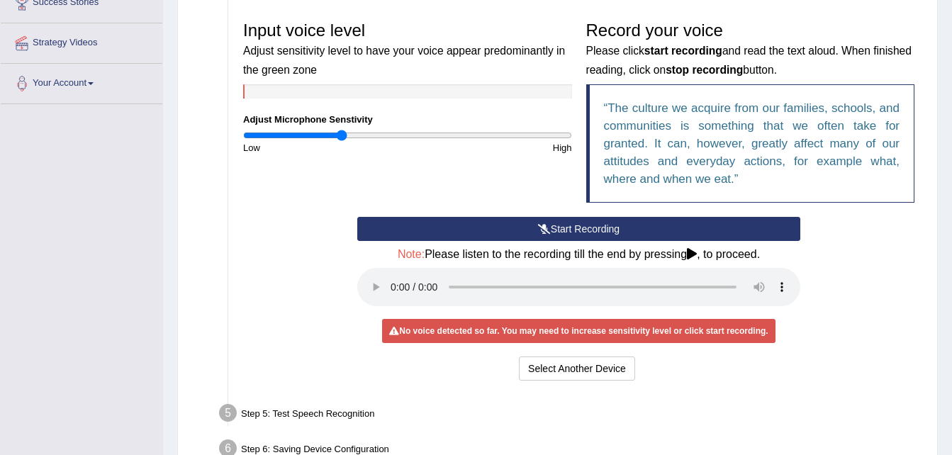
click at [416, 232] on button "Start Recording" at bounding box center [578, 229] width 443 height 24
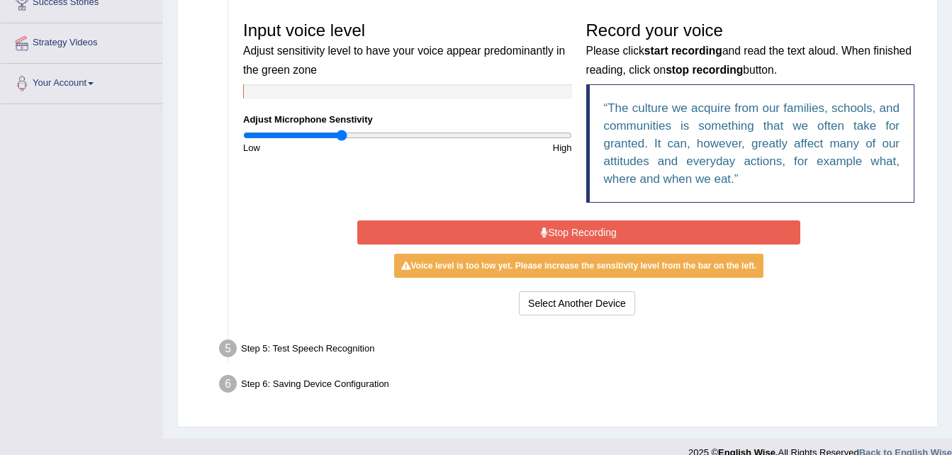
click at [405, 235] on button "Stop Recording" at bounding box center [578, 232] width 443 height 24
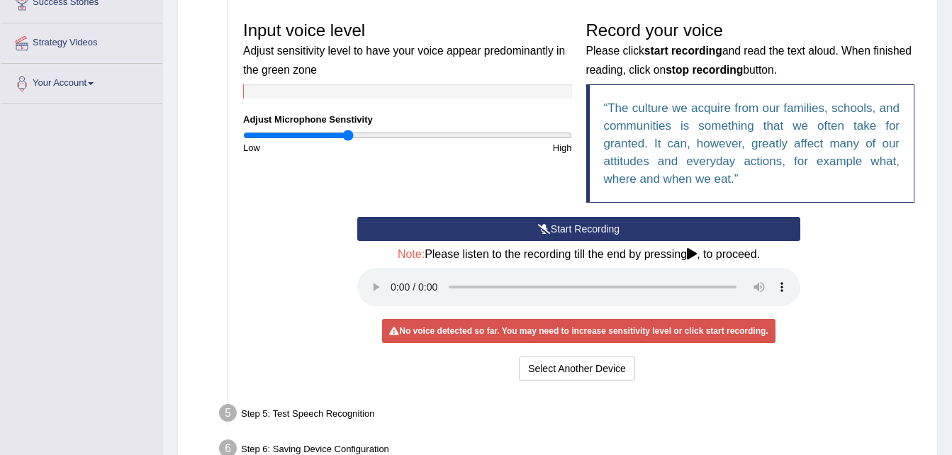
drag, startPoint x: 339, startPoint y: 138, endPoint x: 349, endPoint y: 138, distance: 10.6
click at [349, 138] on input "range" at bounding box center [407, 135] width 329 height 11
click at [419, 228] on button "Start Recording" at bounding box center [578, 229] width 443 height 24
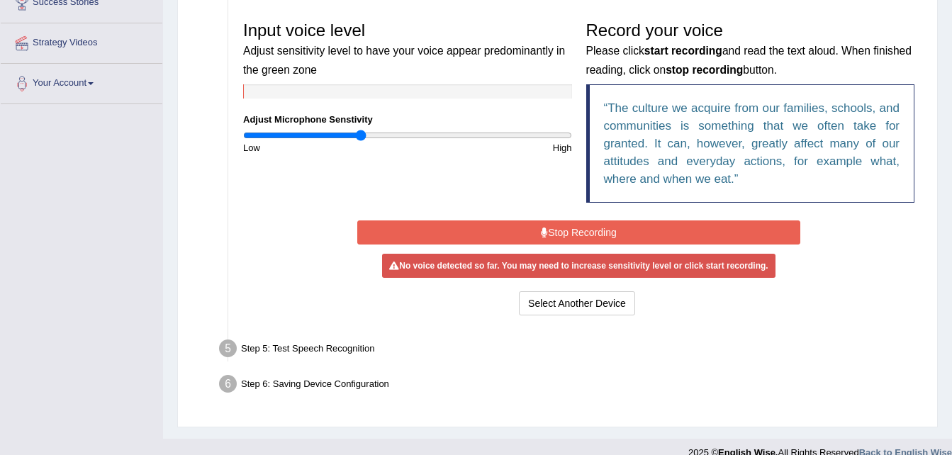
drag, startPoint x: 350, startPoint y: 133, endPoint x: 364, endPoint y: 146, distance: 19.1
click at [361, 135] on input "range" at bounding box center [407, 135] width 329 height 11
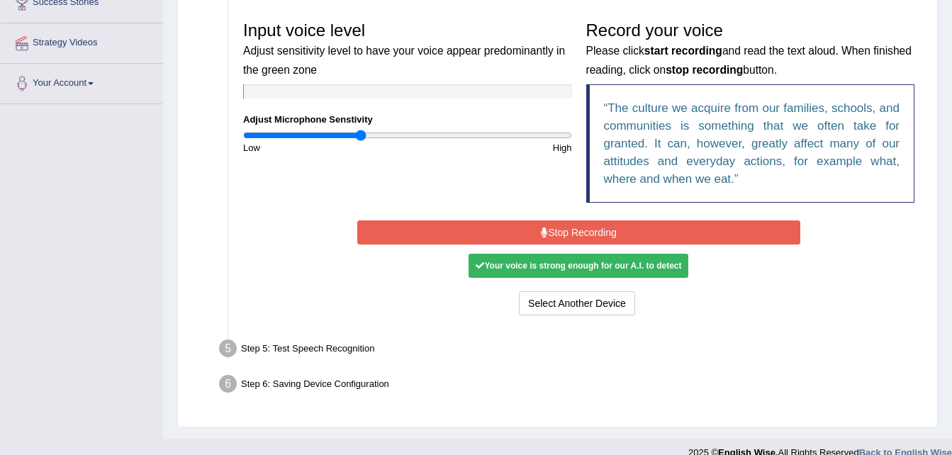
click at [451, 235] on button "Stop Recording" at bounding box center [578, 232] width 443 height 24
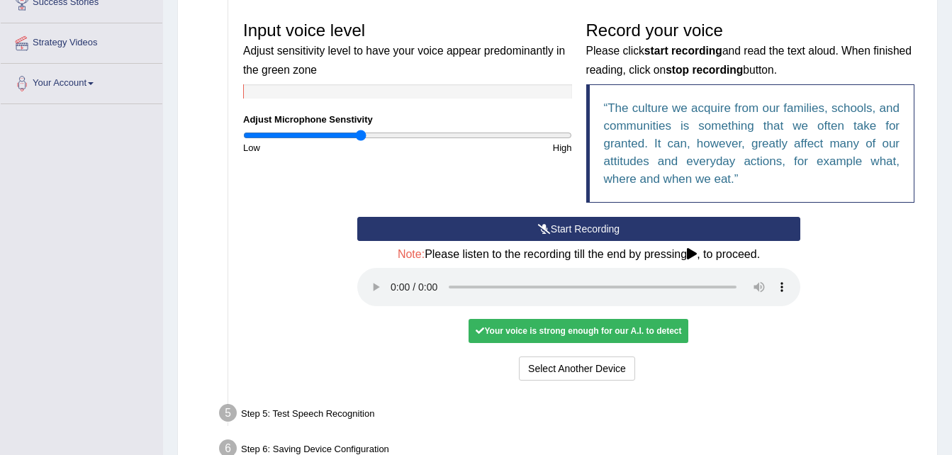
click at [451, 235] on button "Start Recording" at bounding box center [578, 229] width 443 height 24
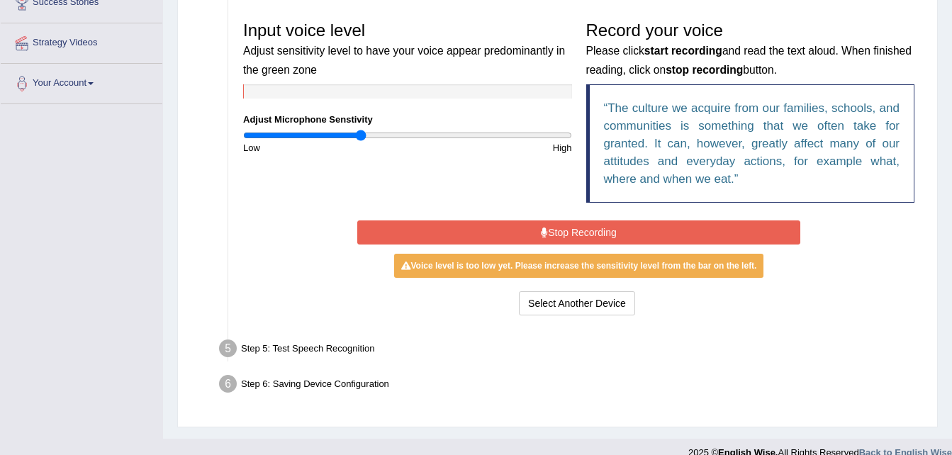
click at [454, 235] on button "Stop Recording" at bounding box center [578, 232] width 443 height 24
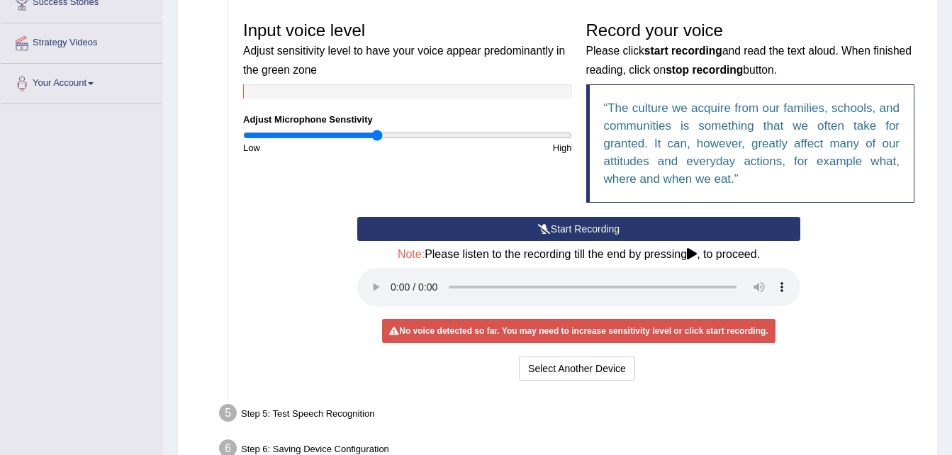
drag, startPoint x: 364, startPoint y: 135, endPoint x: 376, endPoint y: 135, distance: 11.4
click at [376, 135] on input "range" at bounding box center [407, 135] width 329 height 11
click at [406, 229] on button "Start Recording" at bounding box center [578, 229] width 443 height 24
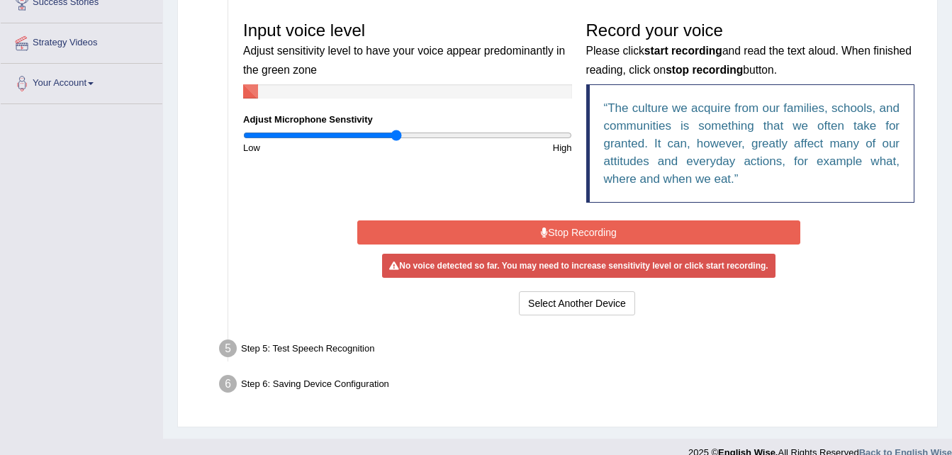
drag, startPoint x: 374, startPoint y: 135, endPoint x: 396, endPoint y: 135, distance: 22.0
click at [396, 135] on input "range" at bounding box center [407, 135] width 329 height 11
click at [425, 237] on button "Stop Recording" at bounding box center [578, 232] width 443 height 24
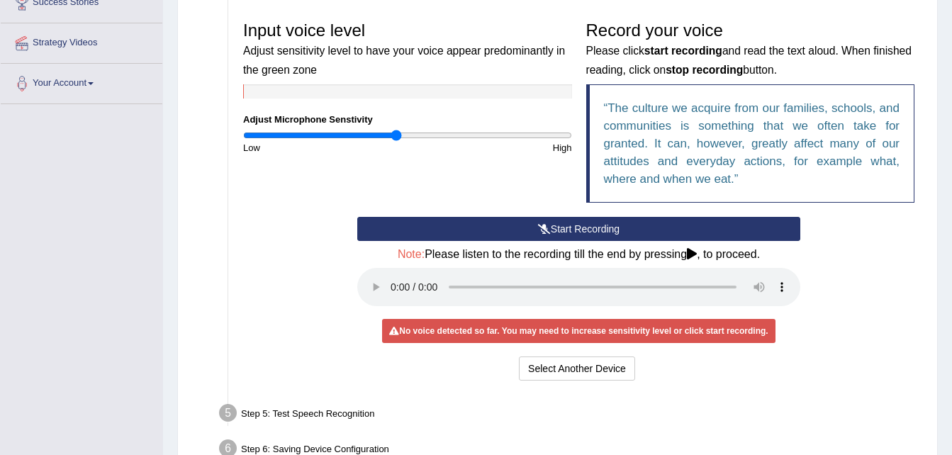
click at [456, 232] on button "Start Recording" at bounding box center [578, 229] width 443 height 24
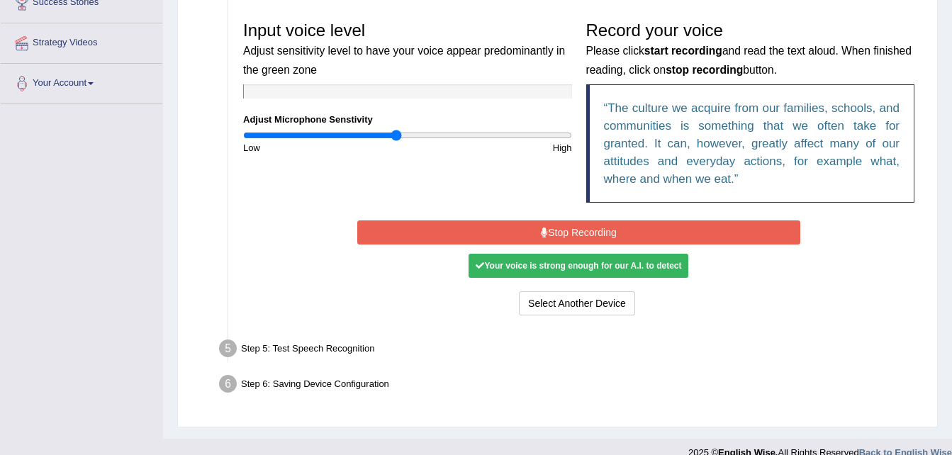
click at [456, 231] on button "Stop Recording" at bounding box center [578, 232] width 443 height 24
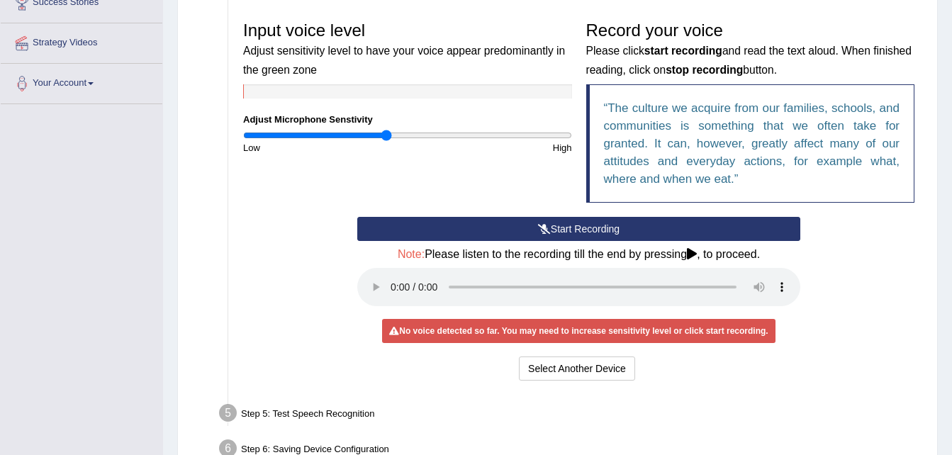
drag, startPoint x: 399, startPoint y: 133, endPoint x: 388, endPoint y: 132, distance: 11.4
type input "0.88"
click at [388, 132] on input "range" at bounding box center [407, 135] width 329 height 11
click at [573, 232] on button "Start Recording" at bounding box center [578, 229] width 443 height 24
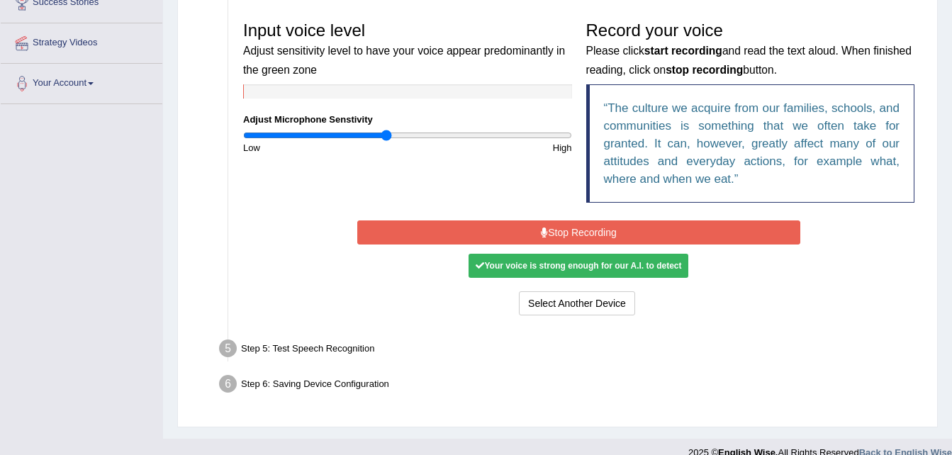
click at [580, 232] on button "Stop Recording" at bounding box center [578, 232] width 443 height 24
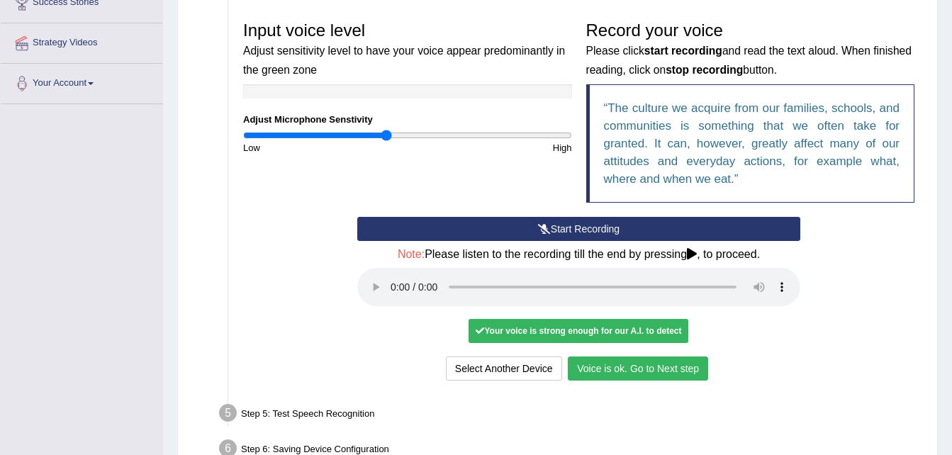
click at [645, 370] on button "Voice is ok. Go to Next step" at bounding box center [638, 368] width 140 height 24
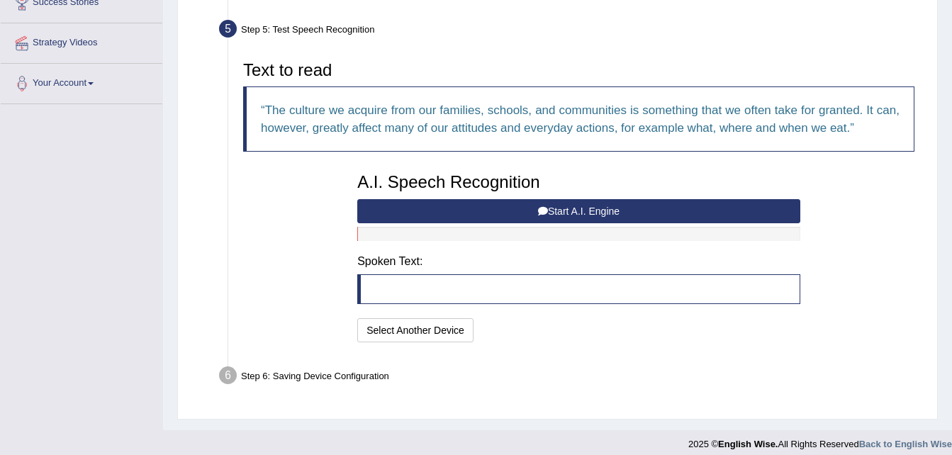
click at [602, 214] on button "Start A.I. Engine" at bounding box center [578, 211] width 443 height 24
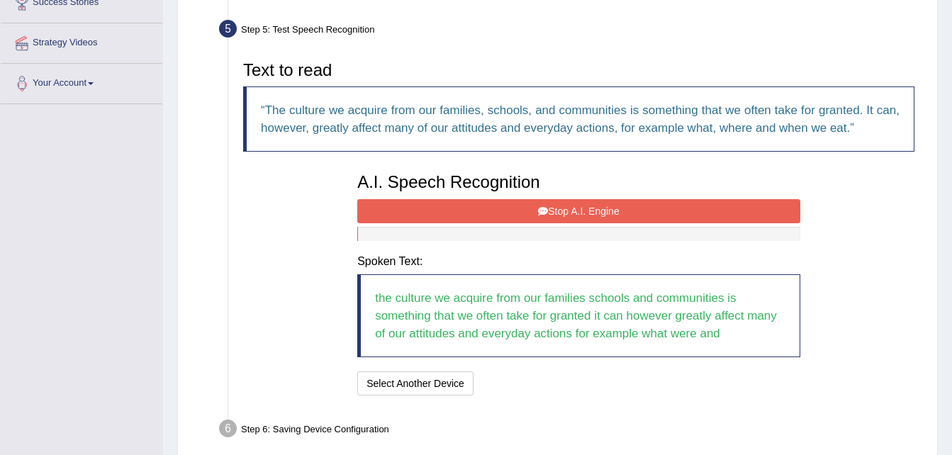
click at [600, 212] on button "Stop A.I. Engine" at bounding box center [578, 211] width 443 height 24
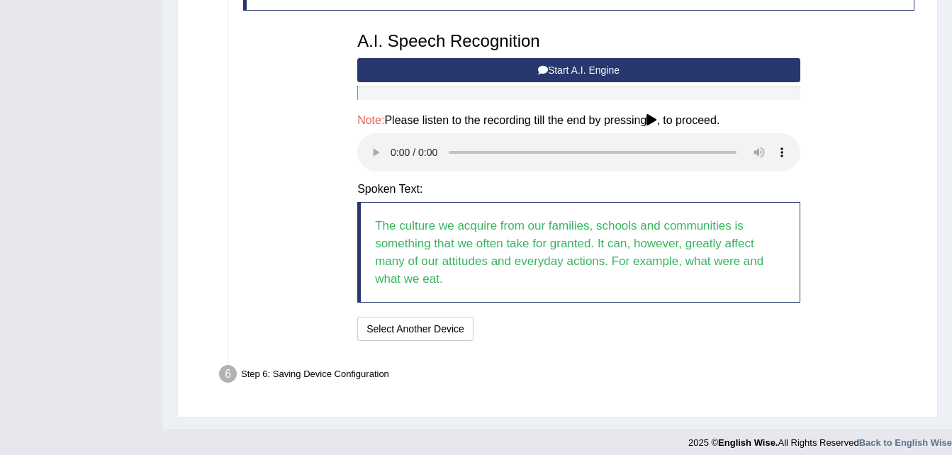
scroll to position [431, 0]
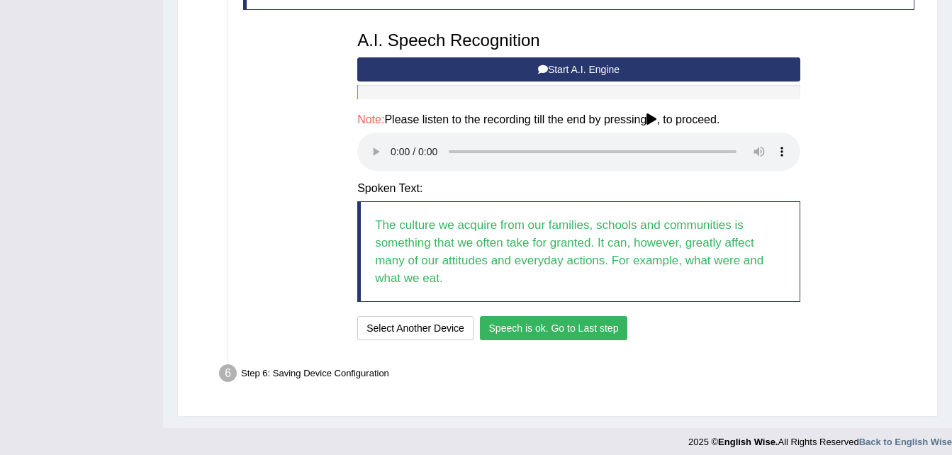
click at [533, 331] on button "Speech is ok. Go to Last step" at bounding box center [554, 328] width 148 height 24
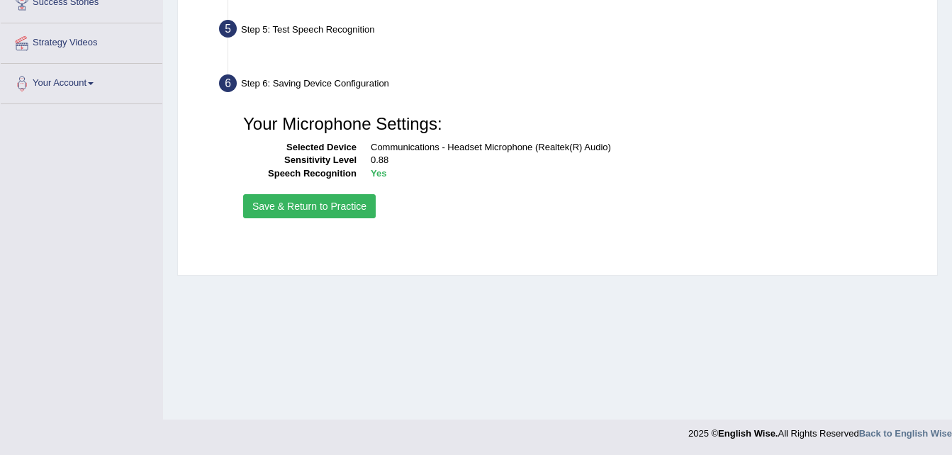
scroll to position [289, 0]
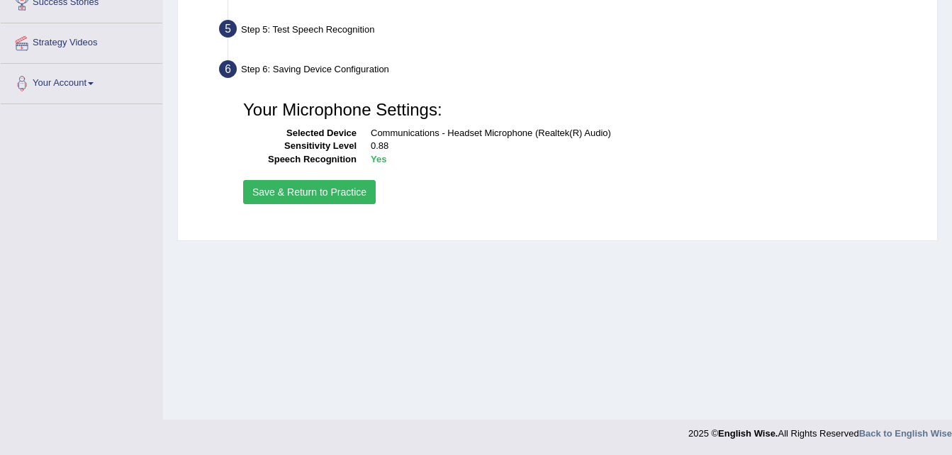
click at [315, 194] on button "Save & Return to Practice" at bounding box center [309, 192] width 133 height 24
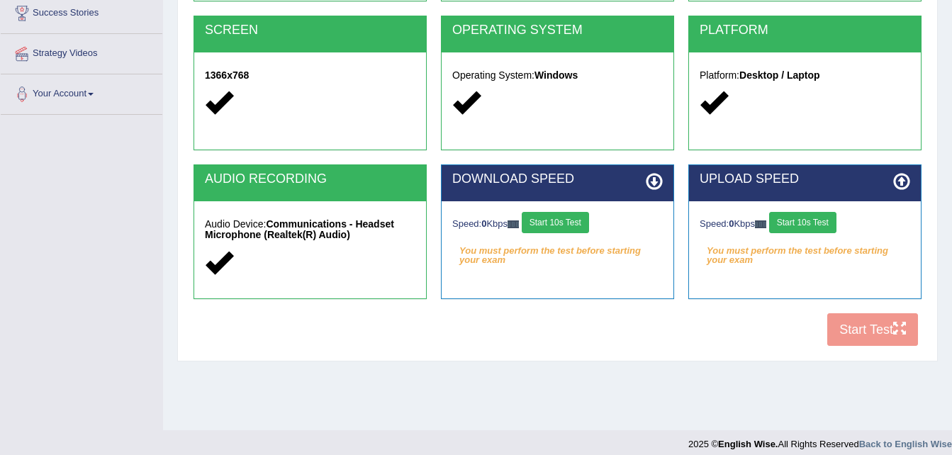
scroll to position [289, 0]
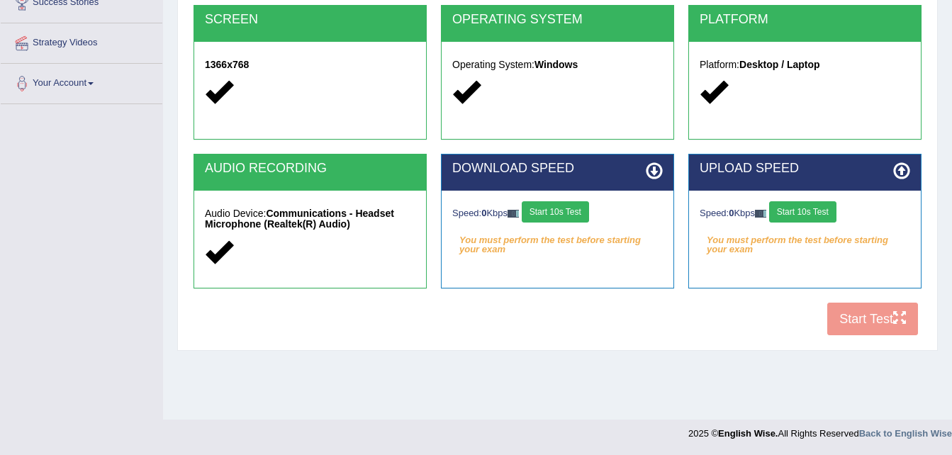
click at [551, 215] on button "Start 10s Test" at bounding box center [555, 211] width 67 height 21
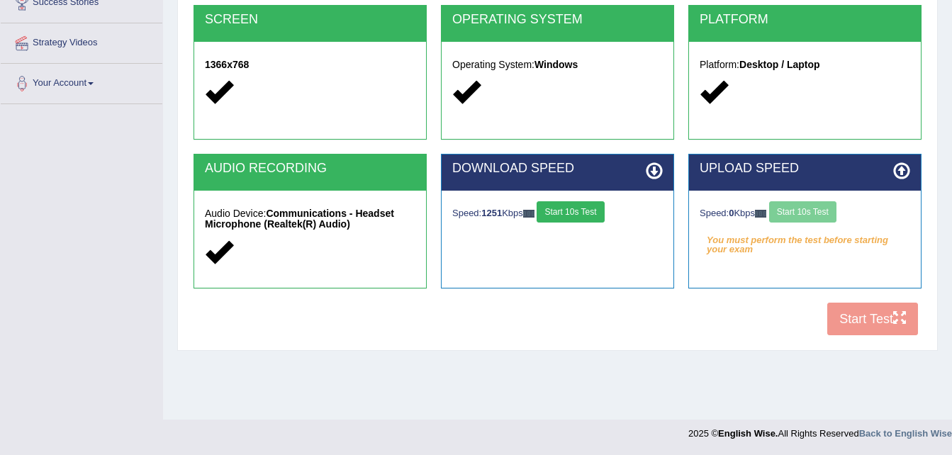
click at [551, 215] on button "Start 10s Test" at bounding box center [570, 211] width 67 height 21
click at [821, 221] on button "Start 10s Test" at bounding box center [802, 211] width 67 height 21
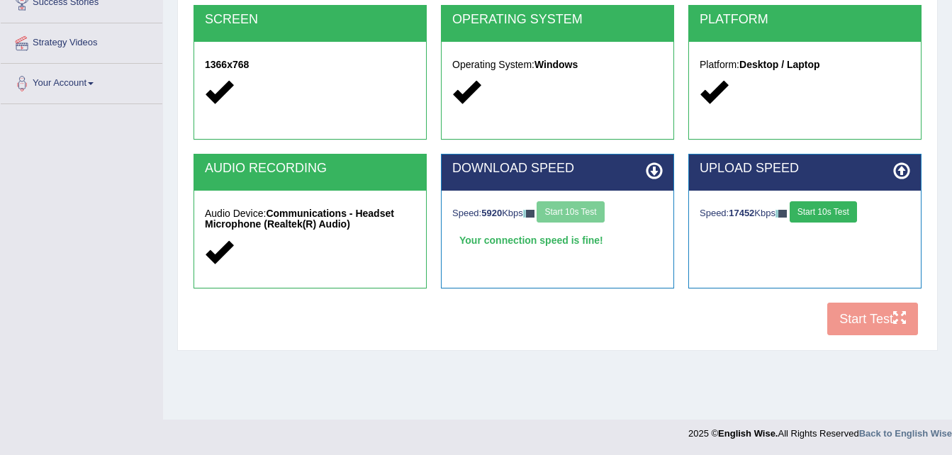
click at [821, 218] on button "Start 10s Test" at bounding box center [823, 211] width 67 height 21
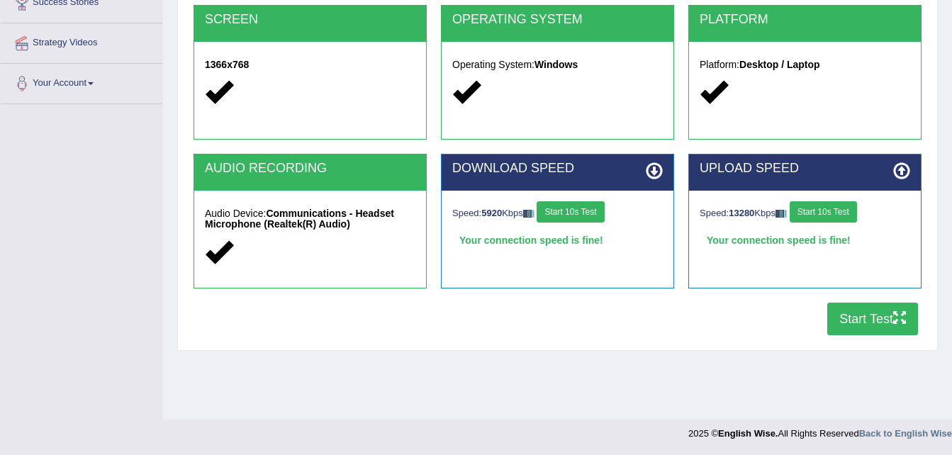
click at [875, 322] on button "Start Test" at bounding box center [872, 319] width 91 height 33
